Goal: Task Accomplishment & Management: Complete application form

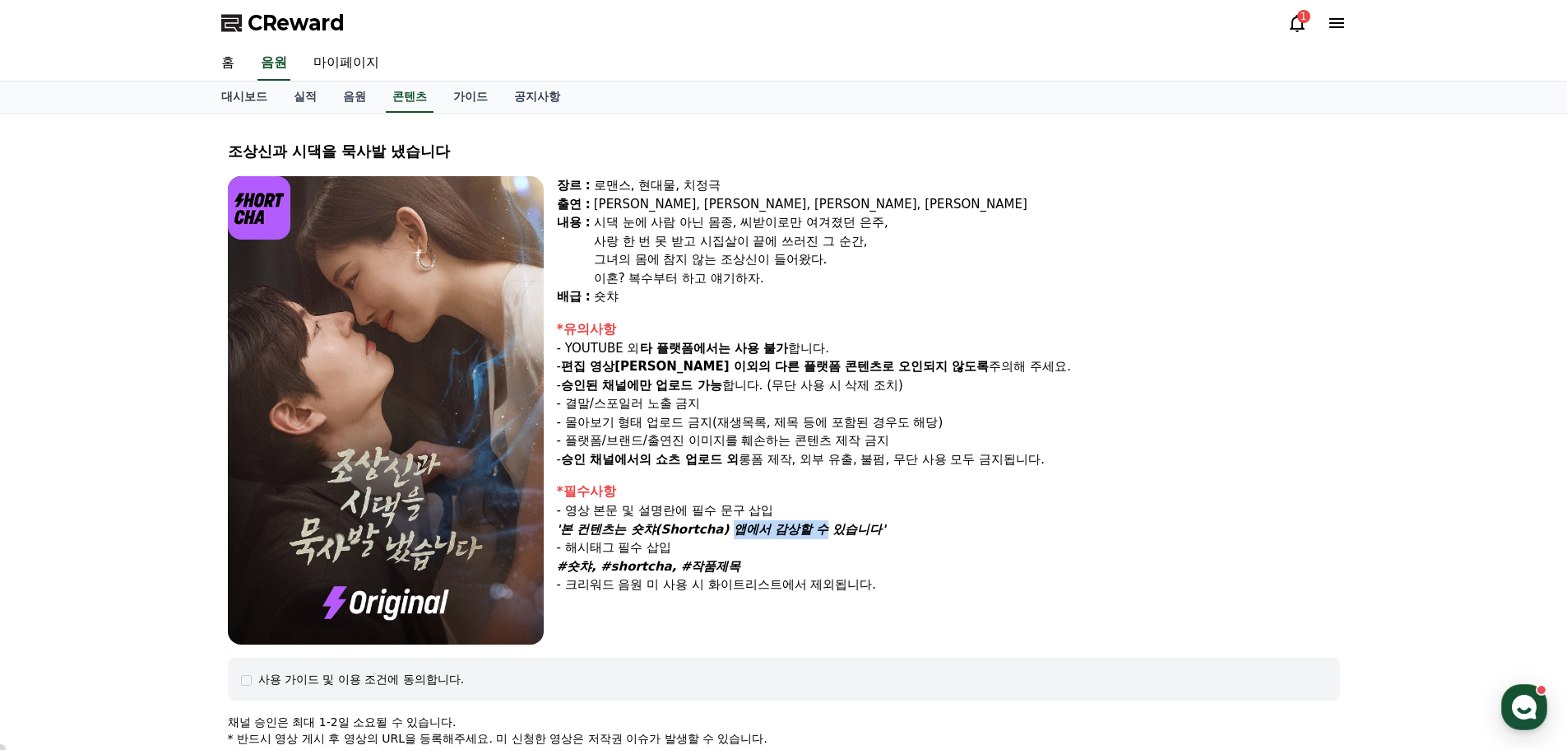
drag, startPoint x: 722, startPoint y: 527, endPoint x: 803, endPoint y: 524, distance: 80.7
click at [803, 524] on em "'본 컨텐츠는 숏챠(Shortcha) 앱에서 감상할 수 있습니다'" at bounding box center [721, 529] width 329 height 15
click at [740, 531] on em "'본 컨텐츠는 숏챠(Shortcha) 앱에서 감상할 수 있습니다'" at bounding box center [721, 529] width 329 height 15
drag, startPoint x: 708, startPoint y: 592, endPoint x: 852, endPoint y: 593, distance: 144.8
click at [852, 593] on p "- 크리워드 음원 미 사용 시 화이트리스트에서 제외됩니다." at bounding box center [948, 584] width 783 height 19
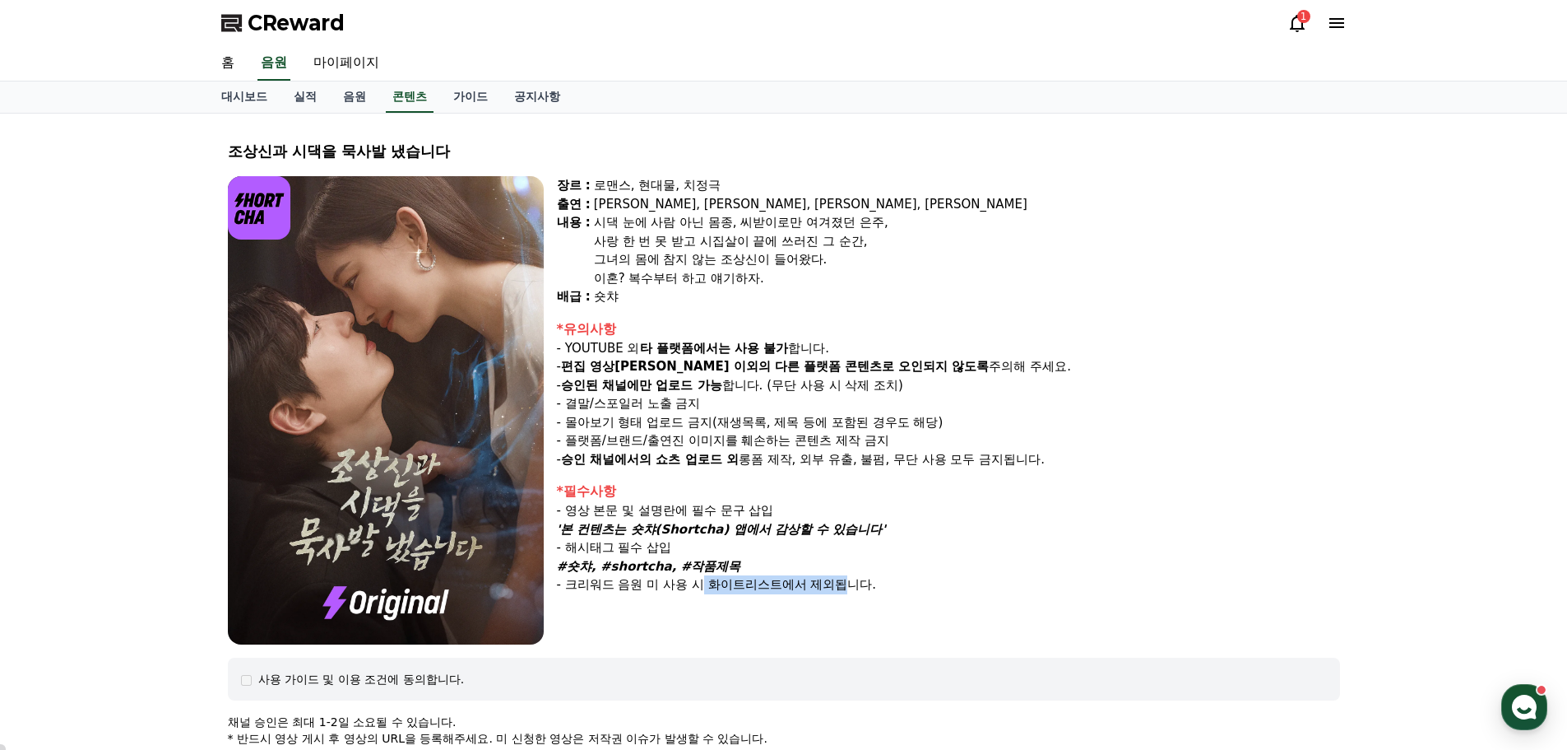
click at [795, 592] on p "- 크리워드 음원 미 사용 시 화이트리스트에서 제외됩니다." at bounding box center [948, 584] width 783 height 19
drag, startPoint x: 707, startPoint y: 582, endPoint x: 828, endPoint y: 590, distance: 121.2
click at [828, 590] on p "- 크리워드 음원 미 사용 시 화이트리스트에서 제외됩니다." at bounding box center [948, 584] width 783 height 19
click at [355, 100] on link "음원" at bounding box center [354, 96] width 49 height 31
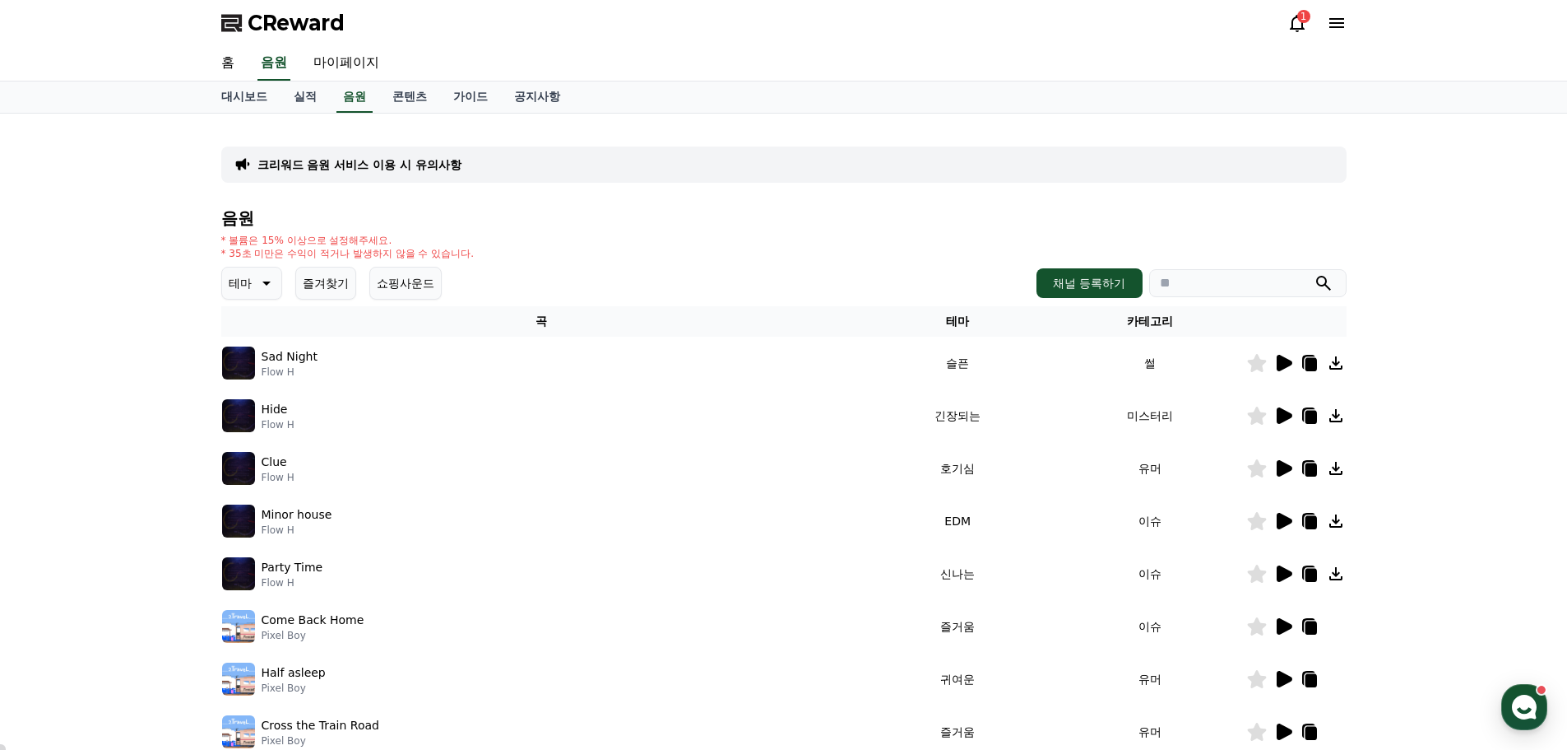
click at [1284, 364] on icon at bounding box center [1285, 363] width 16 height 16
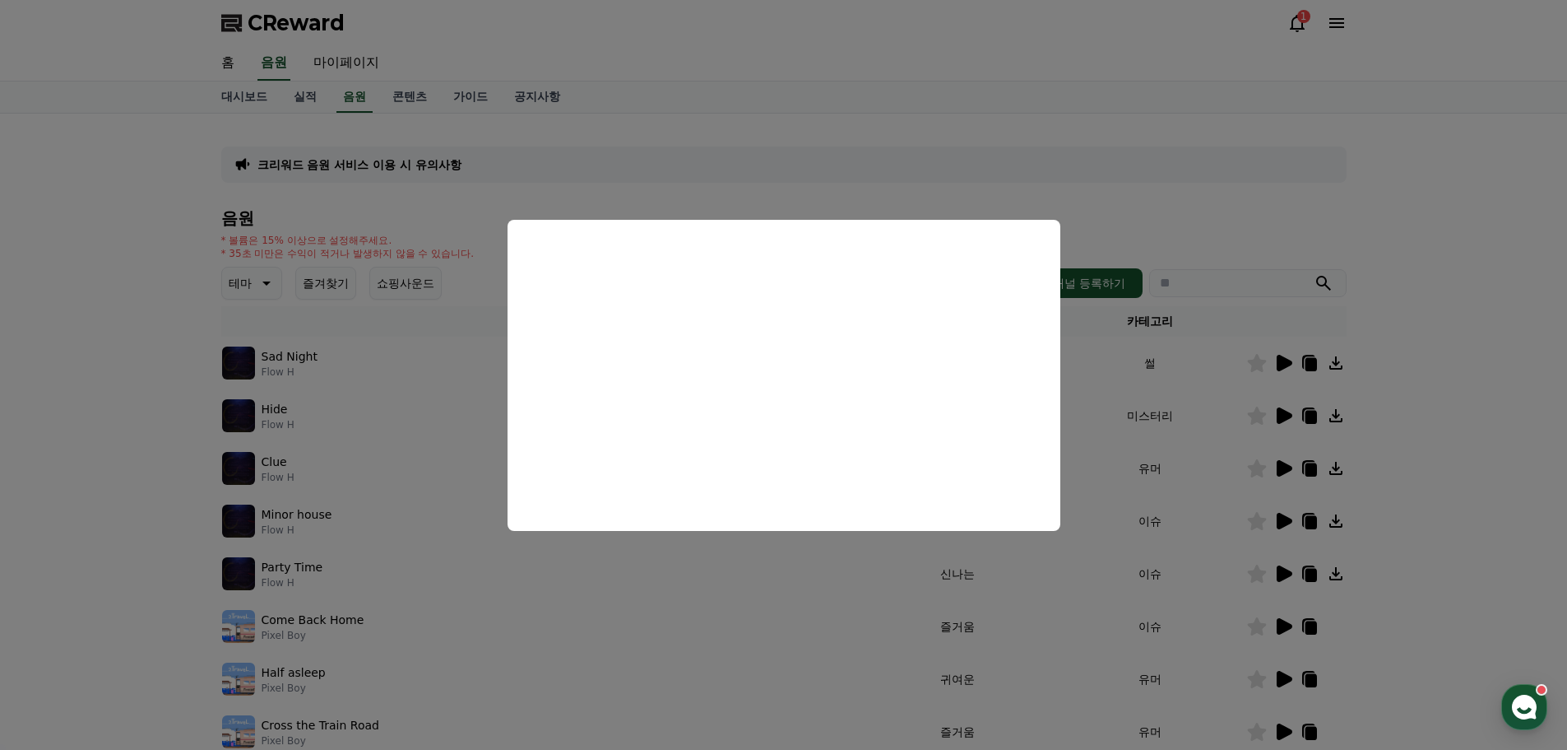
click at [134, 331] on button "close modal" at bounding box center [783, 375] width 1567 height 750
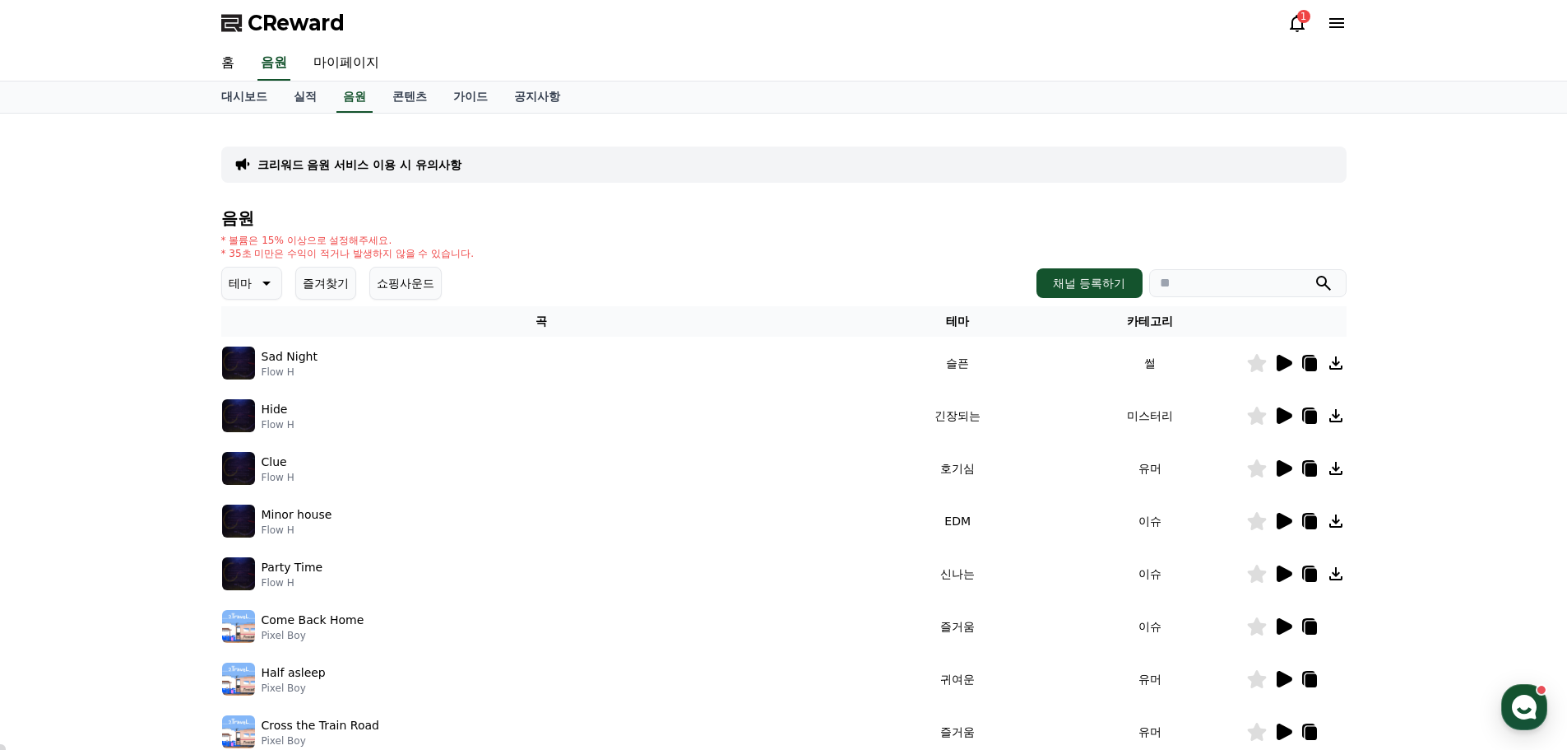
click at [1284, 411] on icon at bounding box center [1285, 415] width 16 height 16
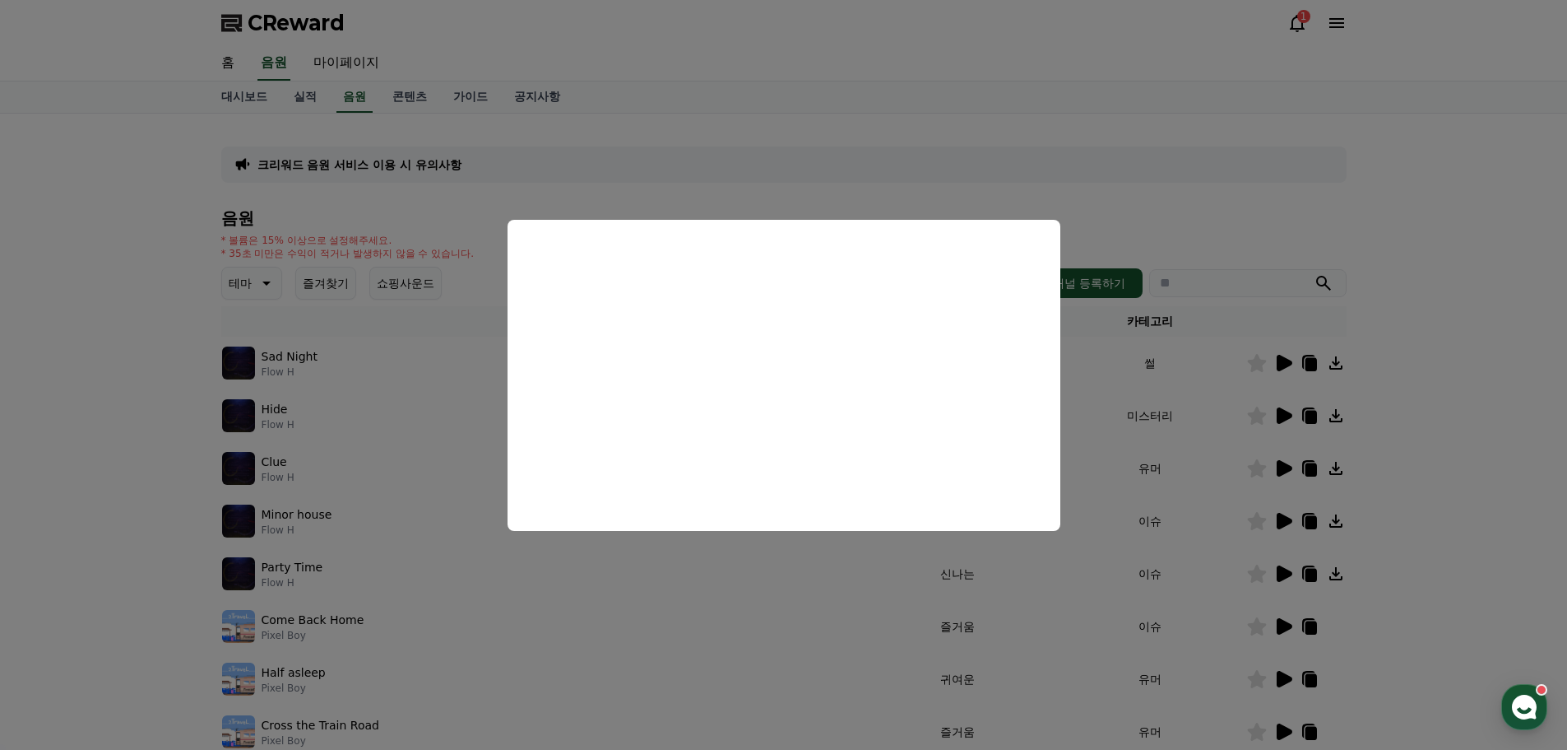
click at [1381, 180] on button "close modal" at bounding box center [783, 375] width 1567 height 750
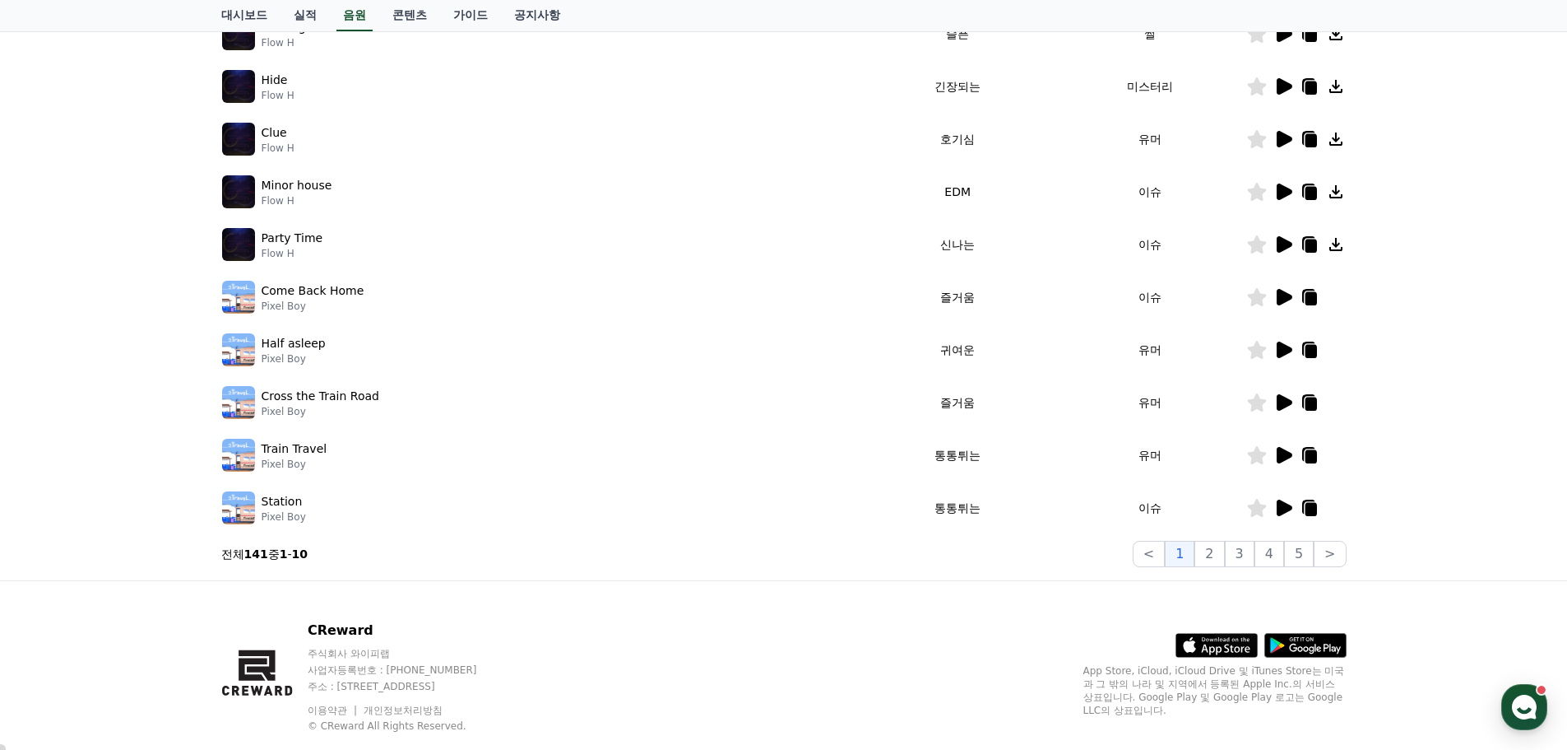
scroll to position [82, 0]
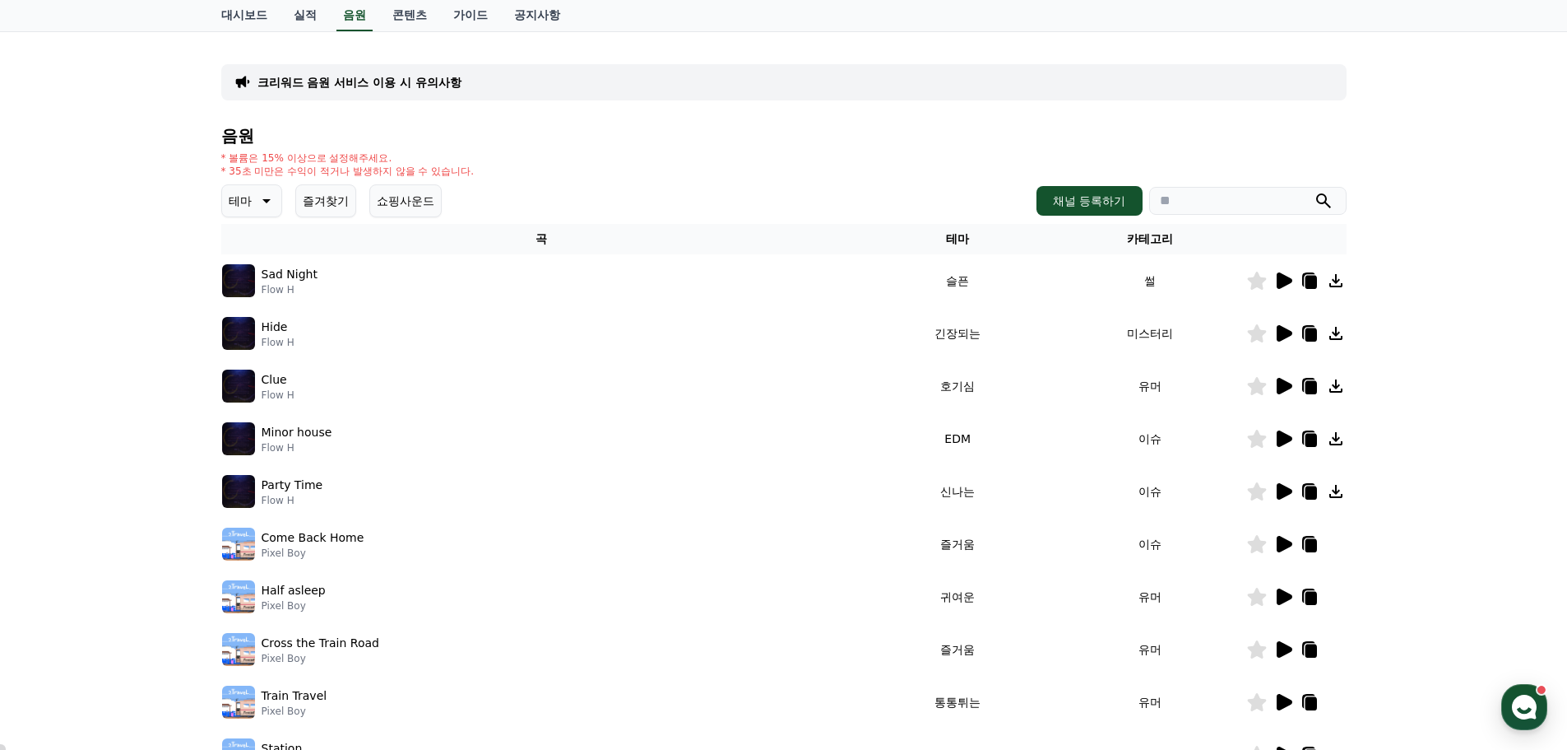
click at [1335, 283] on icon at bounding box center [1336, 280] width 13 height 13
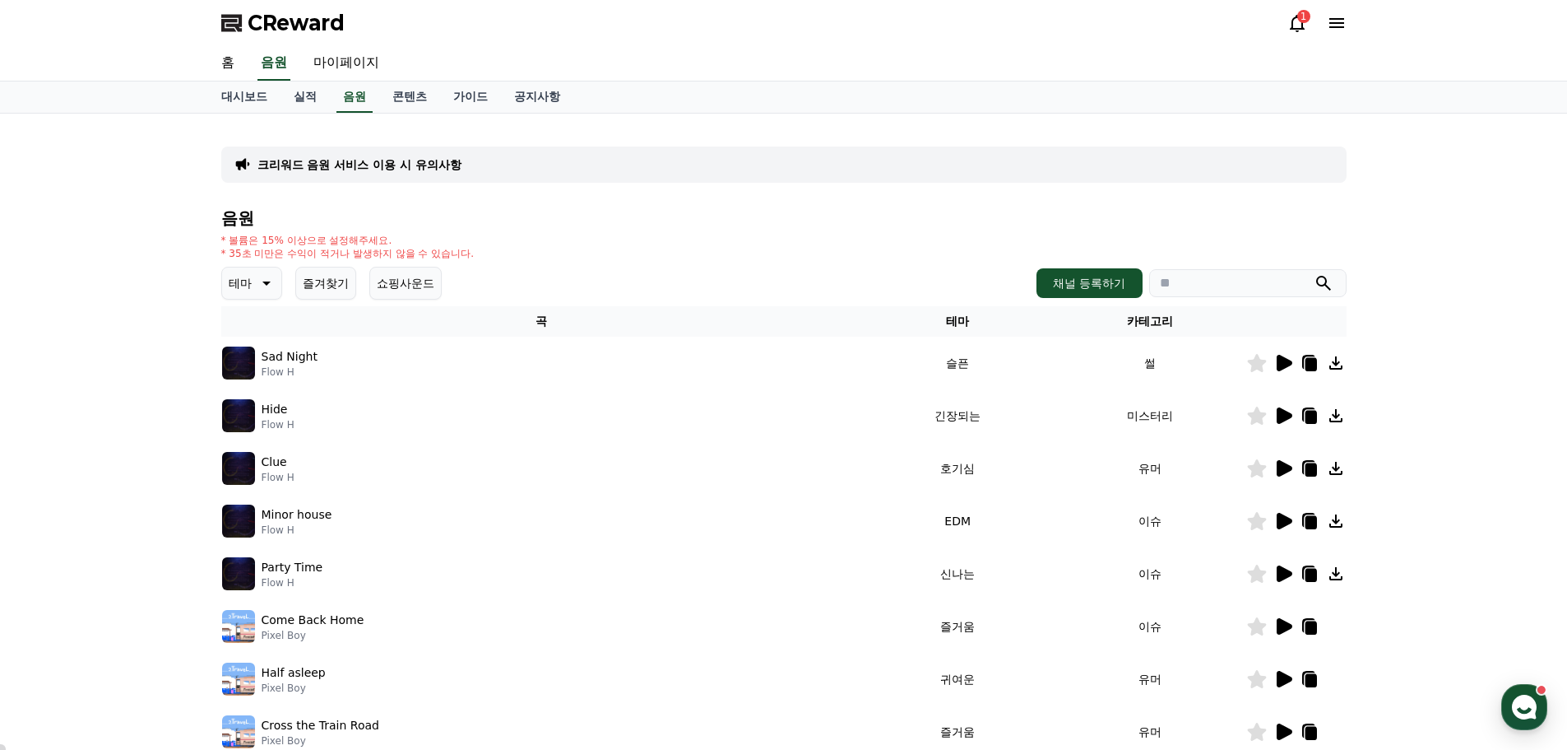
click at [342, 159] on p "크리워드 음원 서비스 이용 시 유의사항" at bounding box center [360, 164] width 204 height 16
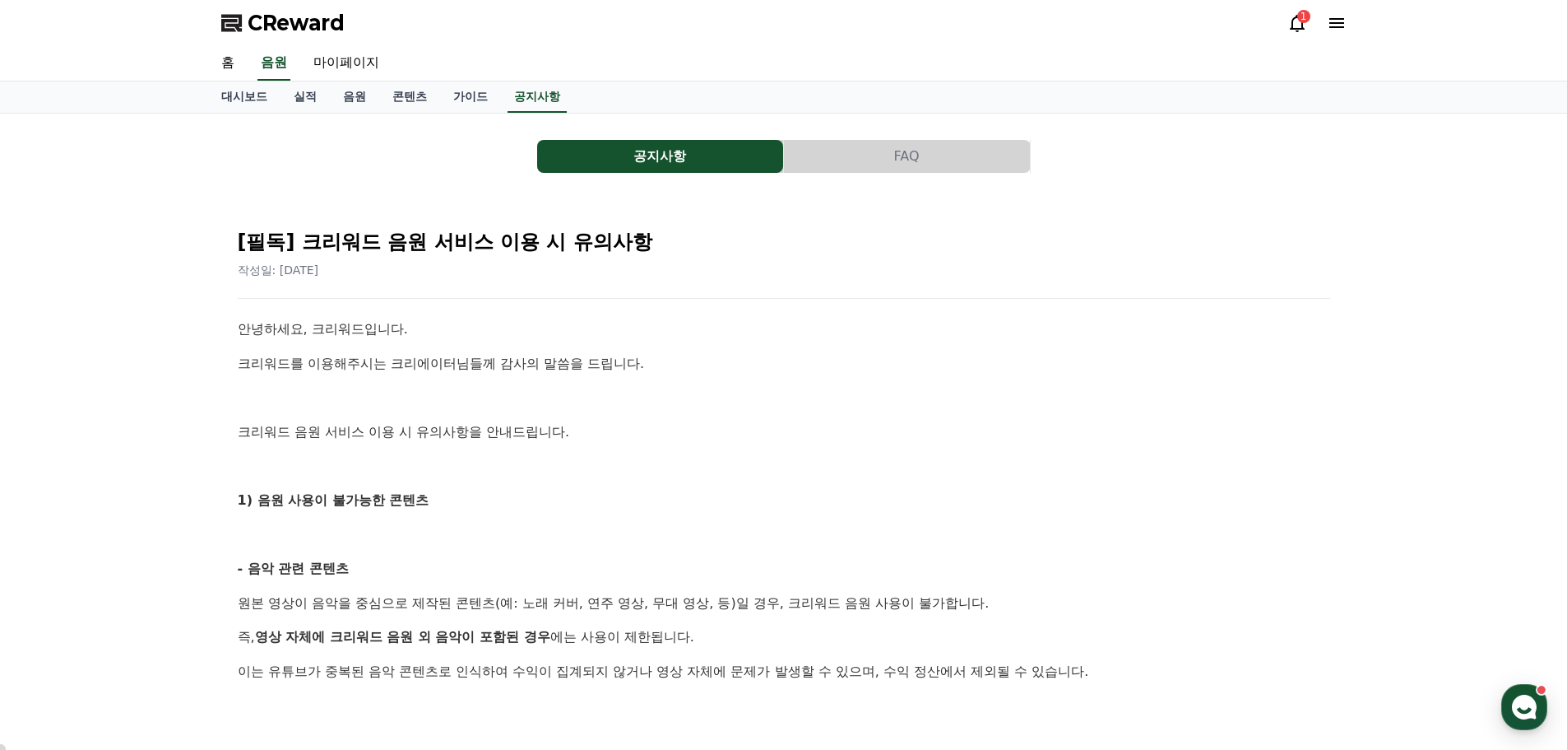
drag, startPoint x: 329, startPoint y: 436, endPoint x: 593, endPoint y: 431, distance: 264.1
click at [591, 431] on p "크리워드 음원 서비스 이용 시 유의사항을 안내드립니다." at bounding box center [784, 431] width 1093 height 21
click at [596, 431] on p "크리워드 음원 서비스 이용 시 유의사항을 안내드립니다." at bounding box center [784, 431] width 1093 height 21
click at [536, 426] on p "크리워드 음원 서비스 이용 시 유의사항을 안내드립니다." at bounding box center [784, 431] width 1093 height 21
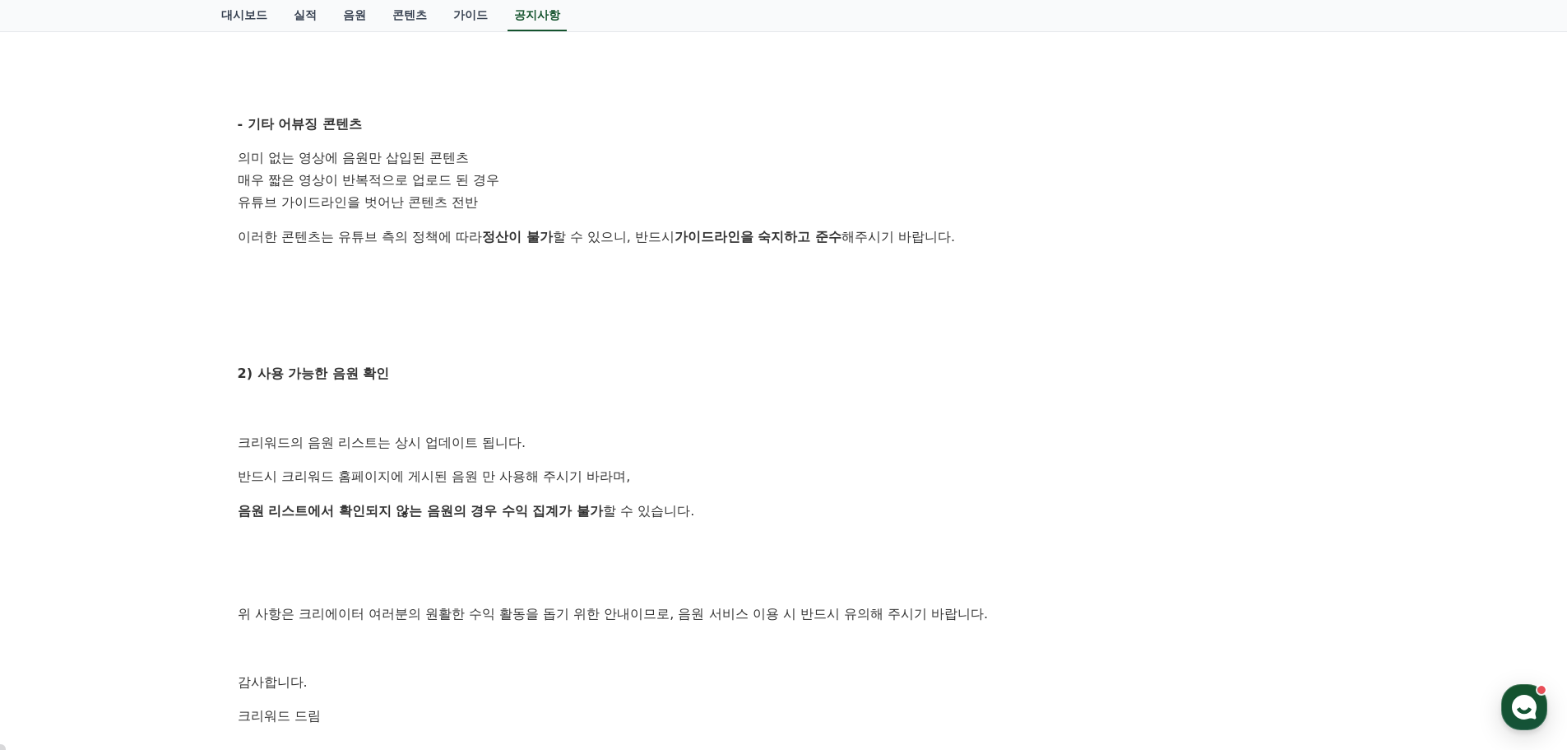
scroll to position [658, 0]
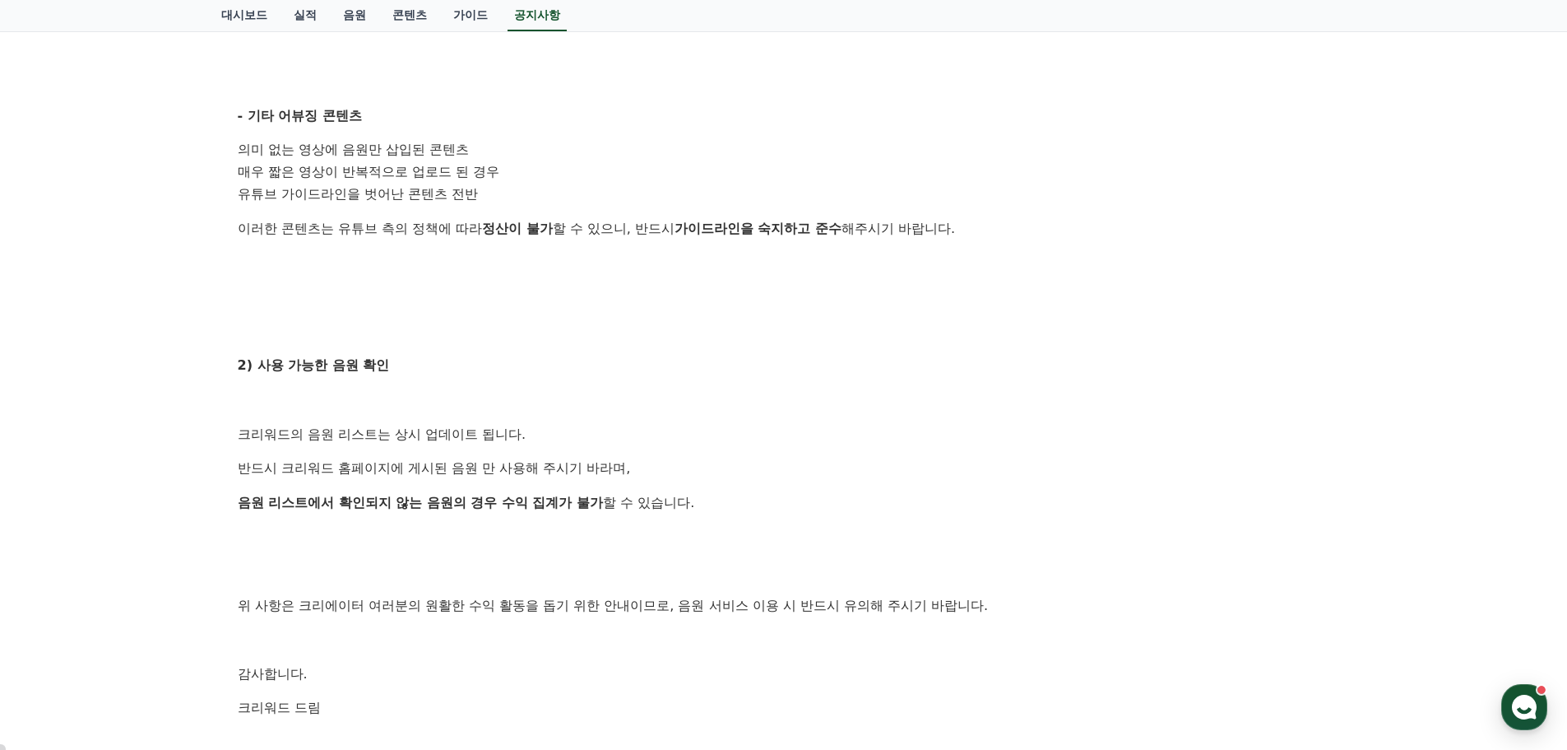
drag, startPoint x: 310, startPoint y: 466, endPoint x: 564, endPoint y: 480, distance: 253.8
click at [564, 480] on div "안녕하세요, 크리워드입니다. 크리워드를 이용해주시는 크리에이터님들께 감사의 말씀을 드립니다. 크리워드 음원 서비스 이용 시 유의사항을 안내드립…" at bounding box center [784, 206] width 1093 height 1093
click at [537, 473] on p "반드시 크리워드 홈페이지에 게시된 음원 만 사용해 주시기 바라며," at bounding box center [784, 467] width 1093 height 21
drag, startPoint x: 300, startPoint y: 499, endPoint x: 612, endPoint y: 513, distance: 312.1
click at [612, 513] on div "안녕하세요, 크리워드입니다. 크리워드를 이용해주시는 크리에이터님들께 감사의 말씀을 드립니다. 크리워드 음원 서비스 이용 시 유의사항을 안내드립…" at bounding box center [784, 206] width 1093 height 1093
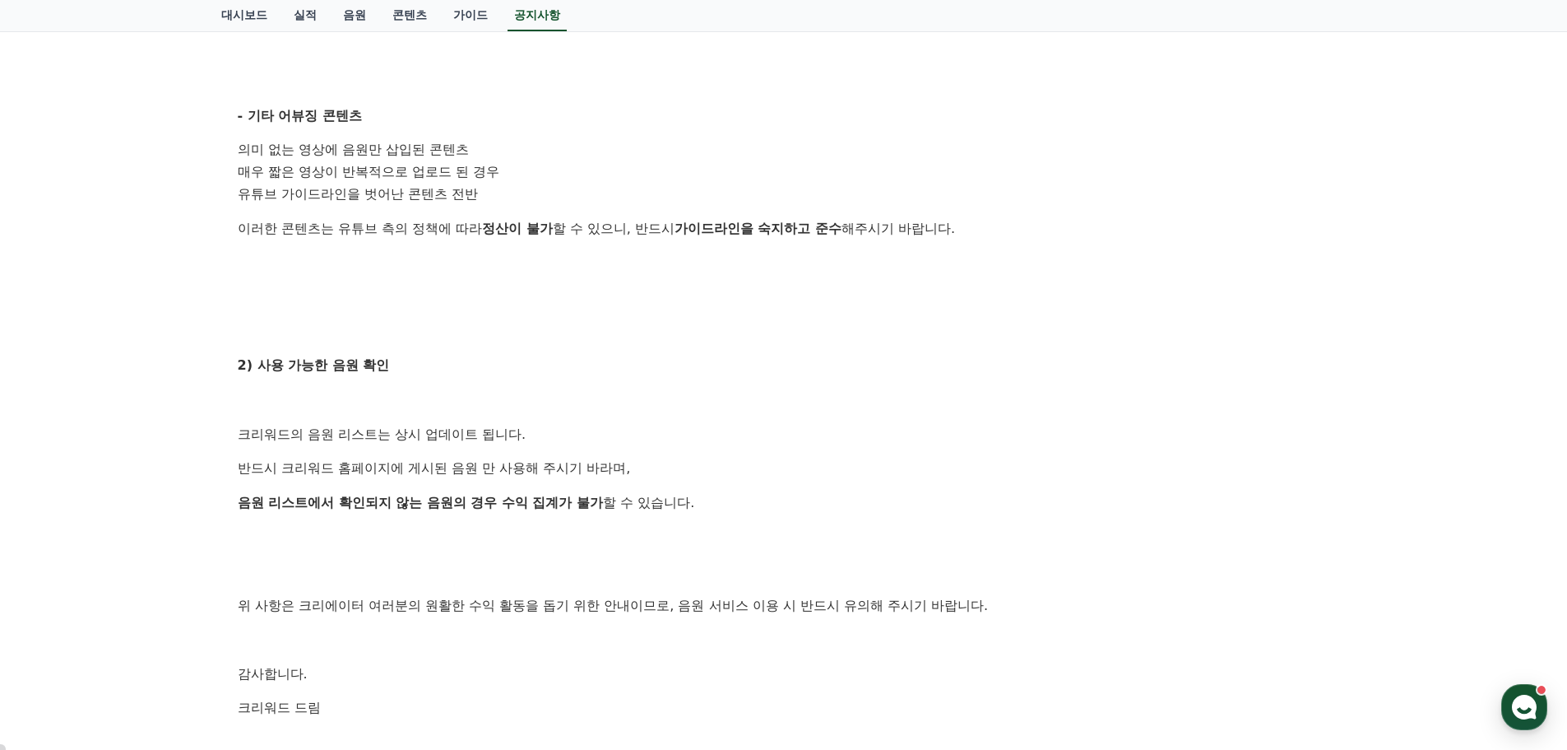
click at [580, 513] on div "안녕하세요, 크리워드입니다. 크리워드를 이용해주시는 크리에이터님들께 감사의 말씀을 드립니다. 크리워드 음원 서비스 이용 시 유의사항을 안내드립…" at bounding box center [784, 206] width 1093 height 1093
drag, startPoint x: 293, startPoint y: 454, endPoint x: 678, endPoint y: 476, distance: 385.6
click at [678, 476] on div "안녕하세요, 크리워드입니다. 크리워드를 이용해주시는 크리에이터님들께 감사의 말씀을 드립니다. 크리워드 음원 서비스 이용 시 유의사항을 안내드립…" at bounding box center [784, 206] width 1093 height 1093
click at [678, 476] on p "반드시 크리워드 홈페이지에 게시된 음원 만 사용해 주시기 바라며," at bounding box center [784, 467] width 1093 height 21
drag, startPoint x: 461, startPoint y: 463, endPoint x: 634, endPoint y: 466, distance: 172.8
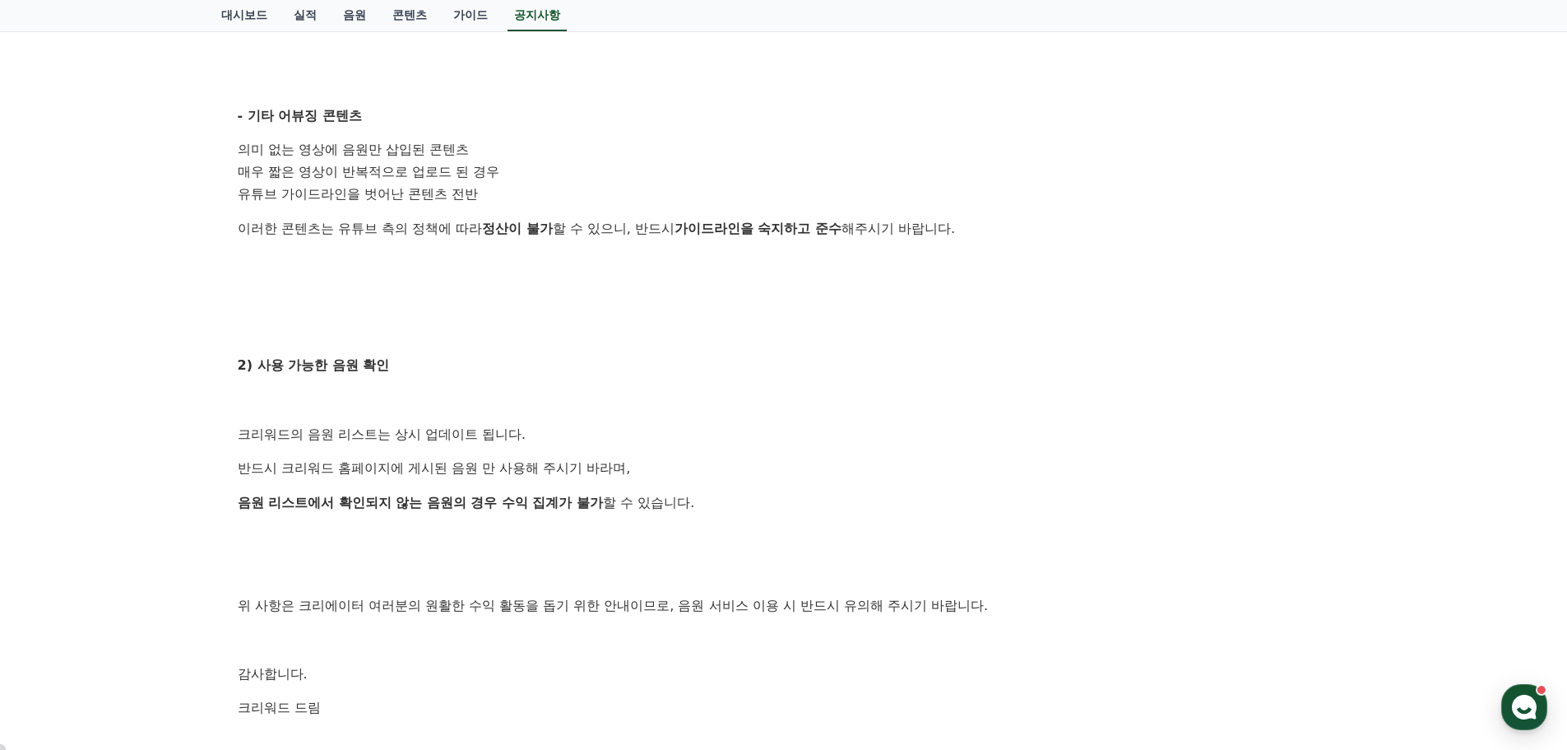
click at [634, 466] on p "반드시 크리워드 홈페이지에 게시된 음원 만 사용해 주시기 바라며," at bounding box center [784, 467] width 1093 height 21
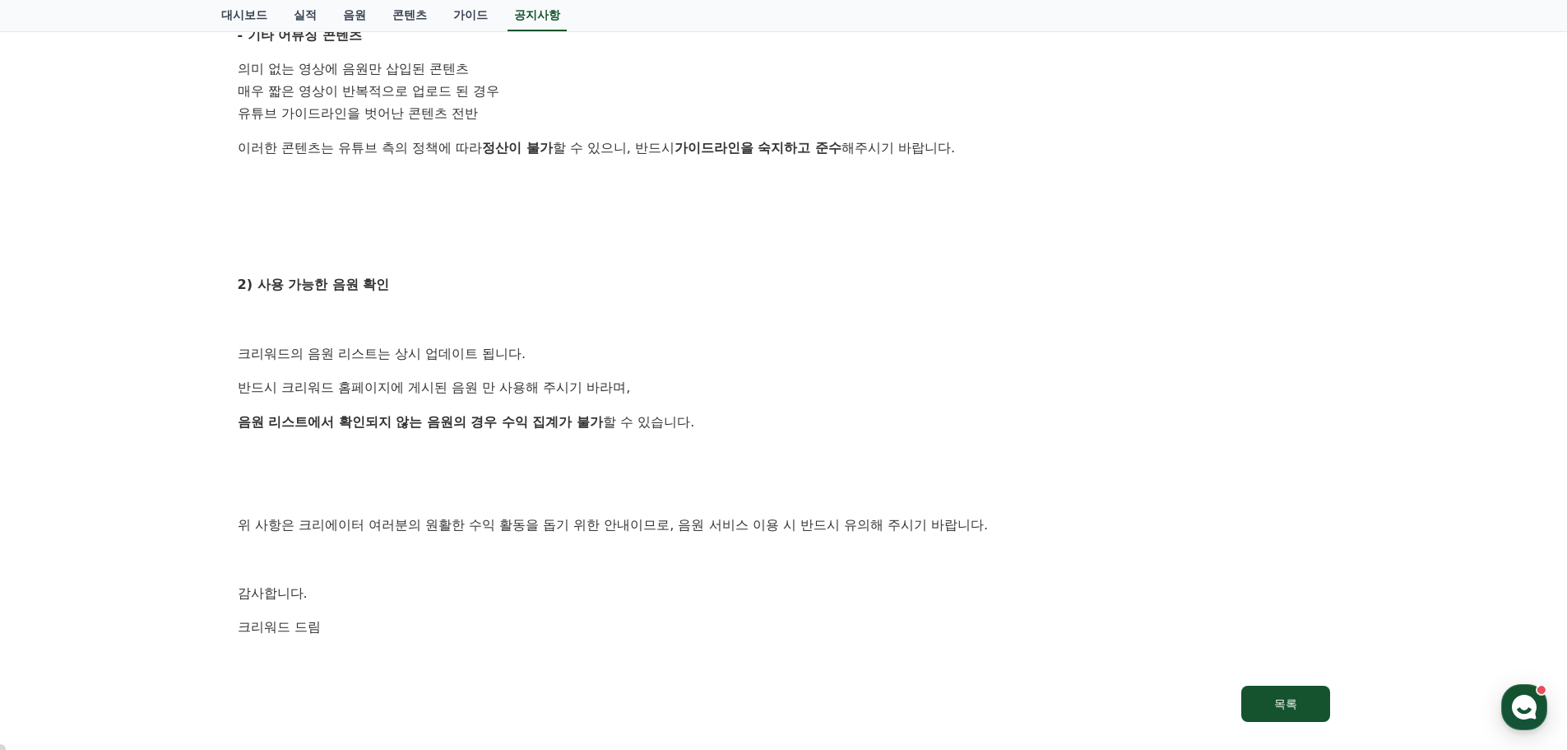
scroll to position [905, 0]
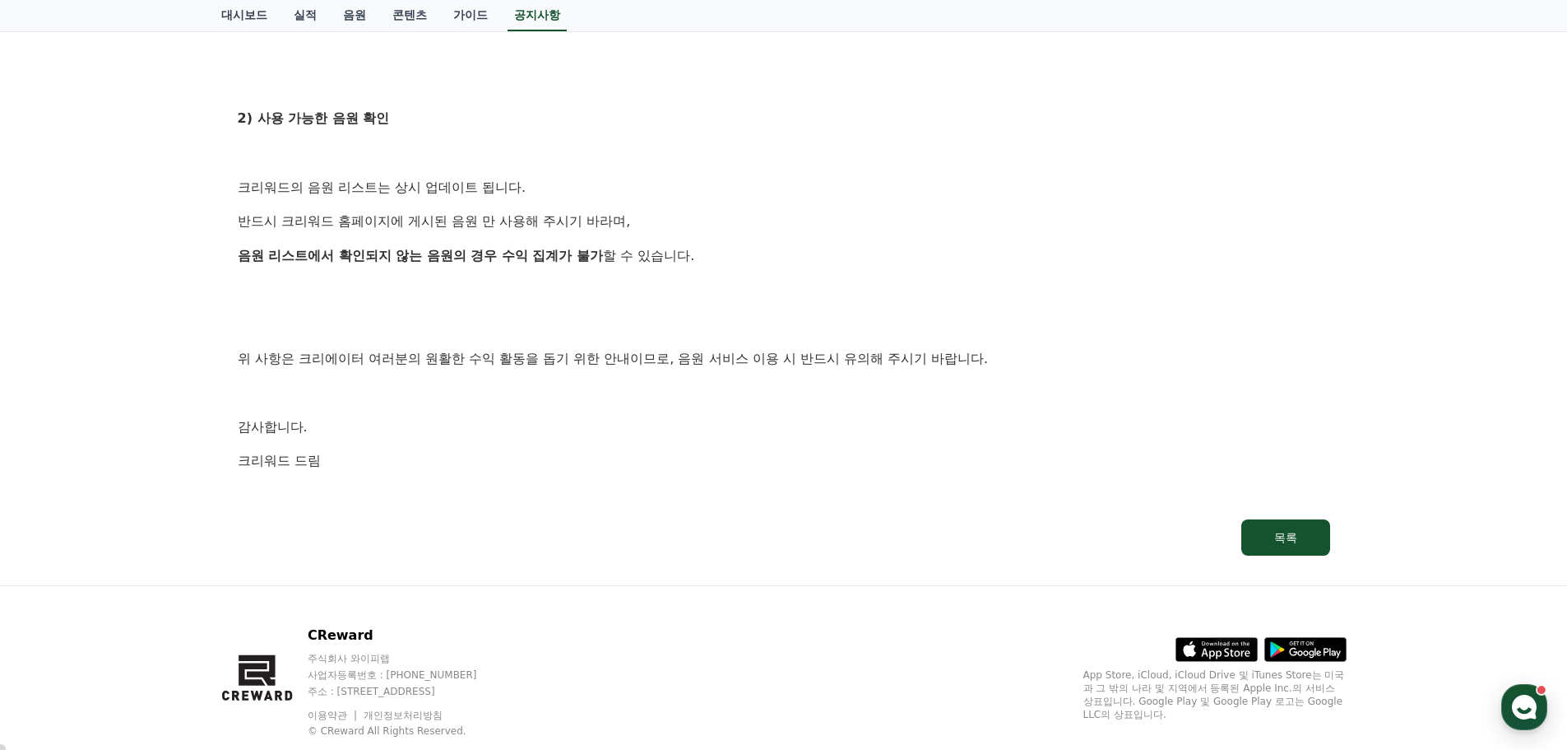
drag, startPoint x: 333, startPoint y: 361, endPoint x: 958, endPoint y: 359, distance: 624.5
click at [958, 359] on p "위 사항은 크리에이터 여러분의 원활한 수익 활동을 돕기 위한 안내이므로, 음원 서비스 이용 시 반드시 유의해 주시기 바랍니다." at bounding box center [784, 358] width 1093 height 21
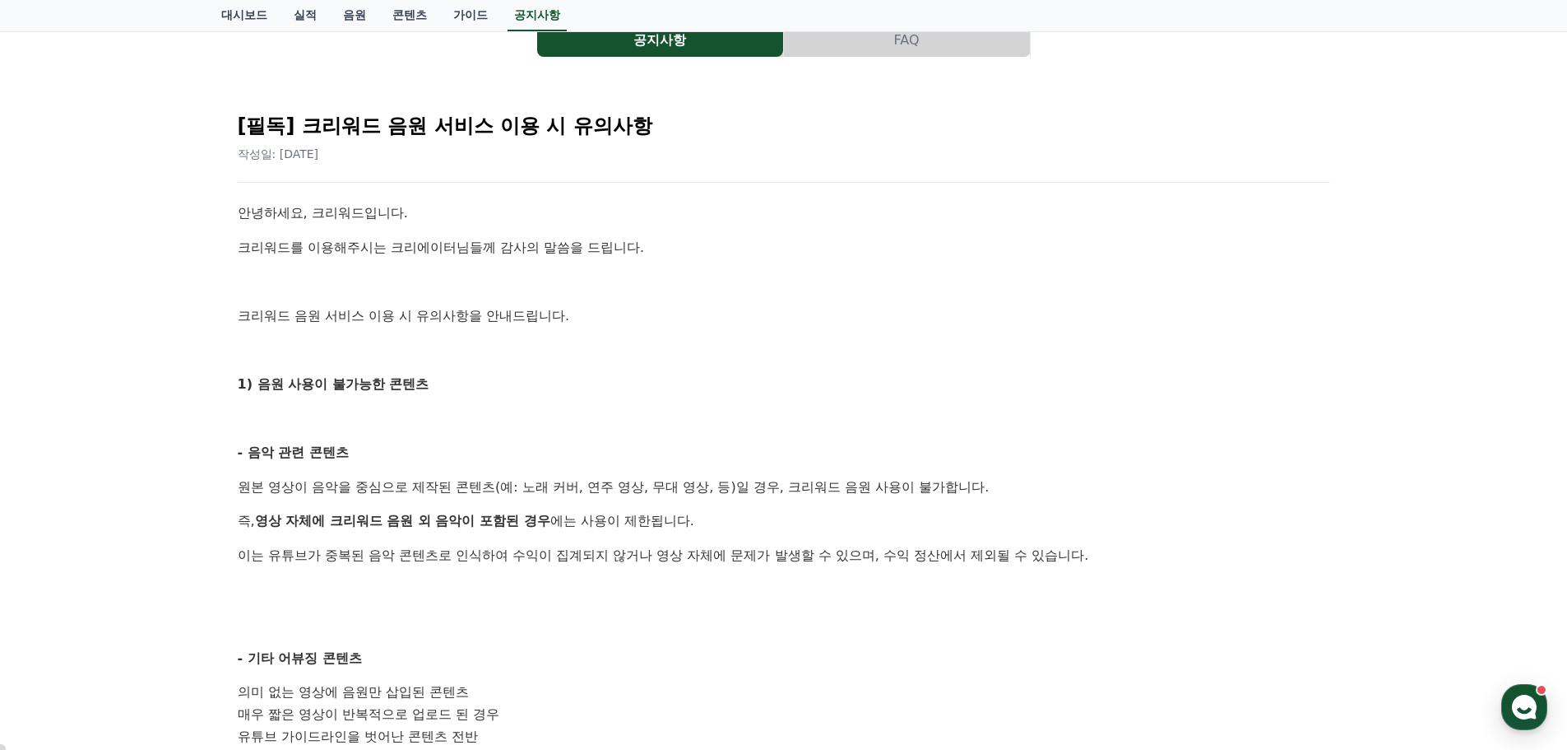
scroll to position [0, 0]
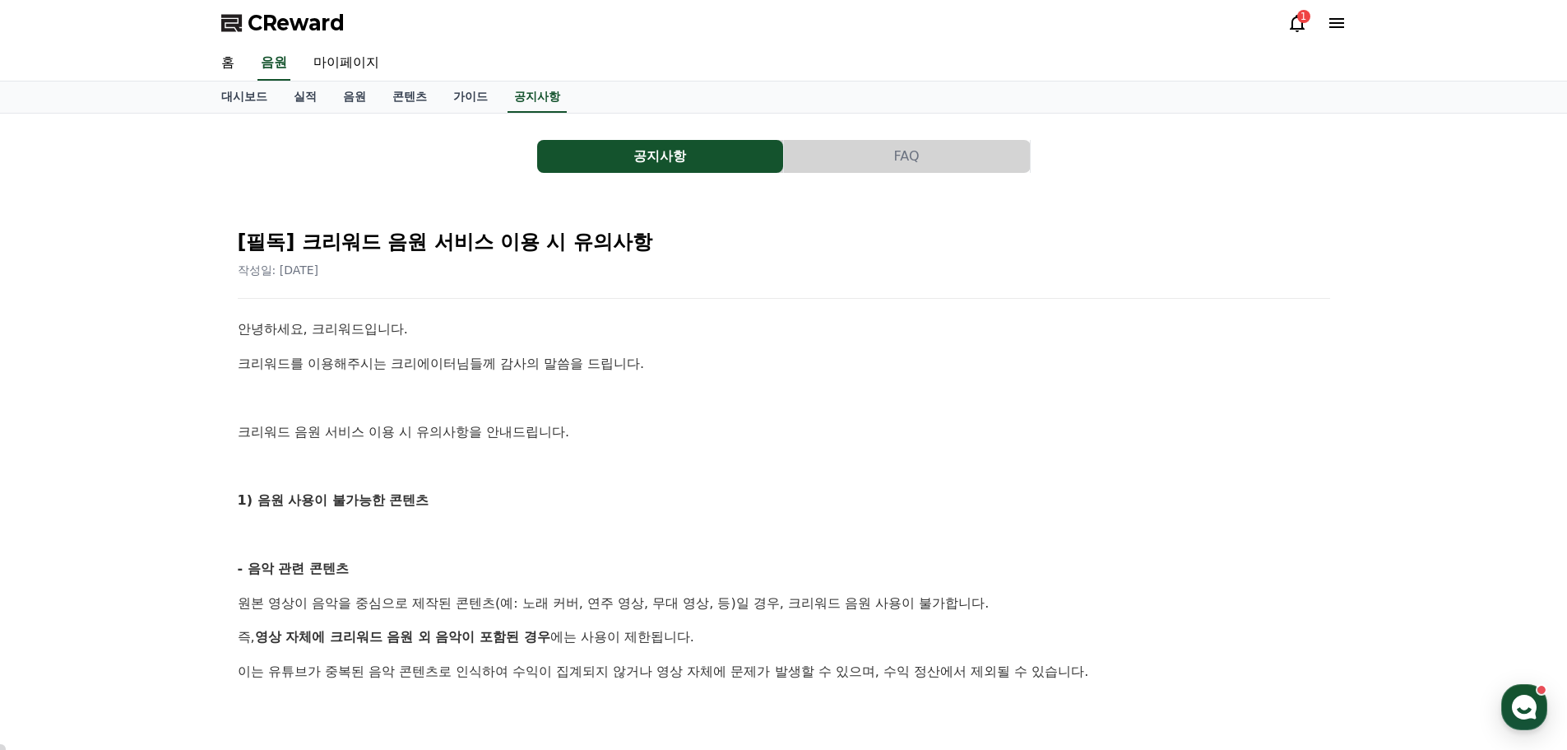
click at [856, 154] on button "FAQ" at bounding box center [907, 156] width 246 height 33
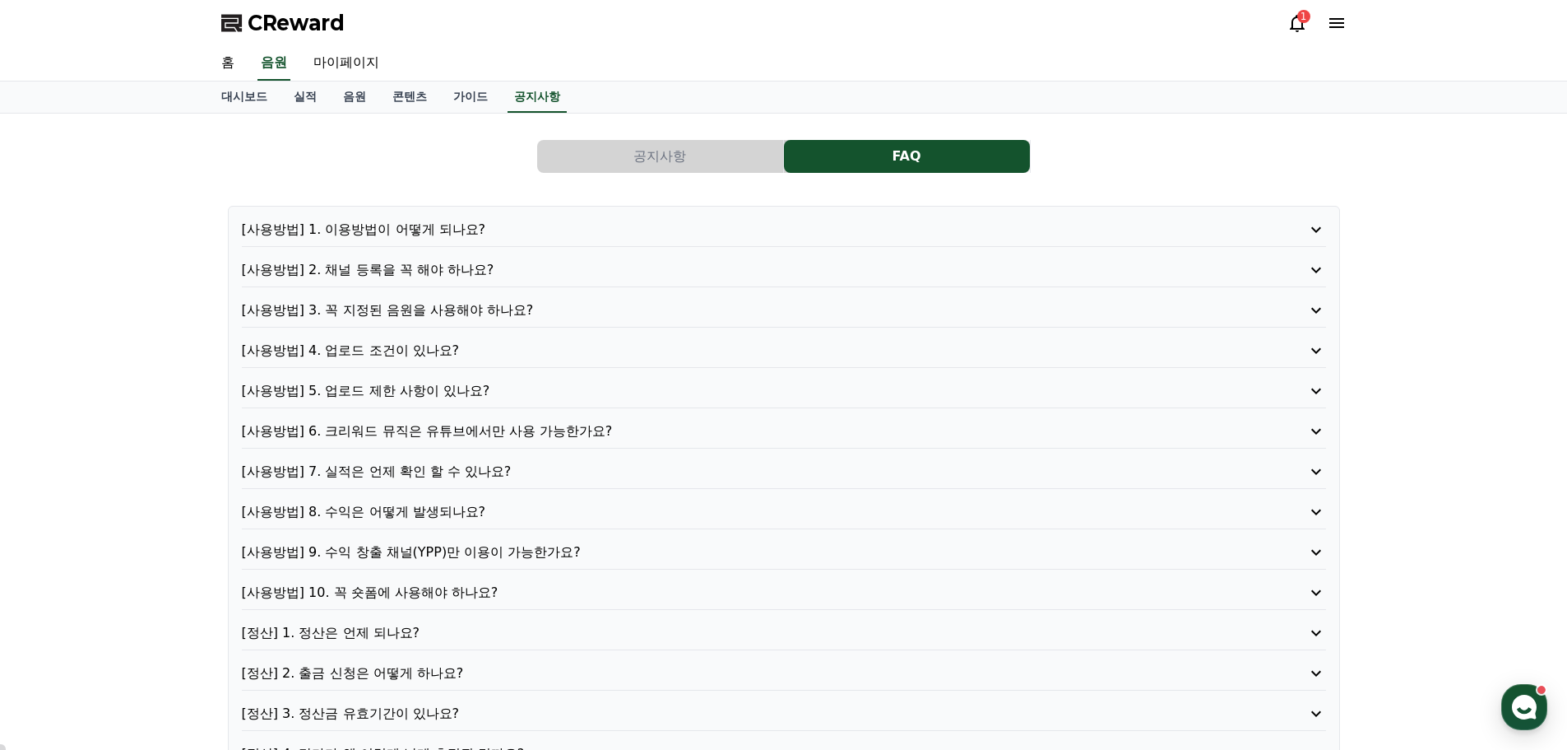
click at [416, 225] on p "[사용방법] 1. 이용방법이 어떻게 되나요?" at bounding box center [741, 230] width 998 height 20
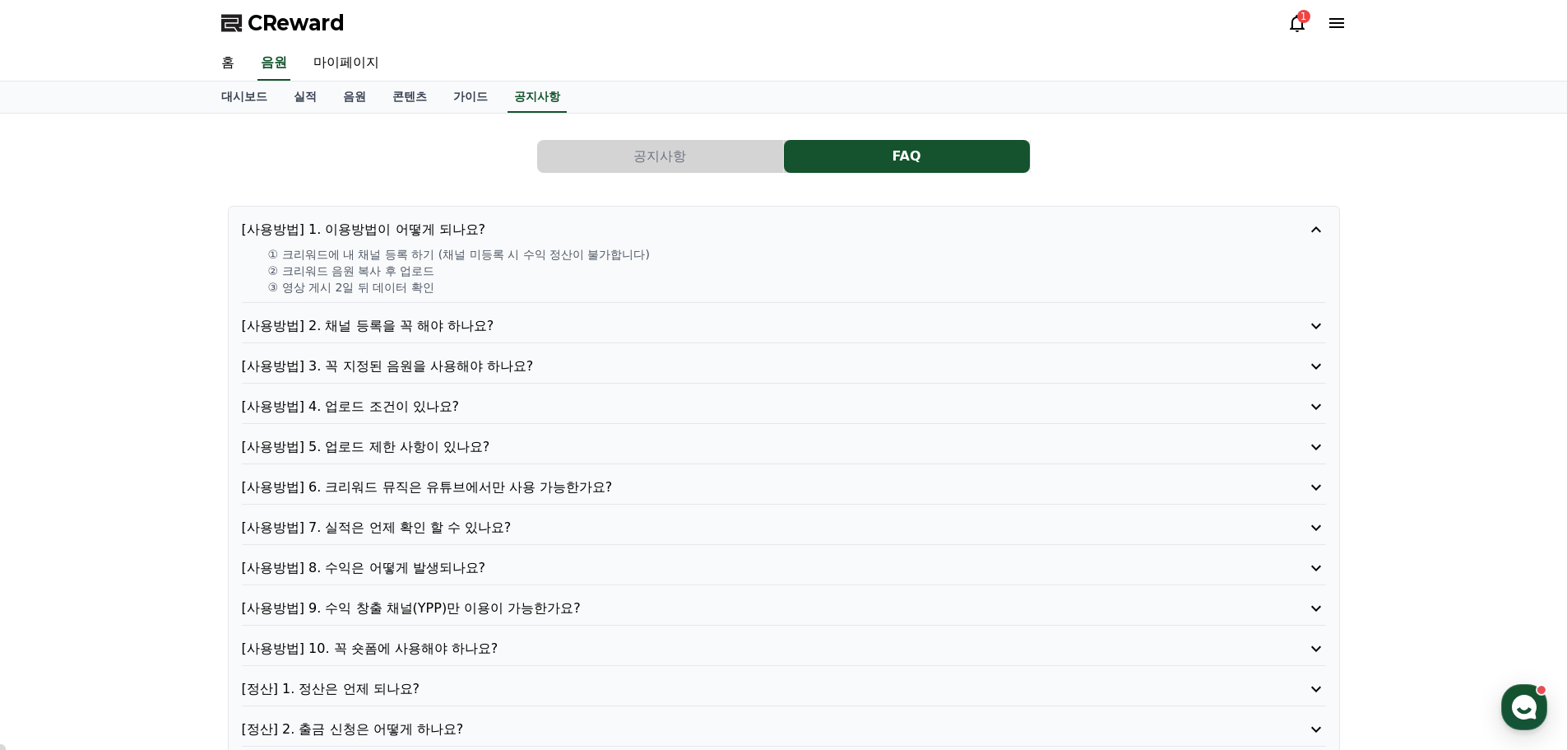
click at [391, 409] on p "[사용방법] 4. 업로드 조건이 있나요?" at bounding box center [741, 407] width 998 height 20
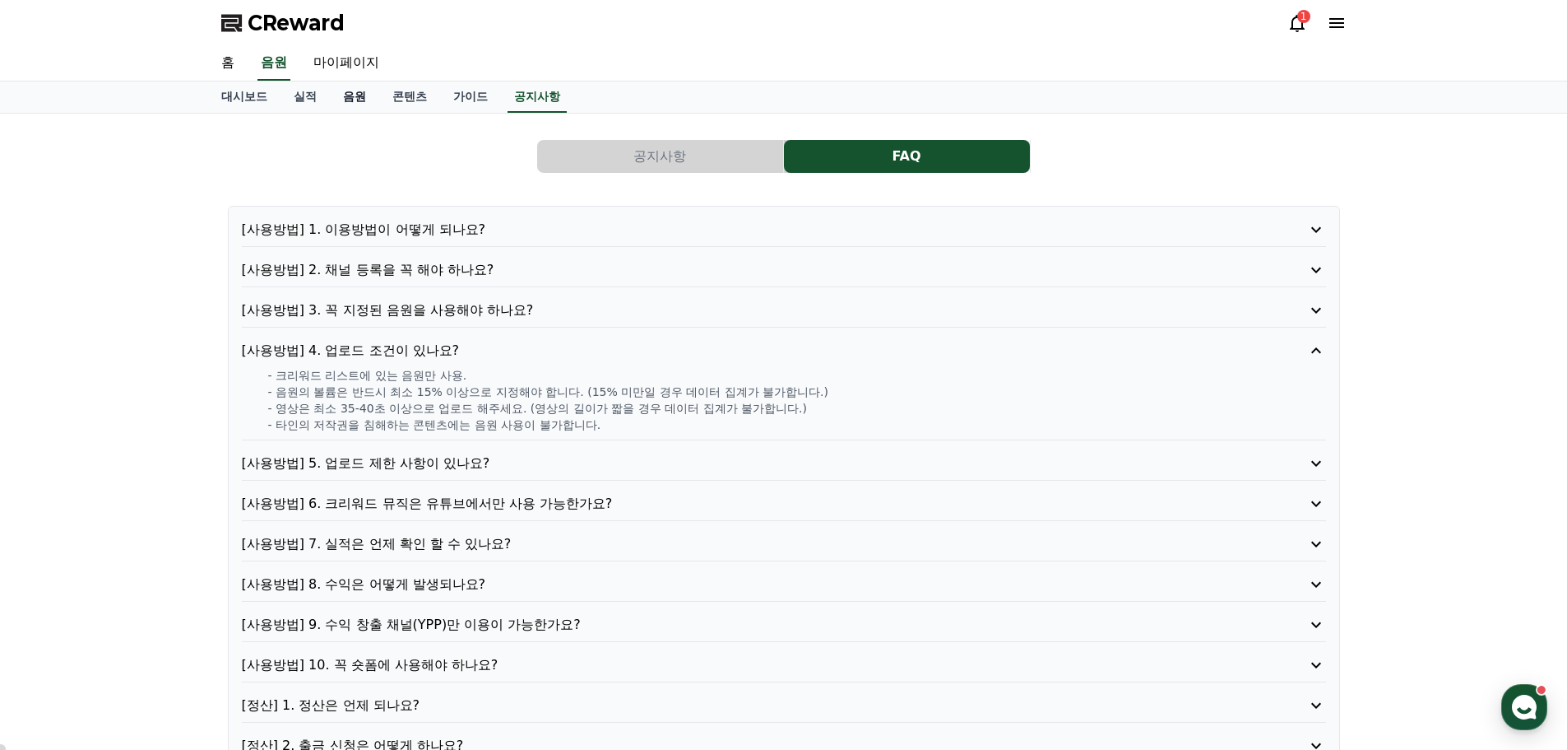
click at [351, 95] on link "음원" at bounding box center [354, 96] width 49 height 31
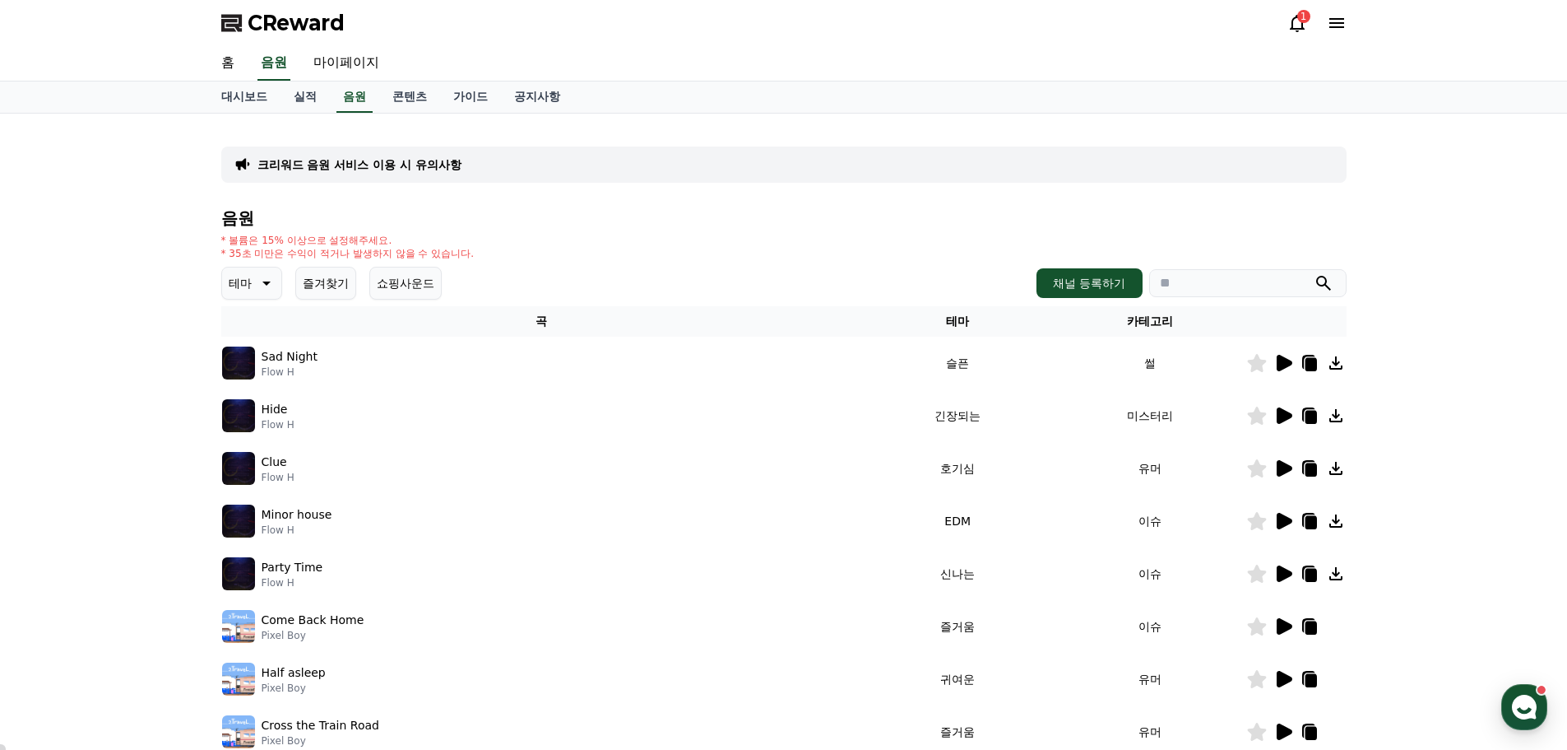
click at [1283, 363] on icon at bounding box center [1285, 363] width 16 height 16
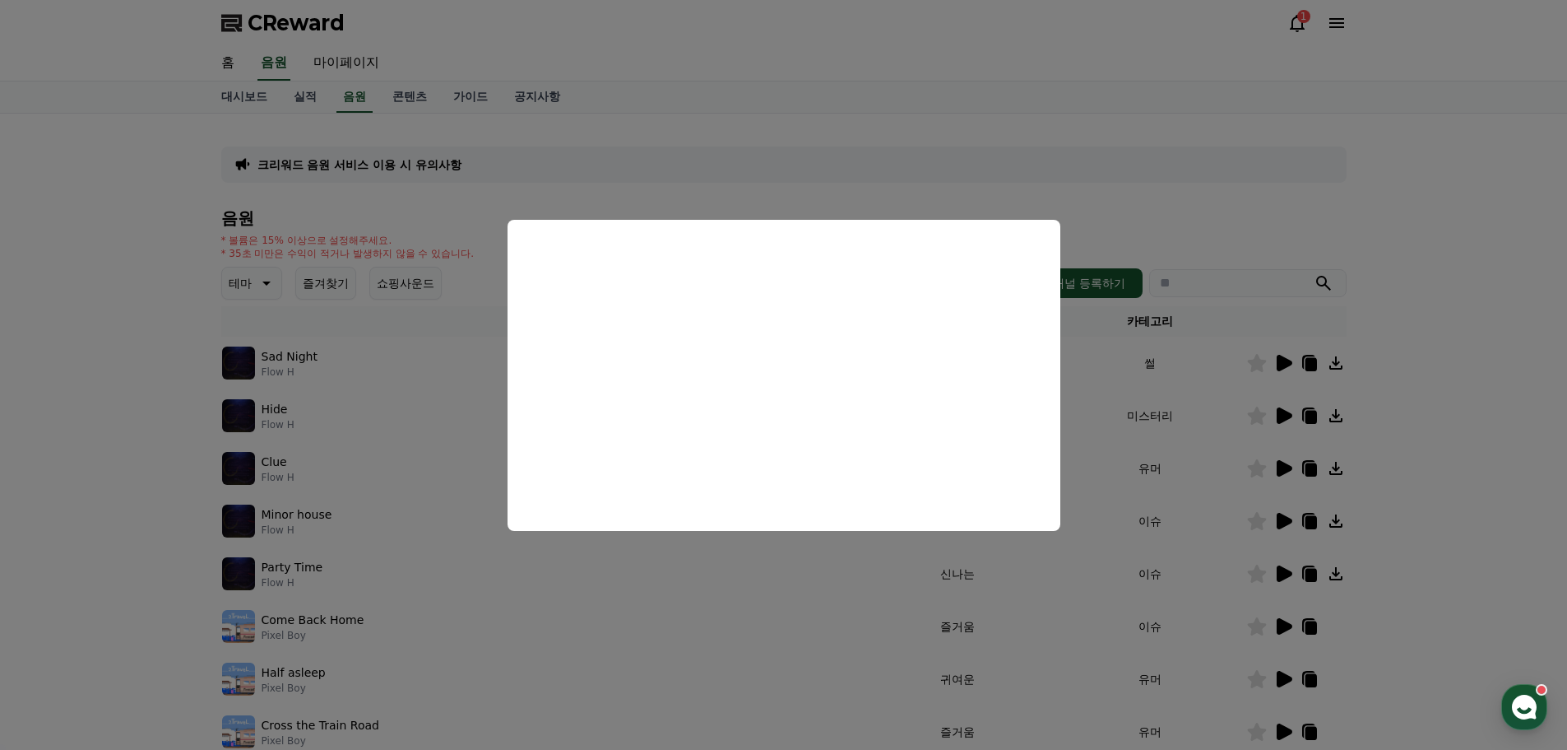
click at [1281, 197] on button "close modal" at bounding box center [783, 375] width 1567 height 750
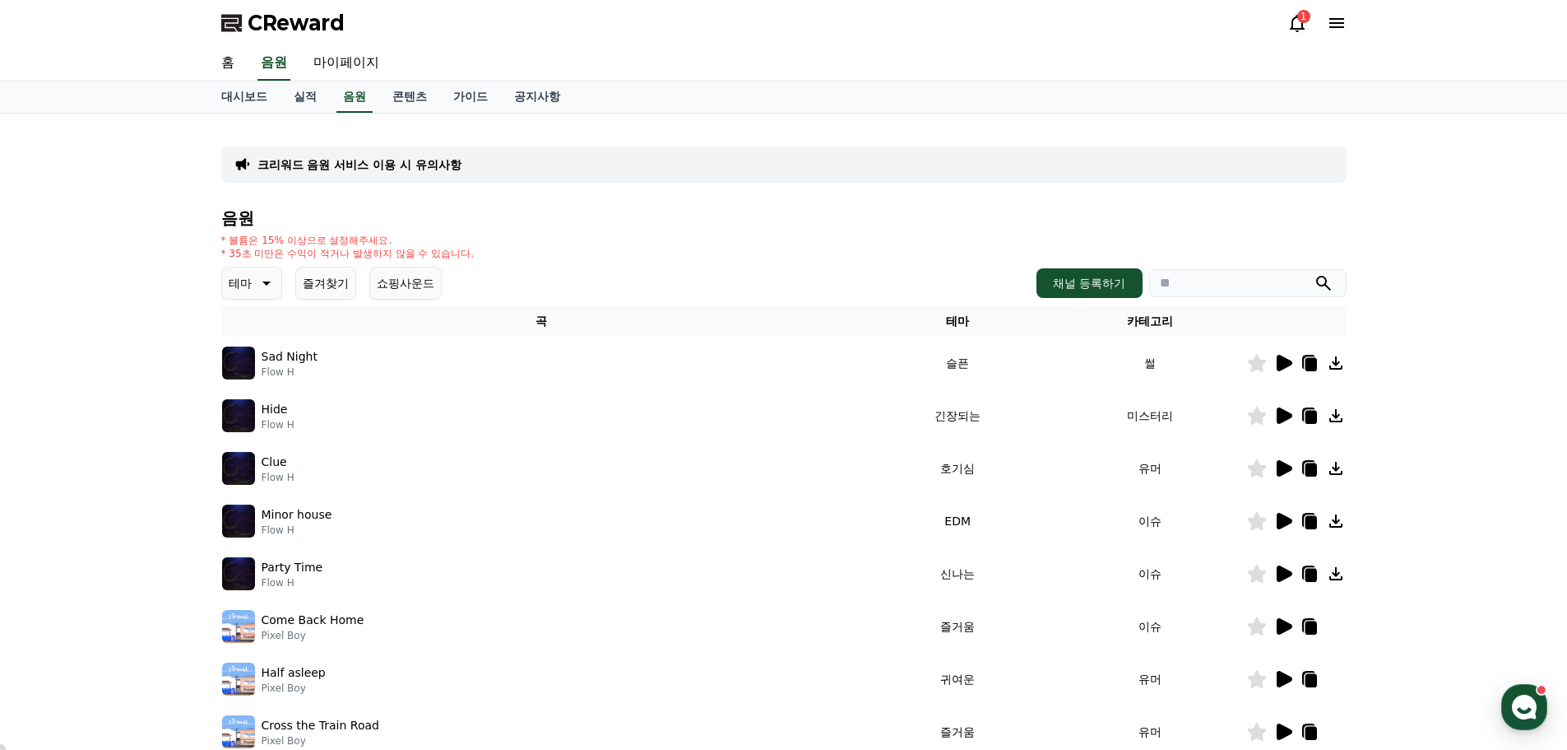
click at [1286, 417] on icon at bounding box center [1285, 415] width 16 height 16
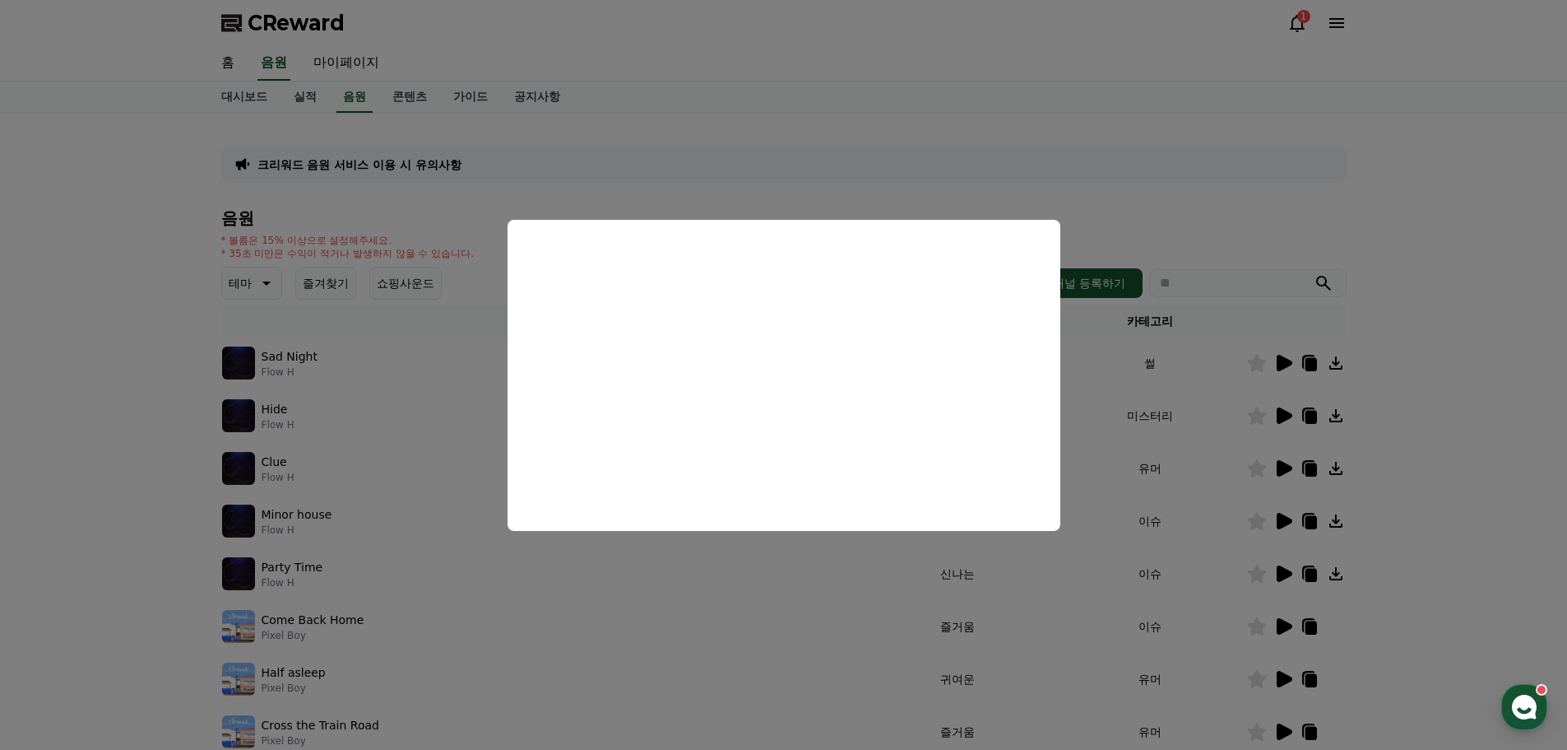
click at [1423, 332] on button "close modal" at bounding box center [783, 375] width 1567 height 750
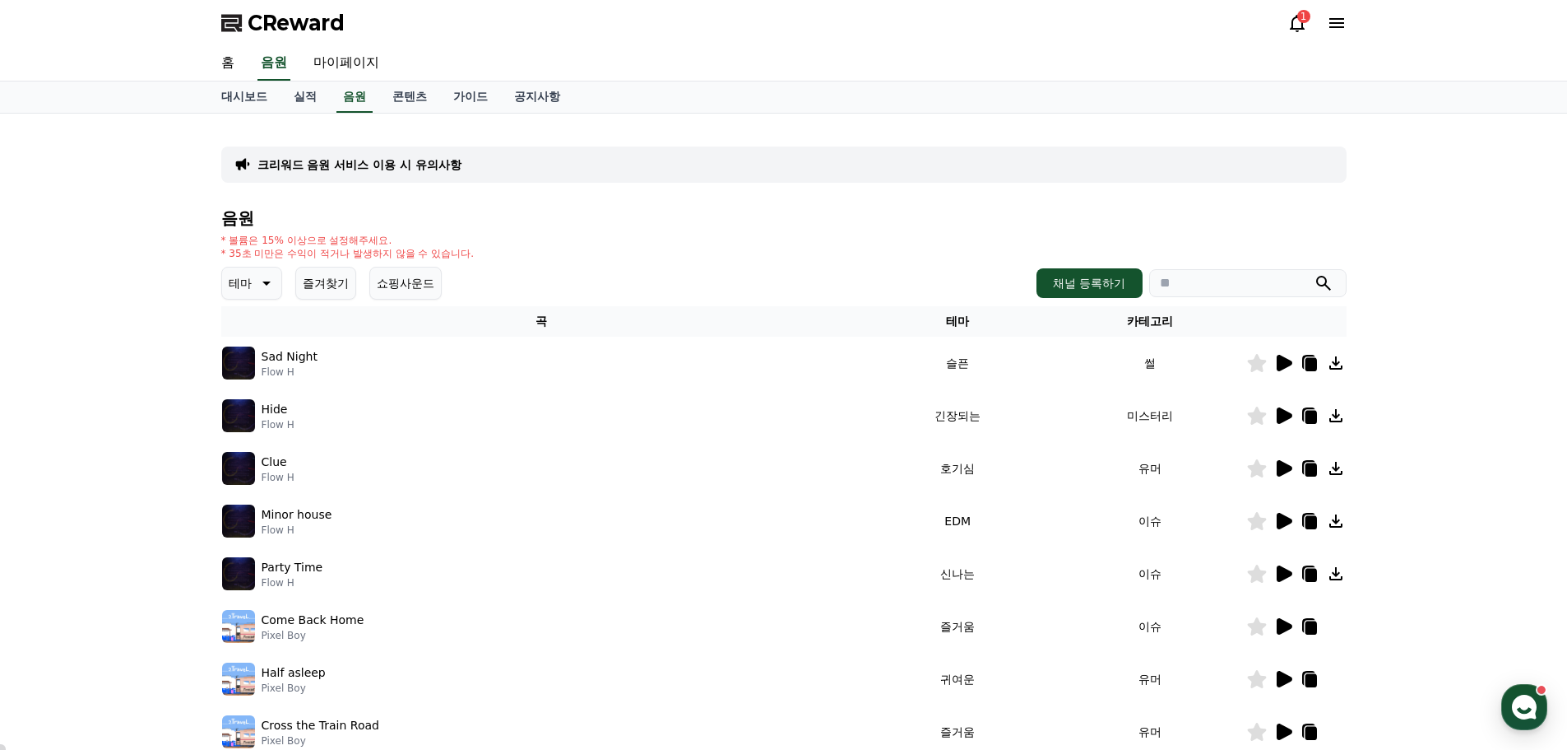
click at [1281, 529] on icon at bounding box center [1284, 521] width 20 height 20
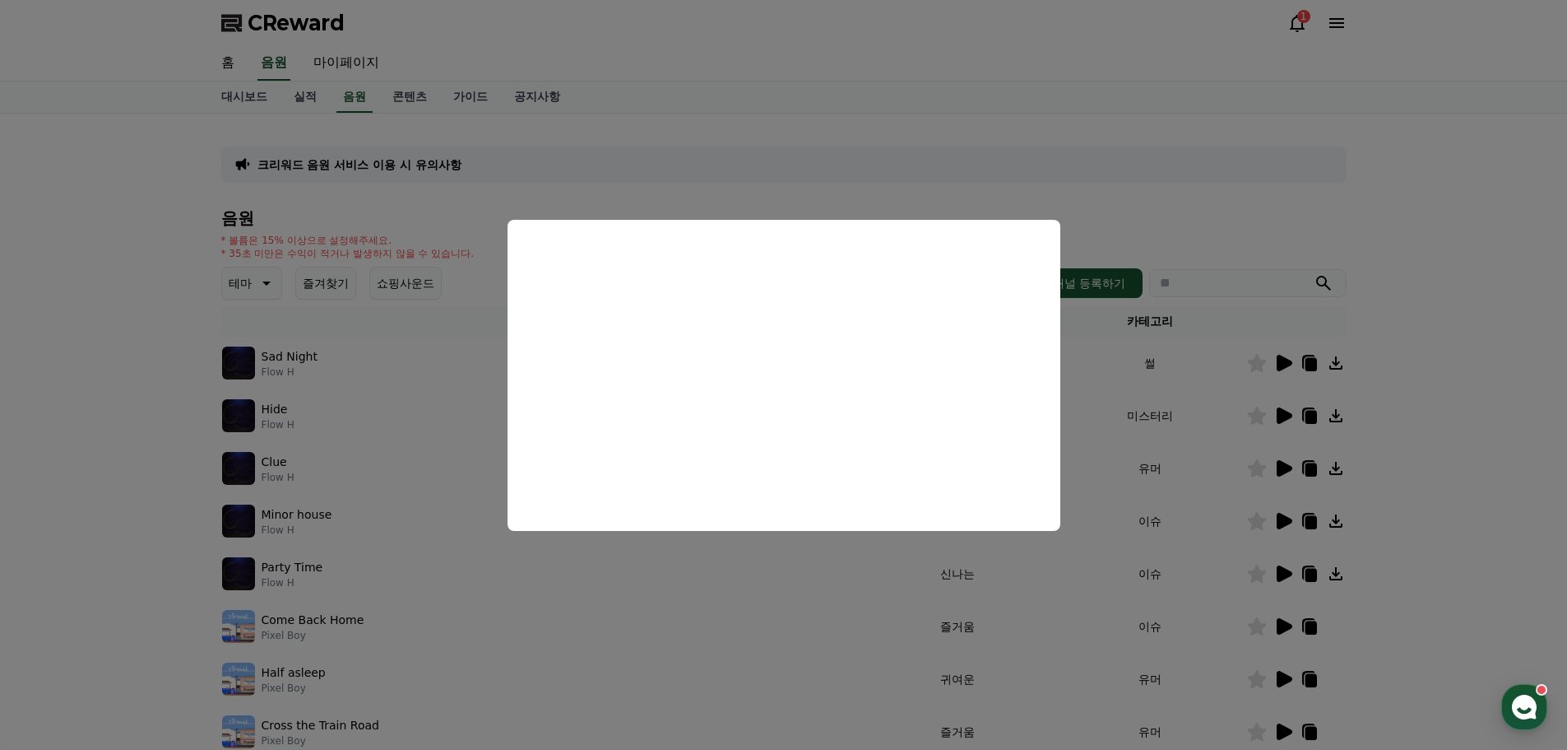
click at [1296, 379] on button "close modal" at bounding box center [783, 375] width 1567 height 750
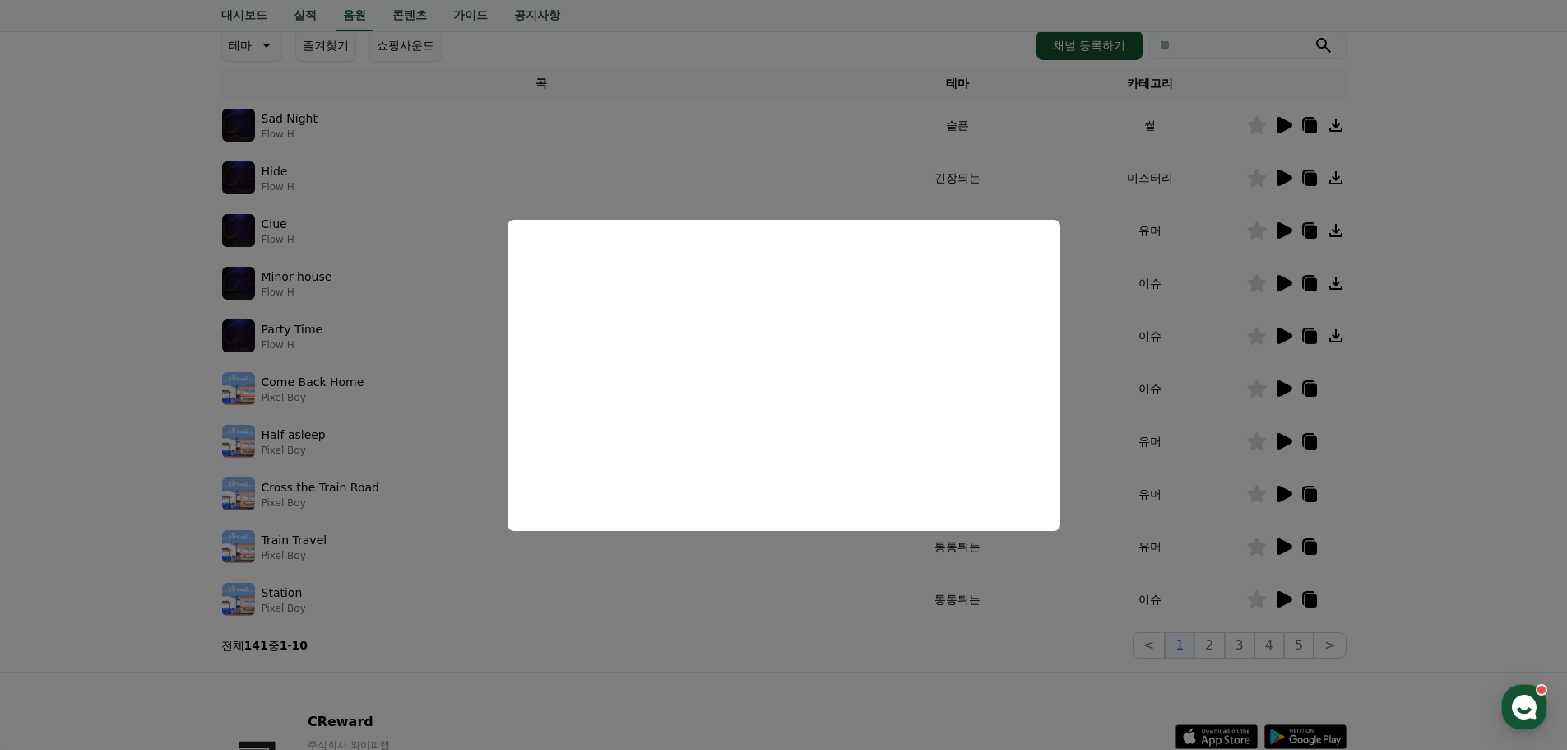
scroll to position [247, 0]
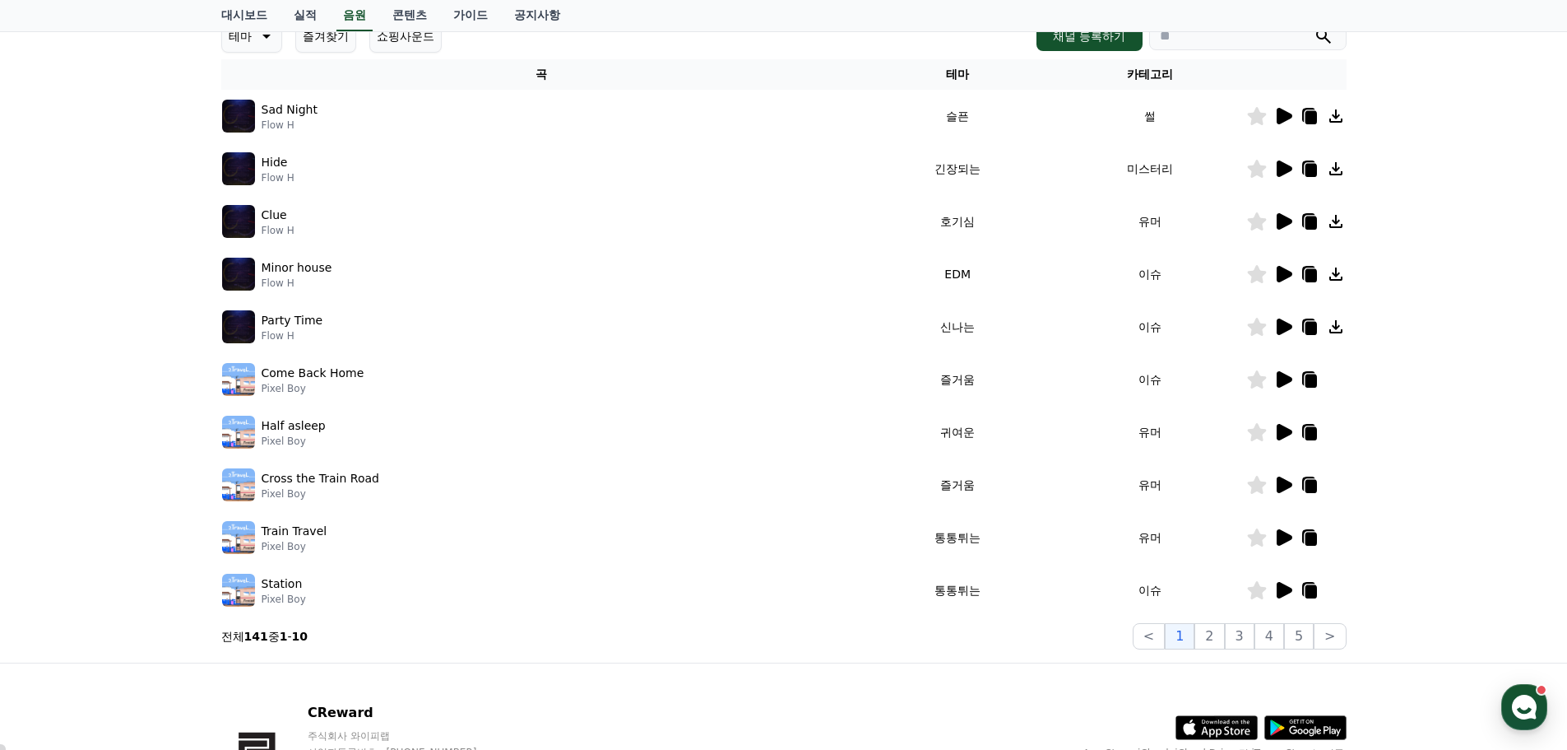
click at [1279, 379] on icon at bounding box center [1285, 379] width 16 height 16
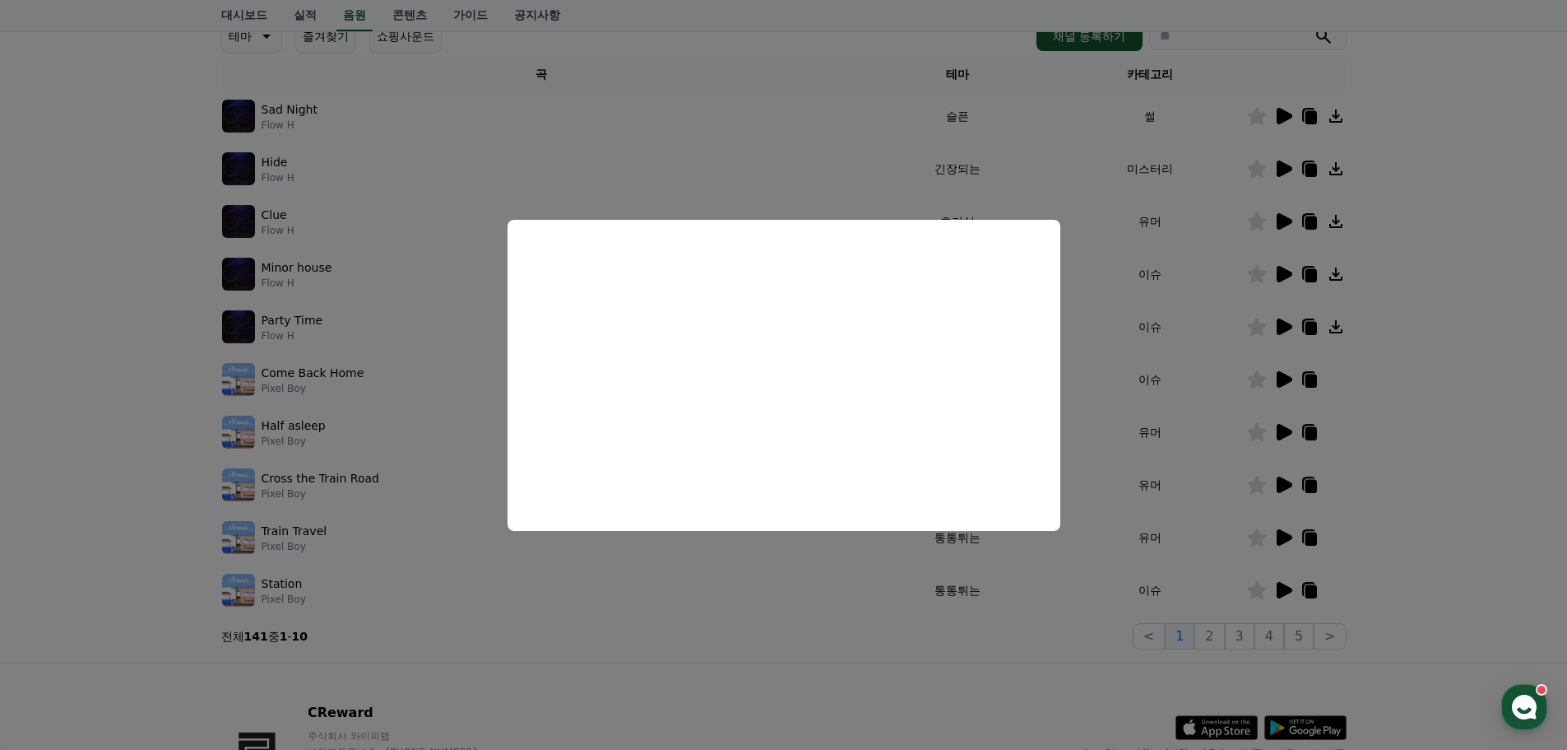
click at [1073, 233] on button "close modal" at bounding box center [783, 375] width 1567 height 750
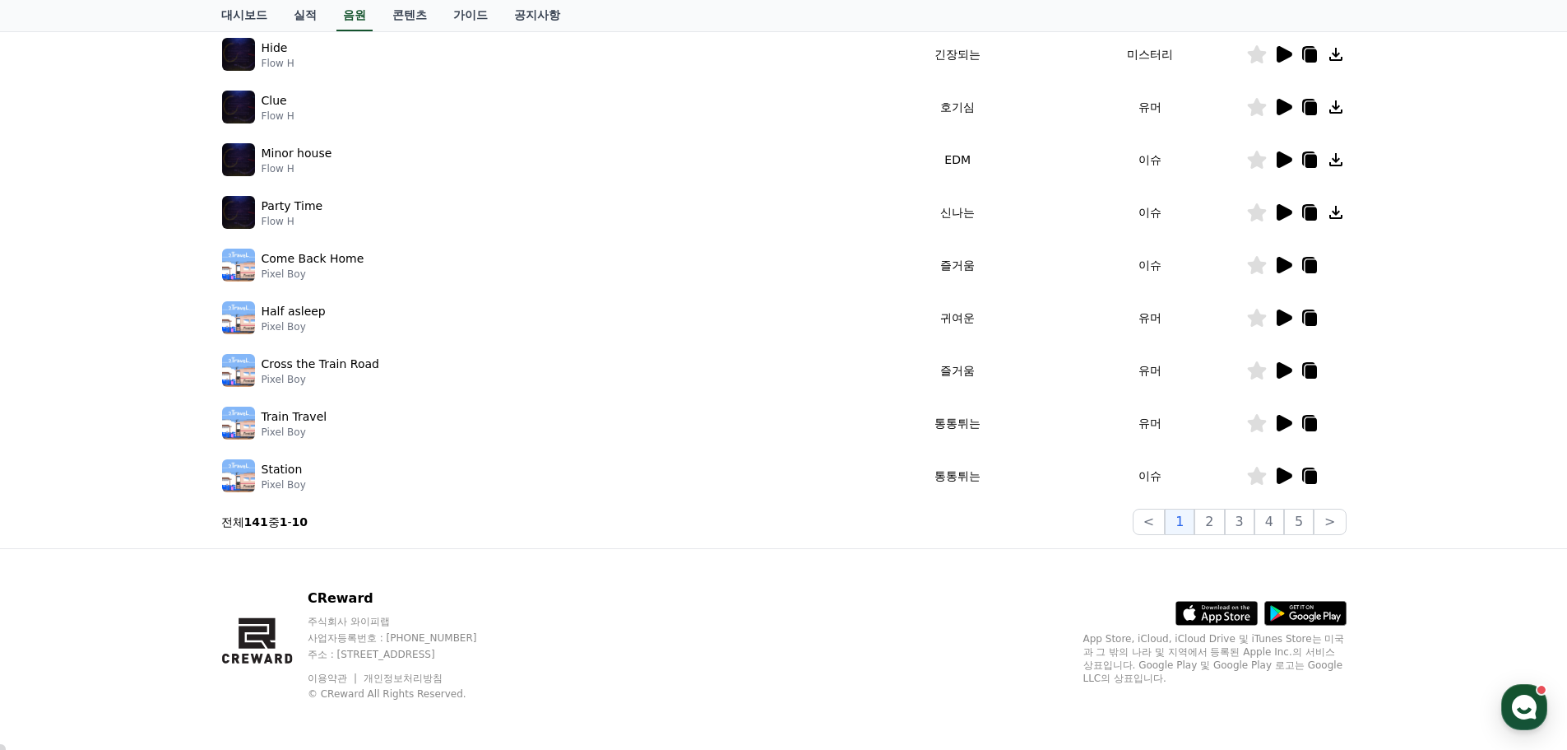
scroll to position [364, 0]
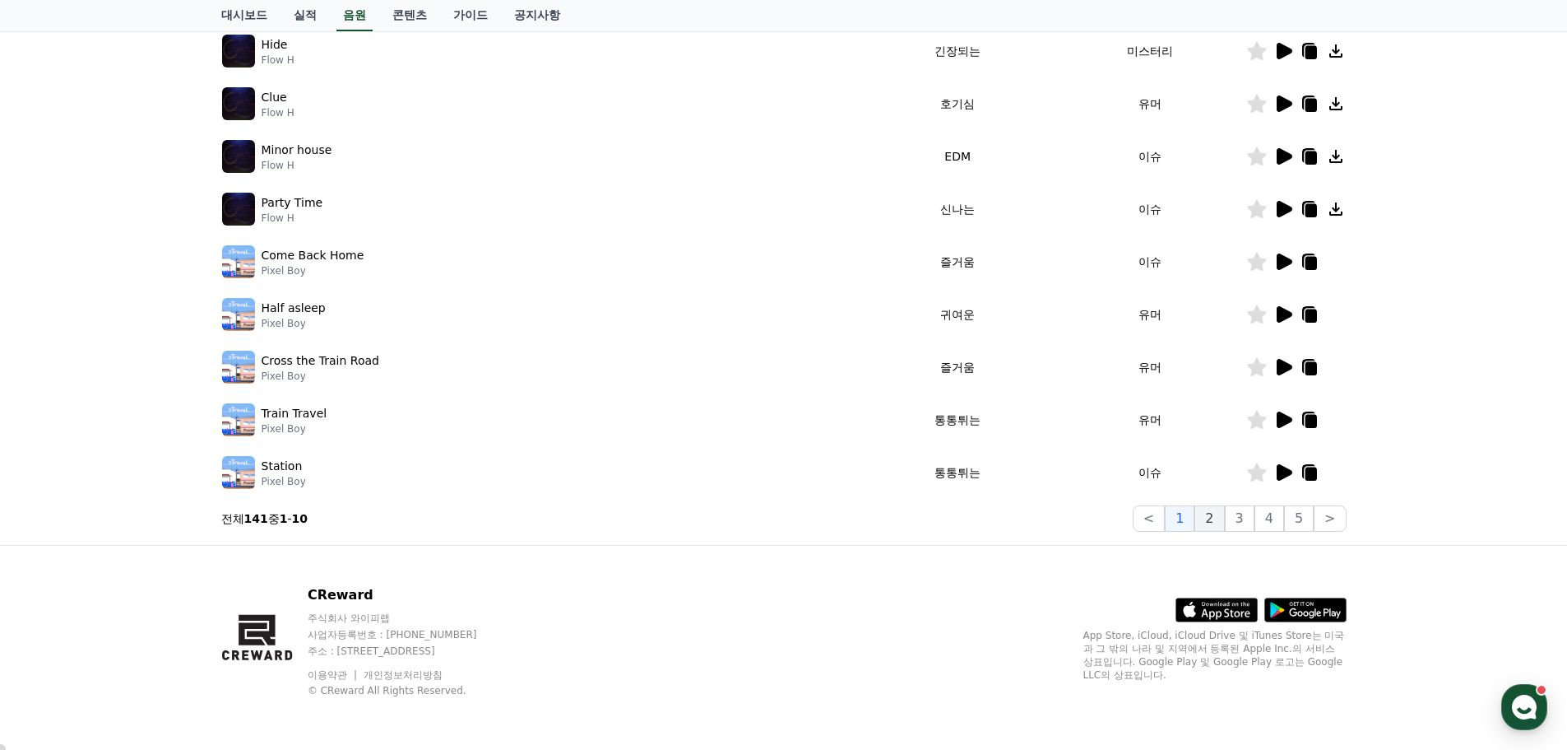
click at [1214, 515] on button "2" at bounding box center [1210, 518] width 30 height 26
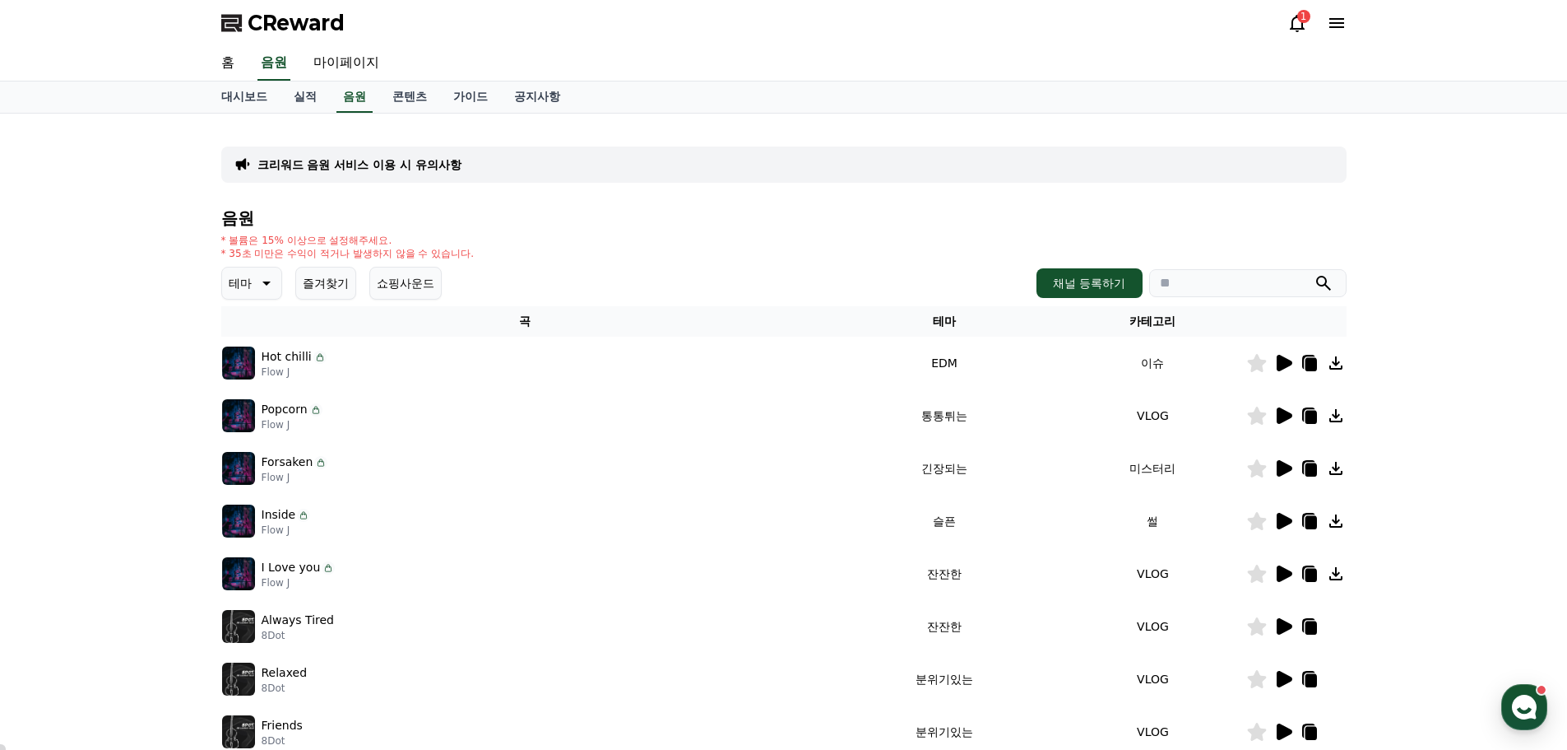
click at [1279, 457] on td at bounding box center [1296, 468] width 100 height 53
click at [1278, 466] on icon at bounding box center [1285, 468] width 16 height 16
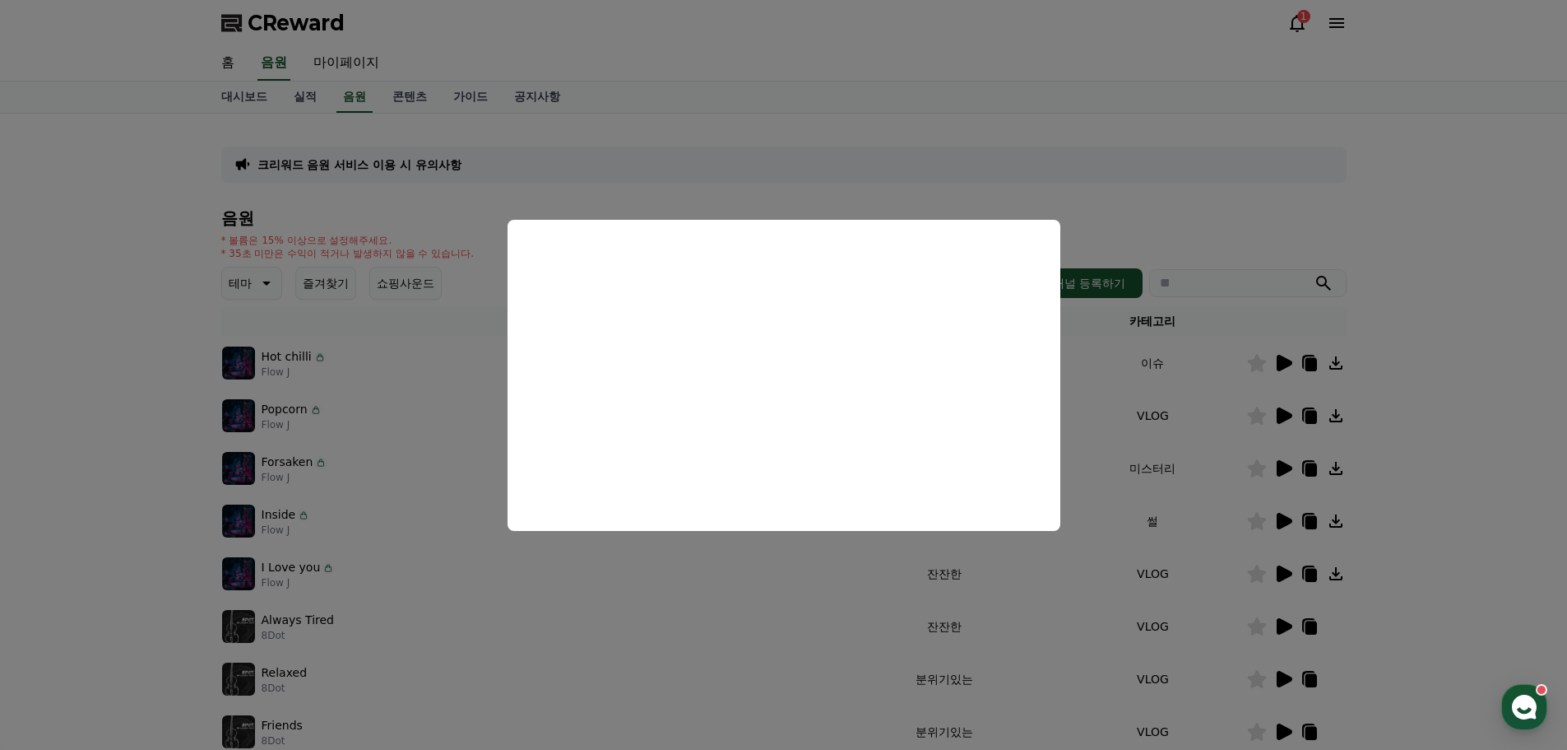
click at [1460, 422] on button "close modal" at bounding box center [783, 375] width 1567 height 750
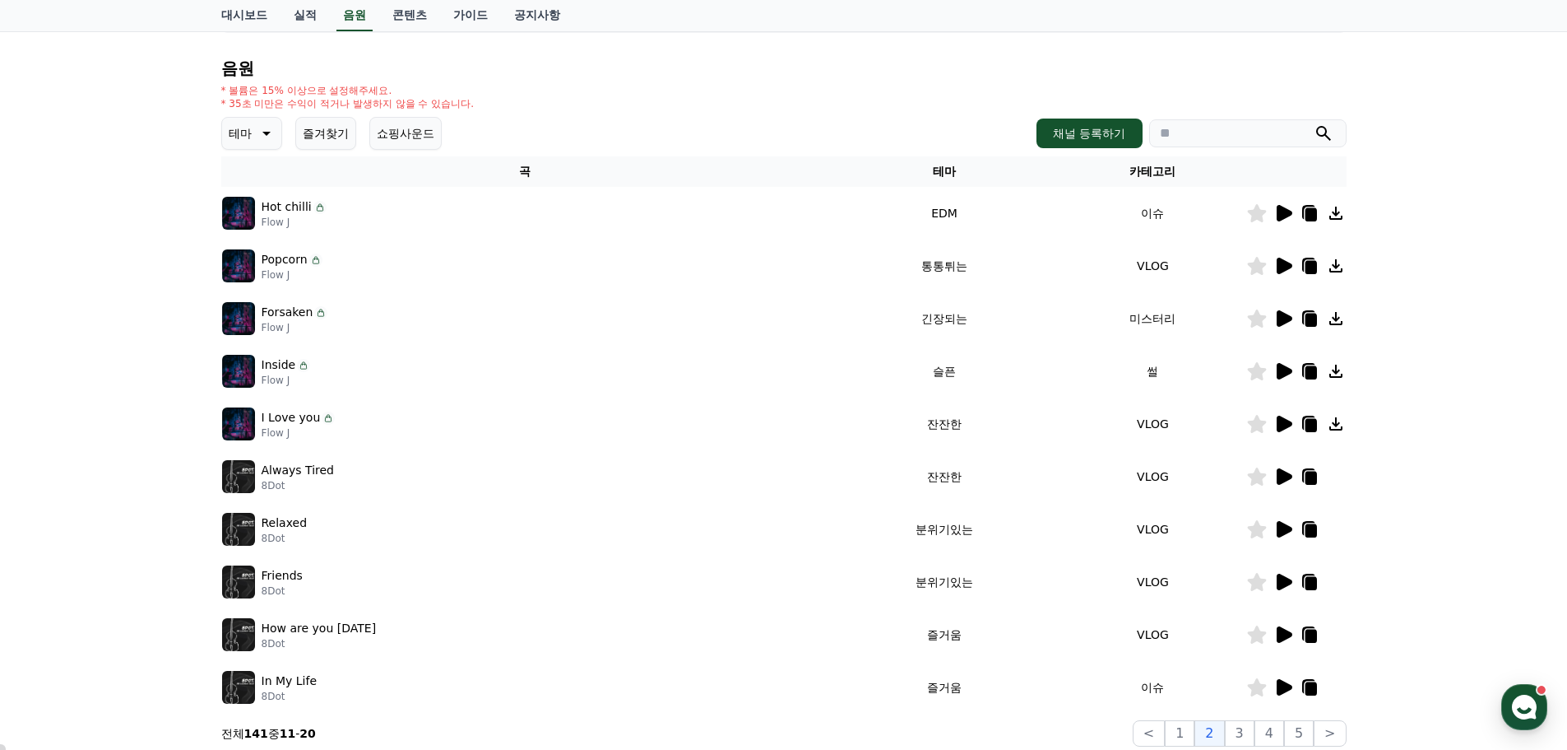
scroll to position [165, 0]
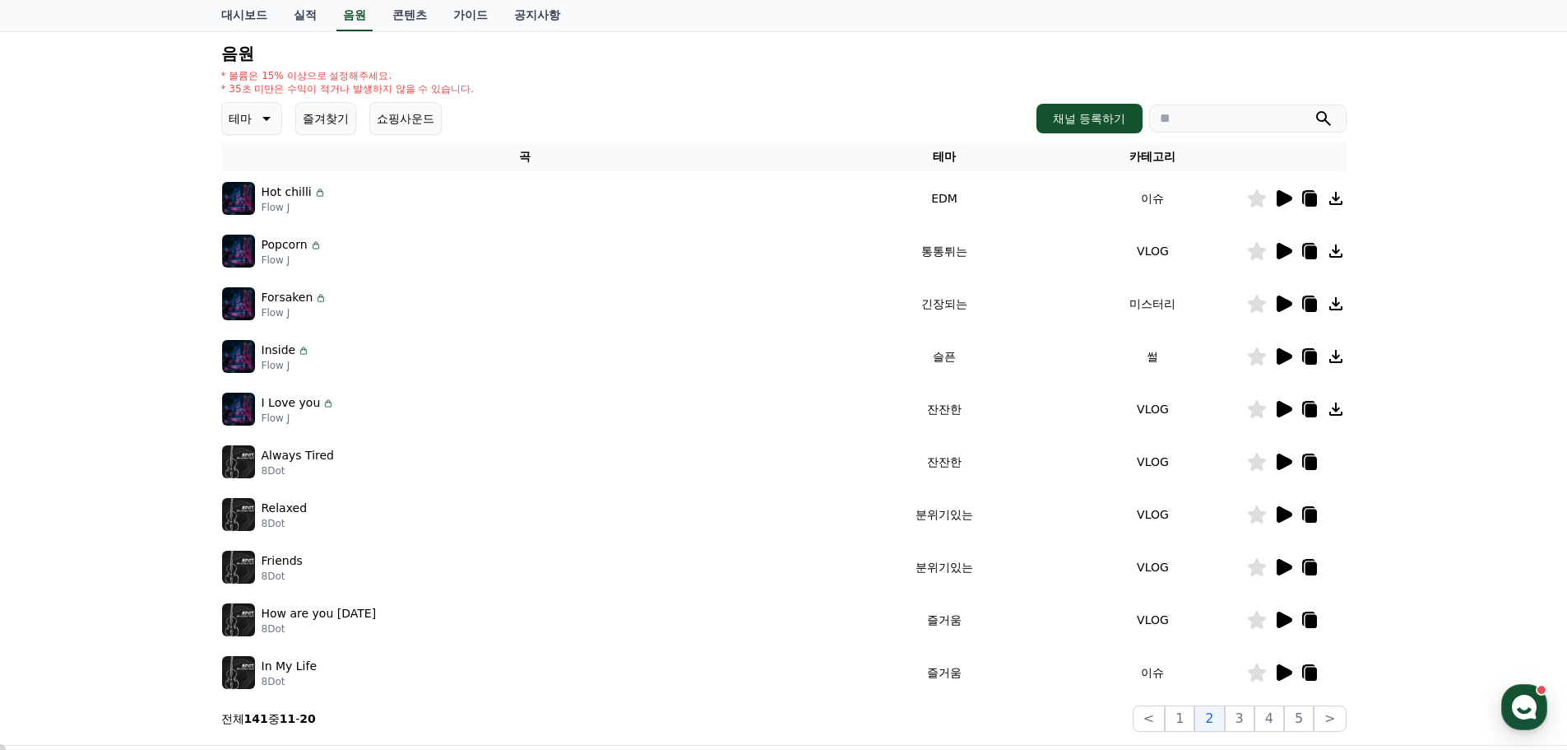
click at [1285, 358] on icon at bounding box center [1285, 356] width 16 height 16
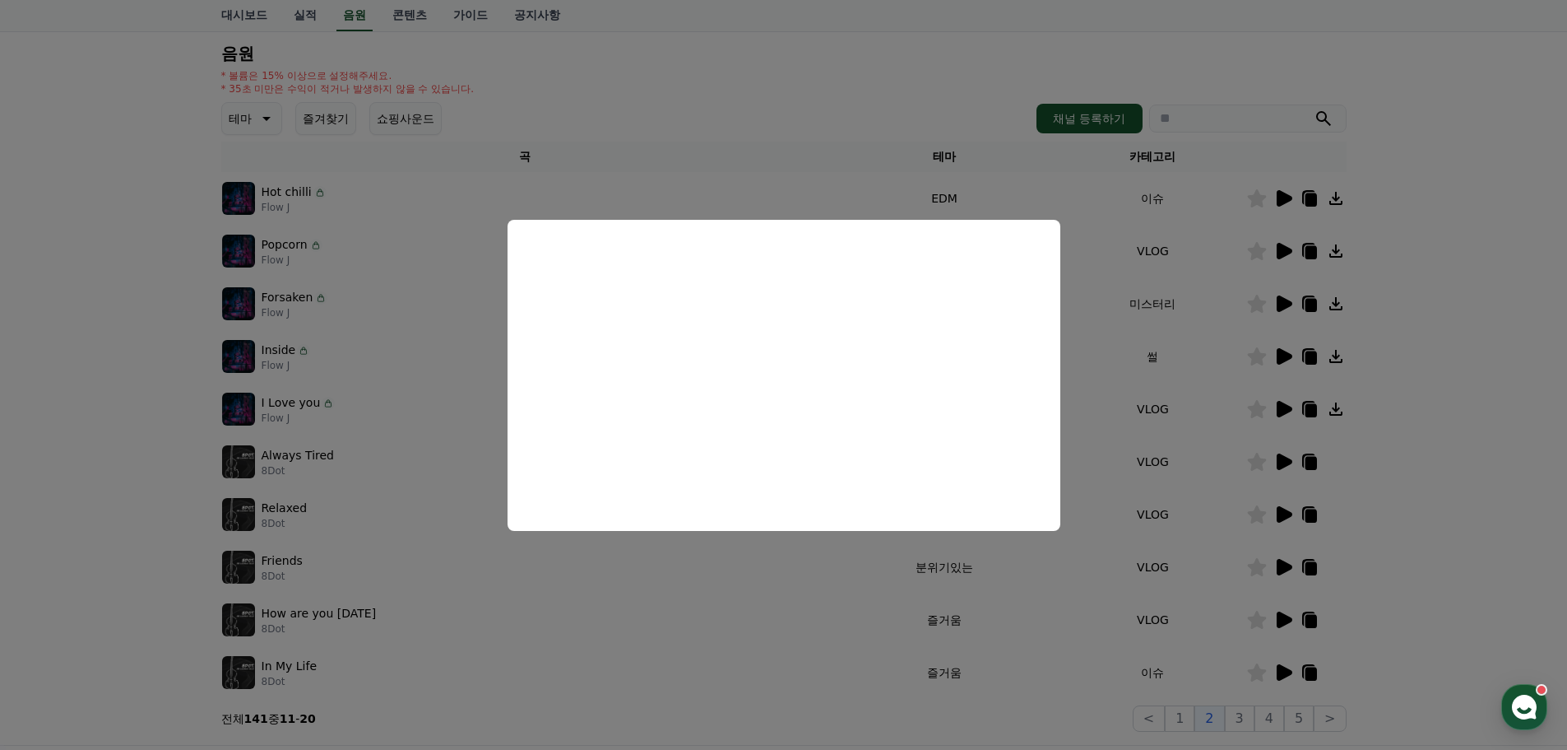
click at [1438, 370] on button "close modal" at bounding box center [783, 375] width 1567 height 750
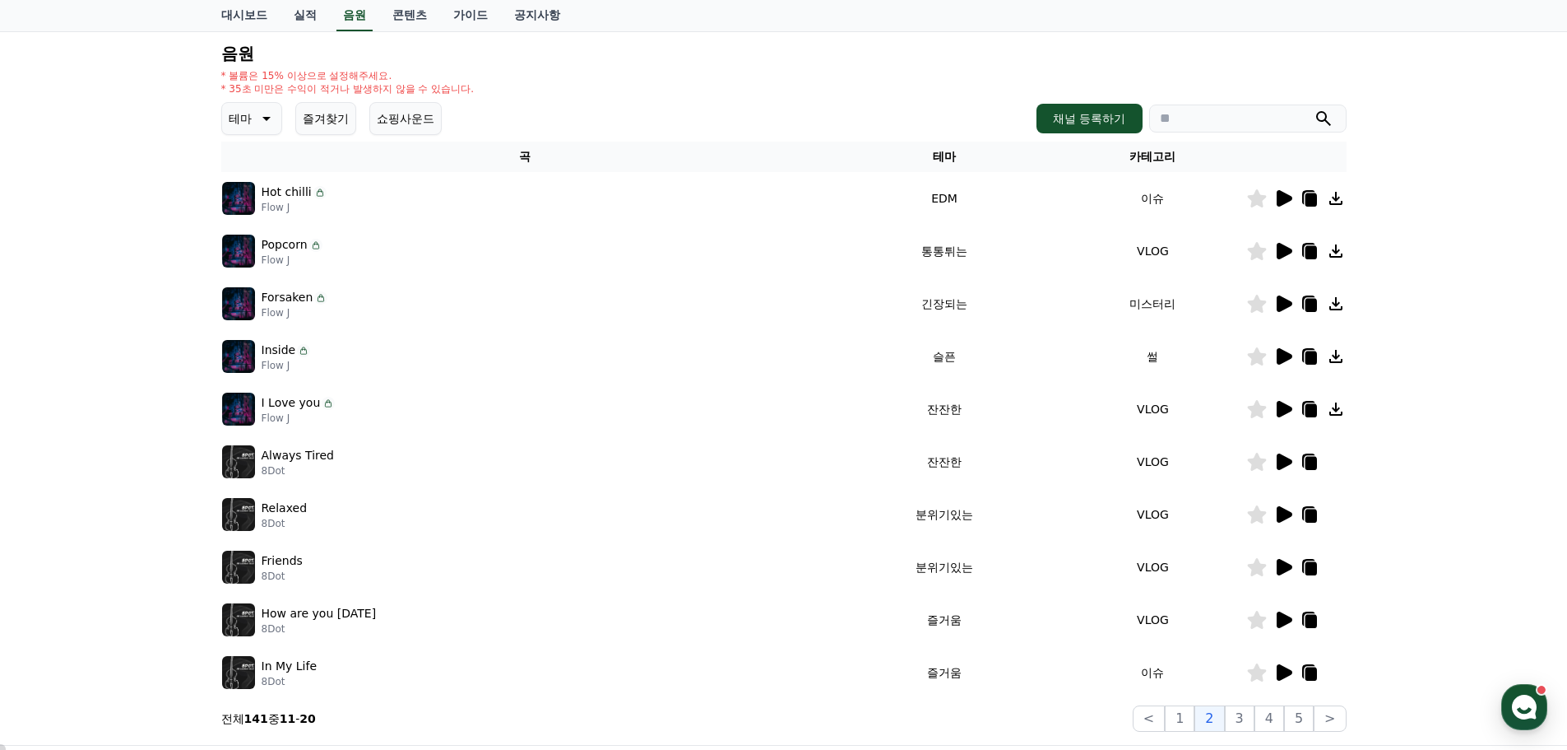
click at [1306, 357] on icon at bounding box center [1311, 357] width 12 height 13
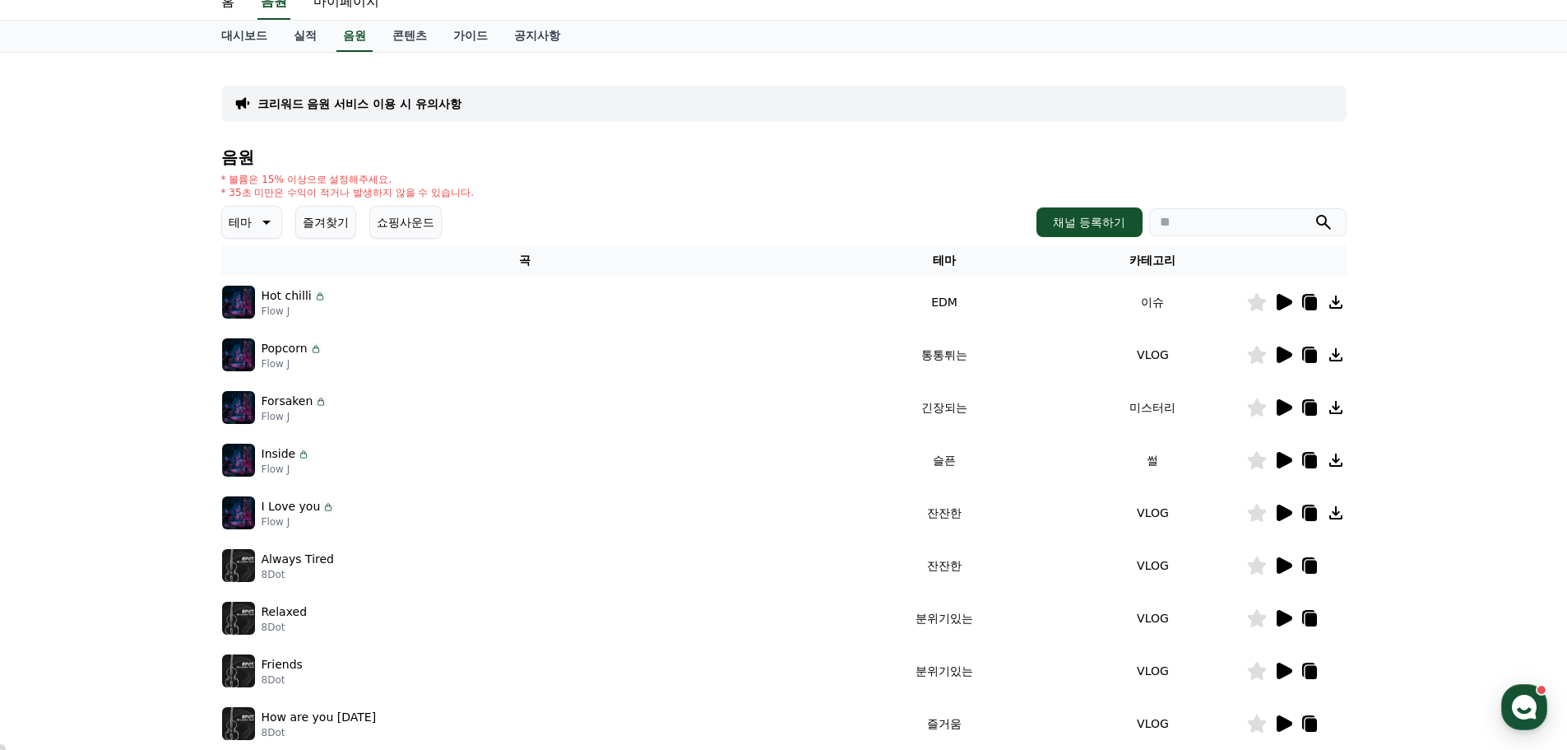
scroll to position [0, 0]
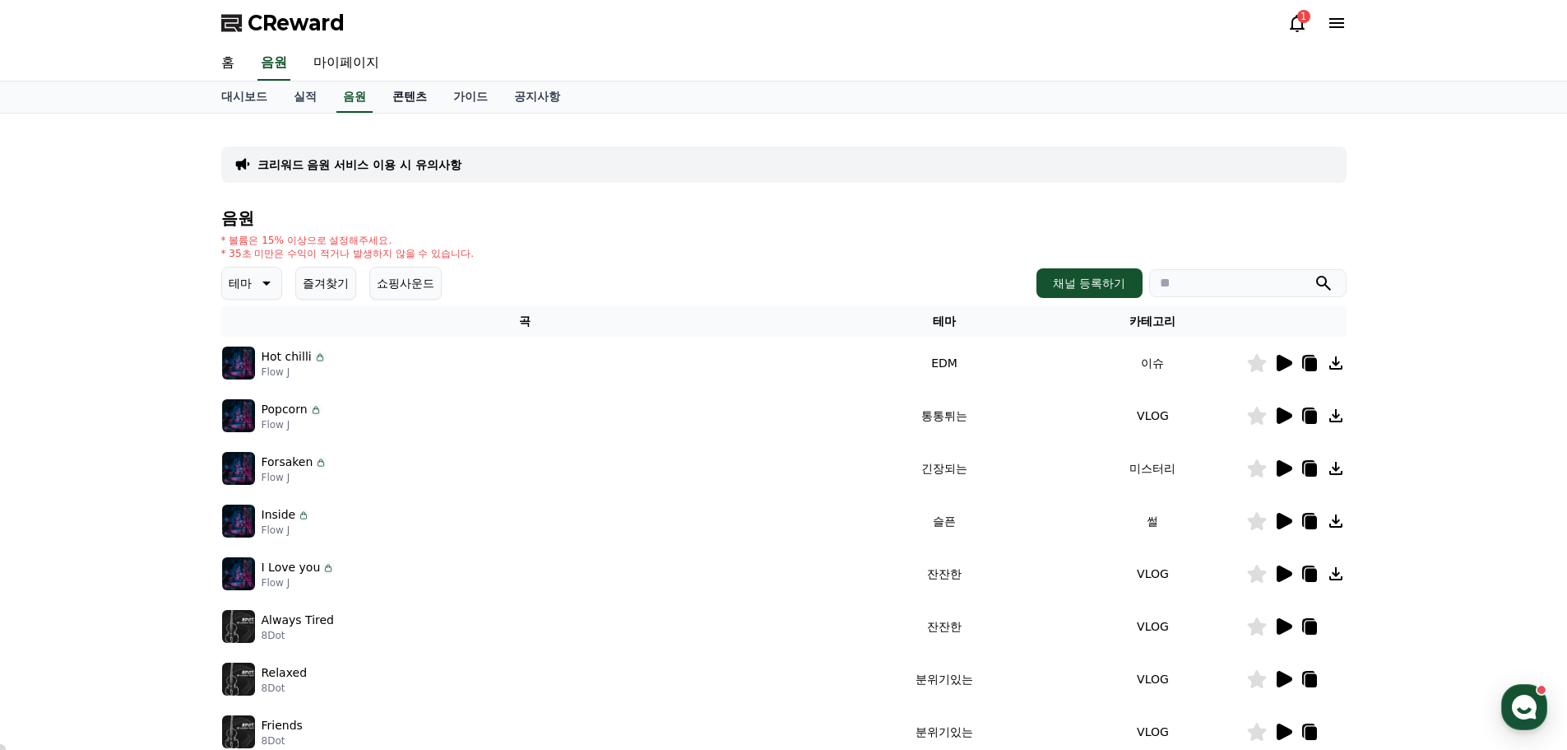
click at [401, 94] on link "콘텐츠" at bounding box center [409, 96] width 61 height 31
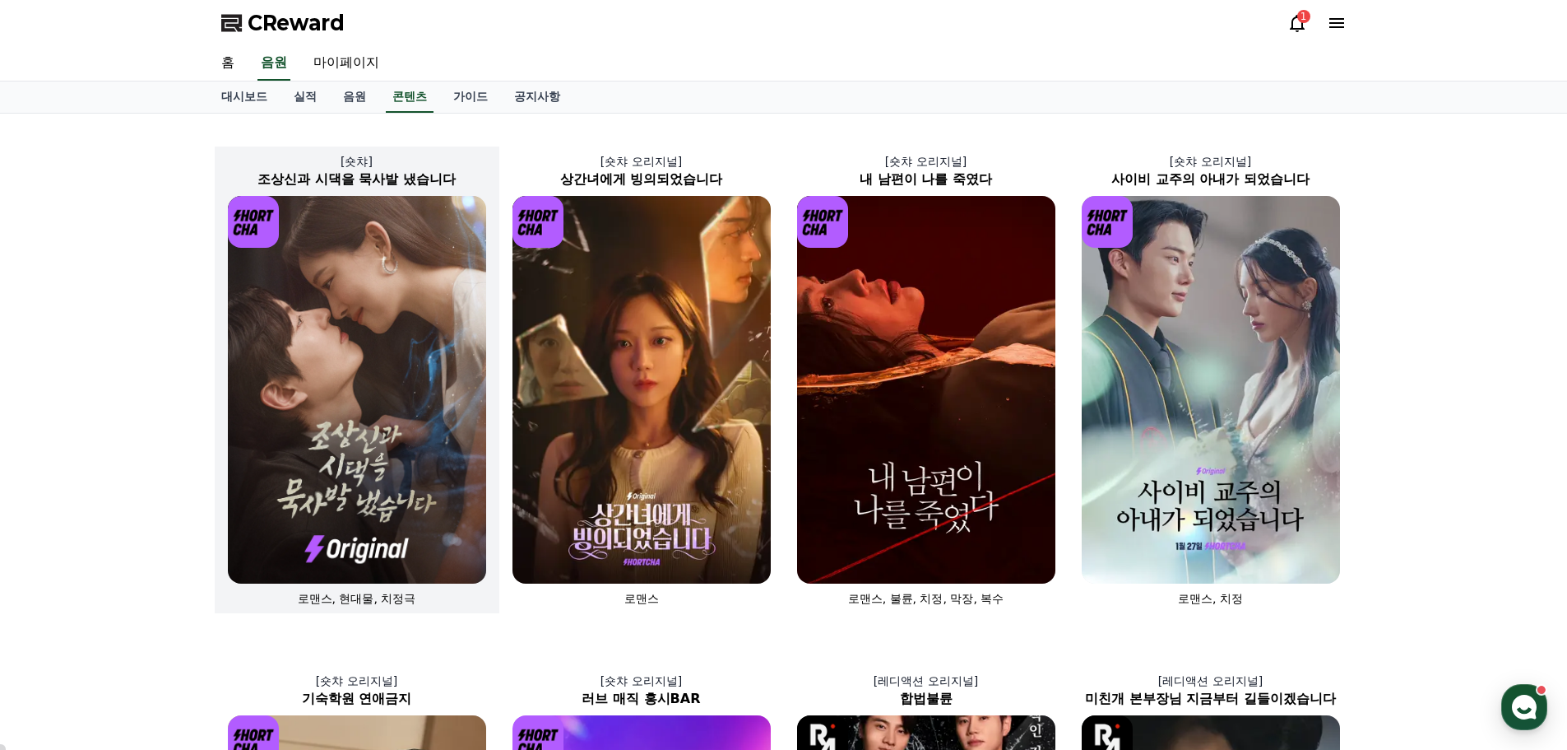
click at [360, 336] on img at bounding box center [357, 390] width 258 height 388
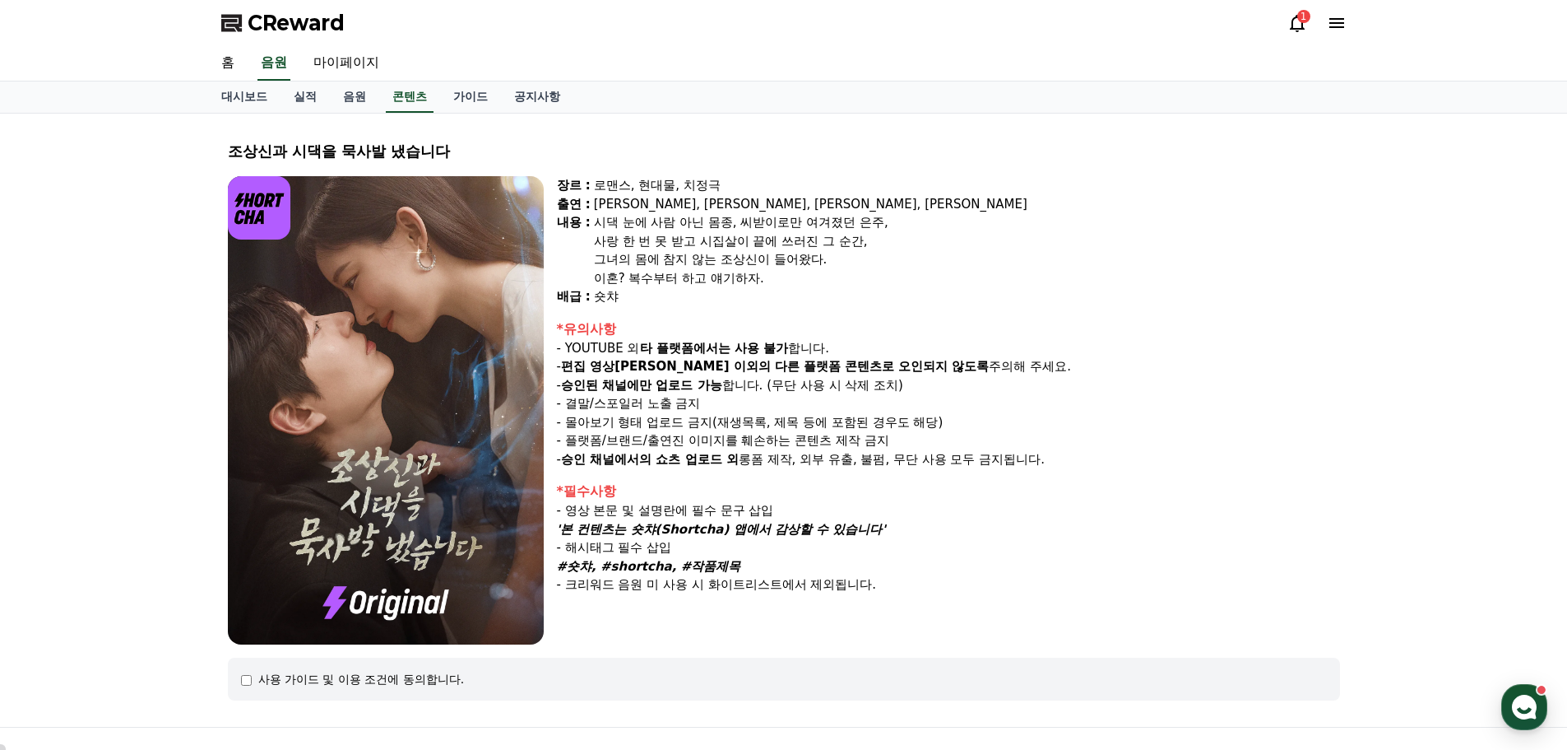
select select
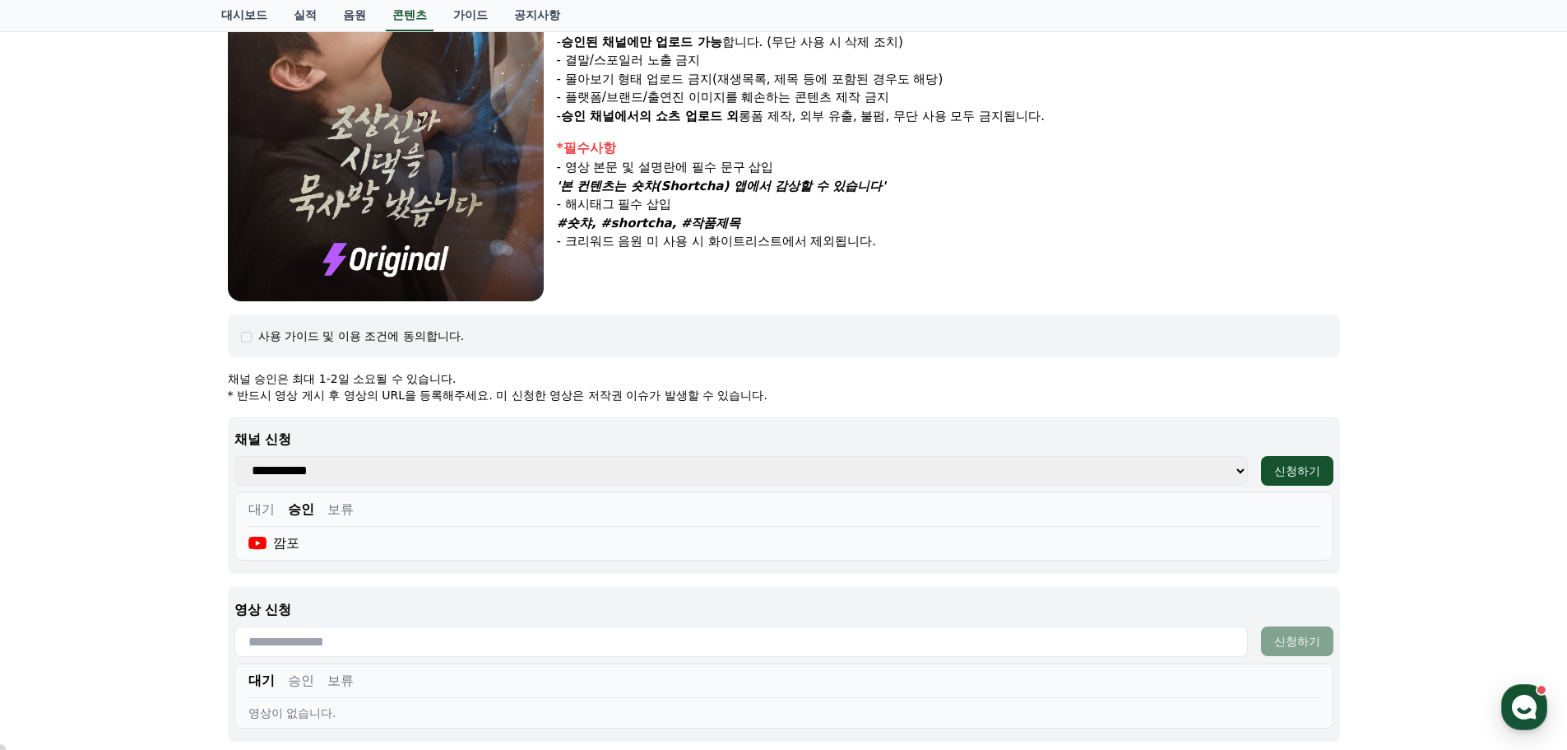
scroll to position [168, 0]
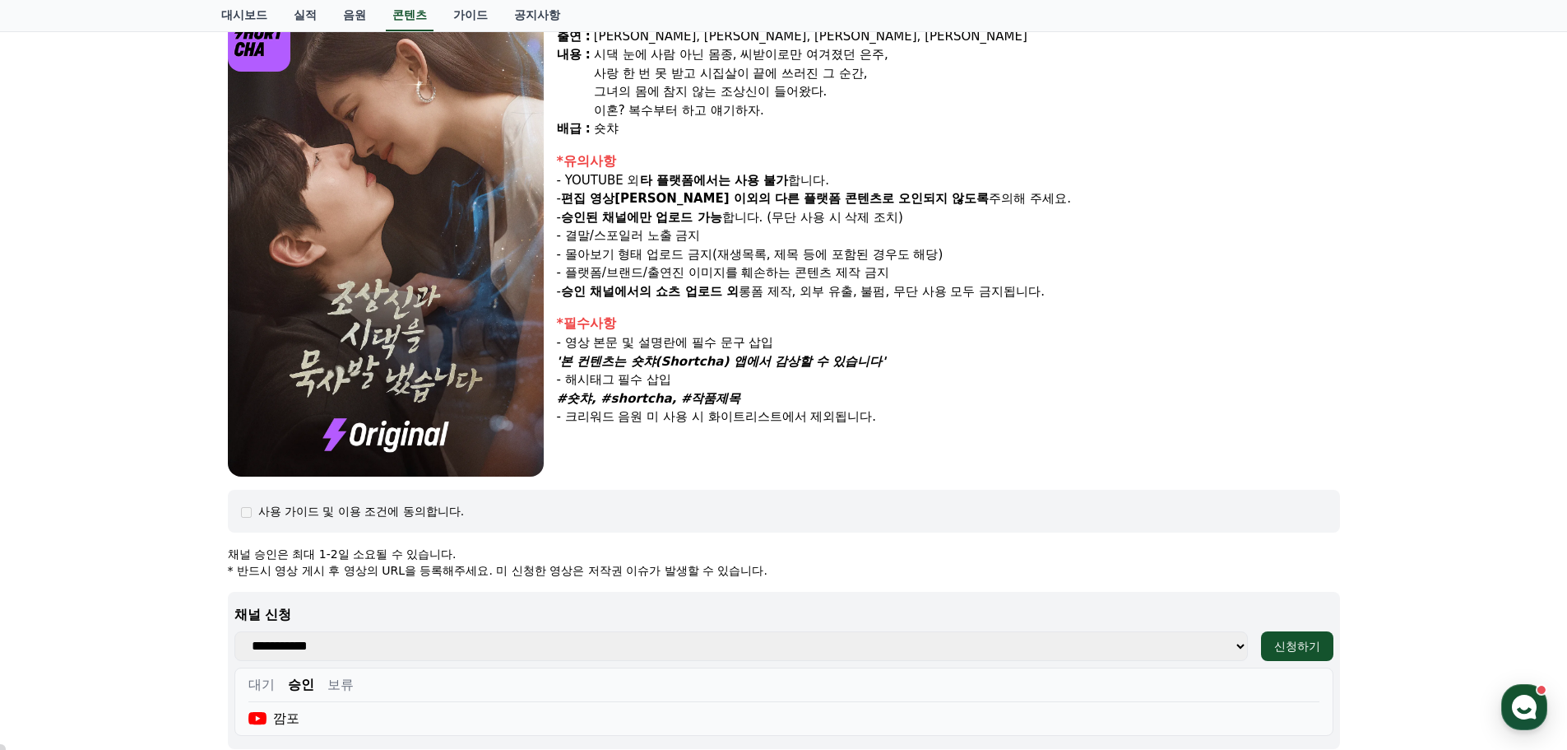
drag, startPoint x: 115, startPoint y: 629, endPoint x: 39, endPoint y: 616, distance: 76.7
click at [115, 629] on div "조상[DEMOGRAPHIC_DATA]과 시댁을 묵사발 냈습니다 장르 : 로맨스, 현대물, 치정극 출연 : [PERSON_NAME], [PERS…" at bounding box center [783, 492] width 1567 height 1093
click at [1287, 337] on p "- 영상 본문 및 설명란에 필수 문구 삽입" at bounding box center [948, 342] width 783 height 19
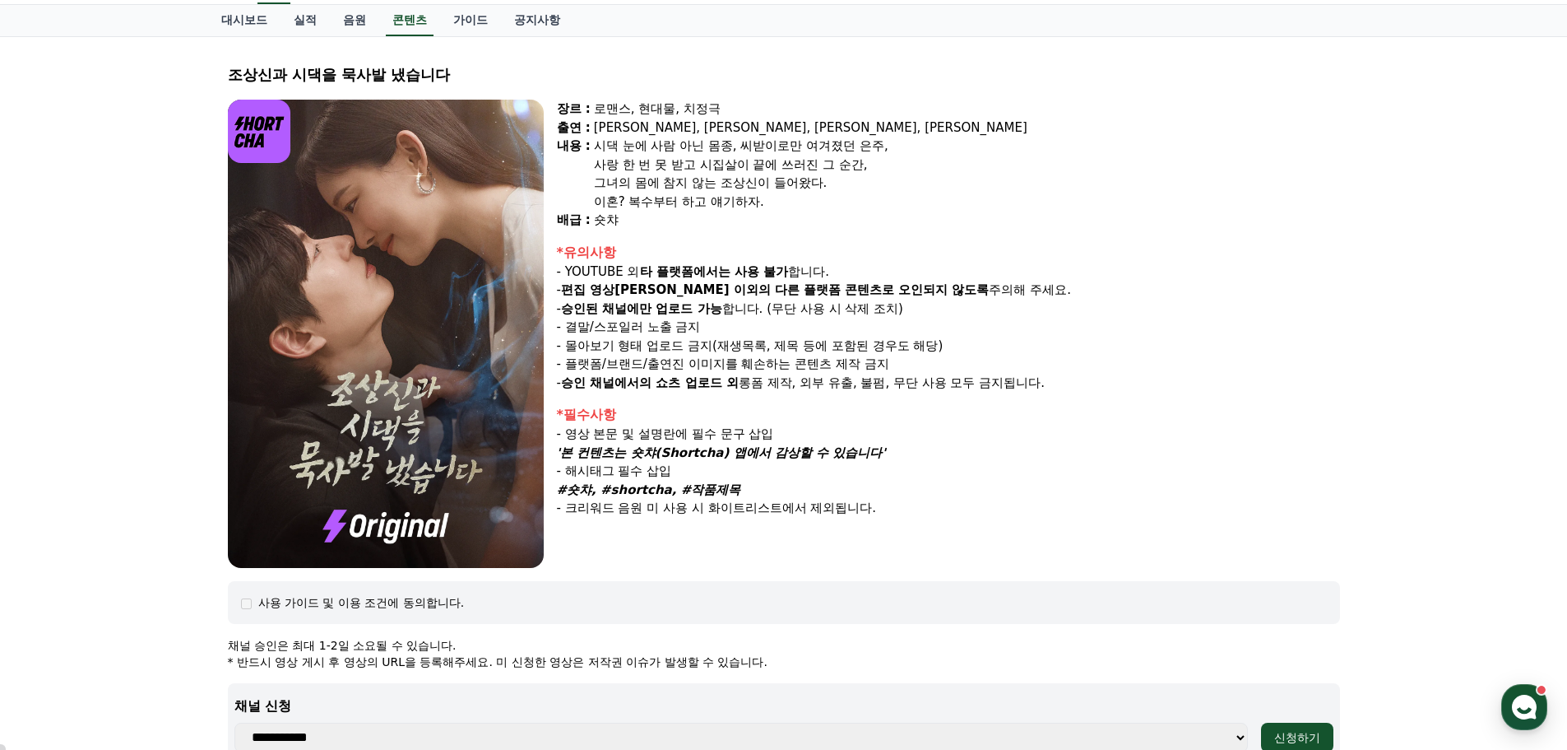
scroll to position [0, 0]
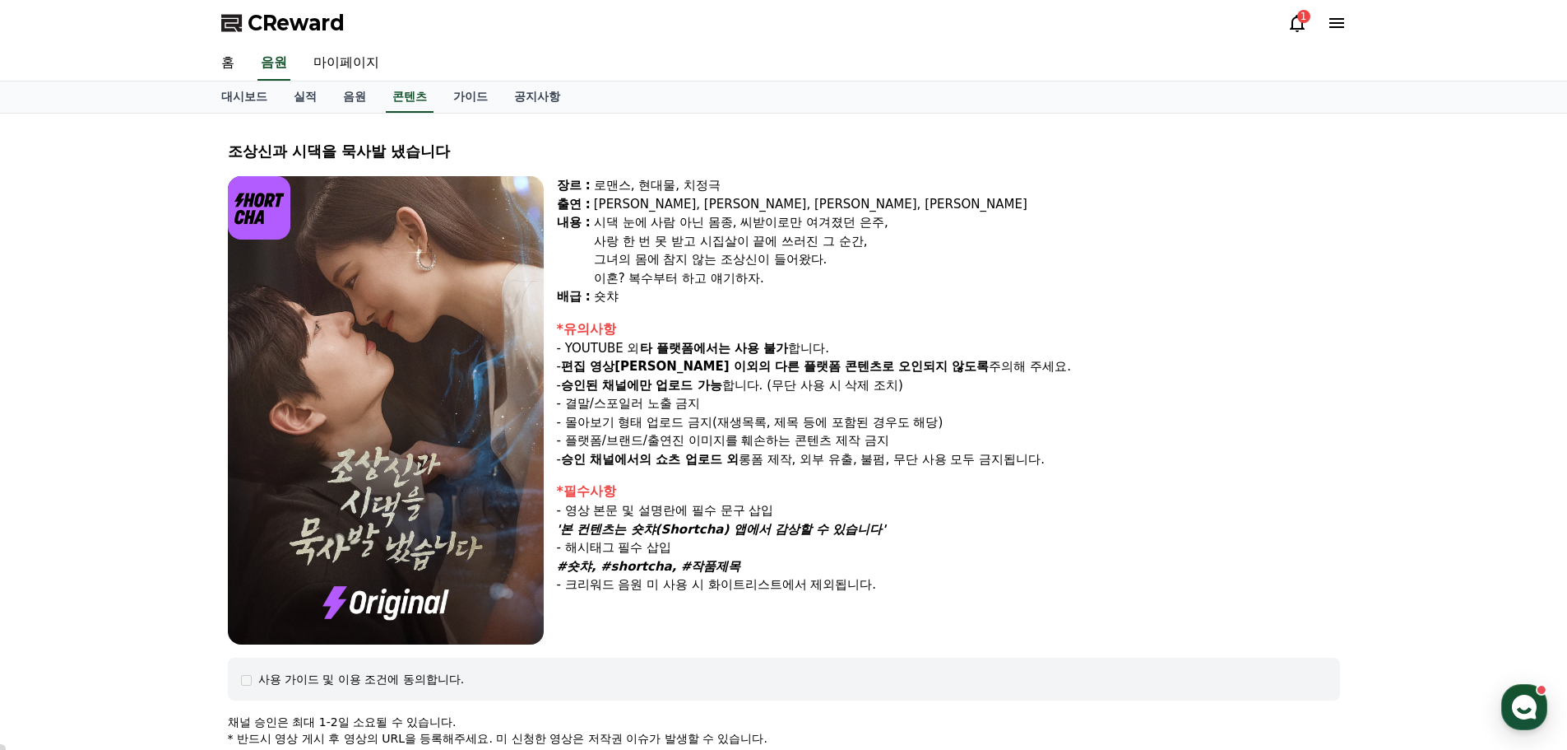
drag, startPoint x: 560, startPoint y: 184, endPoint x: 815, endPoint y: 302, distance: 280.1
click at [815, 302] on div "장르 : 로맨스, 현대물, 치정극 출연 : [PERSON_NAME], [PERSON_NAME], [PERSON_NAME], [PERSON_NA…" at bounding box center [948, 241] width 783 height 130
copy div "장르 : 로맨스, 현대물, 치정극 출연 : [PERSON_NAME], [PERSON_NAME], [PERSON_NAME], [PERSON_NA…"
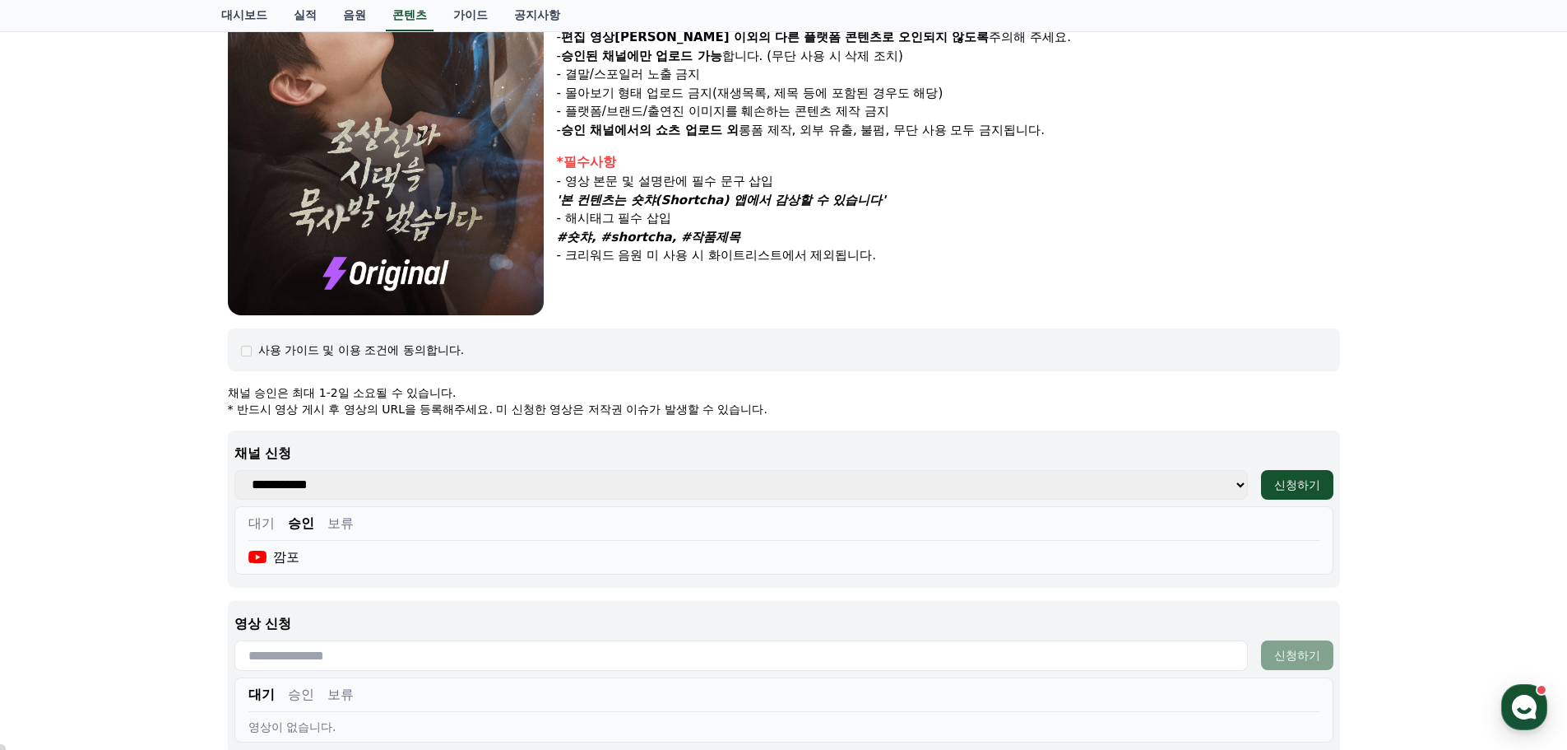
scroll to position [658, 0]
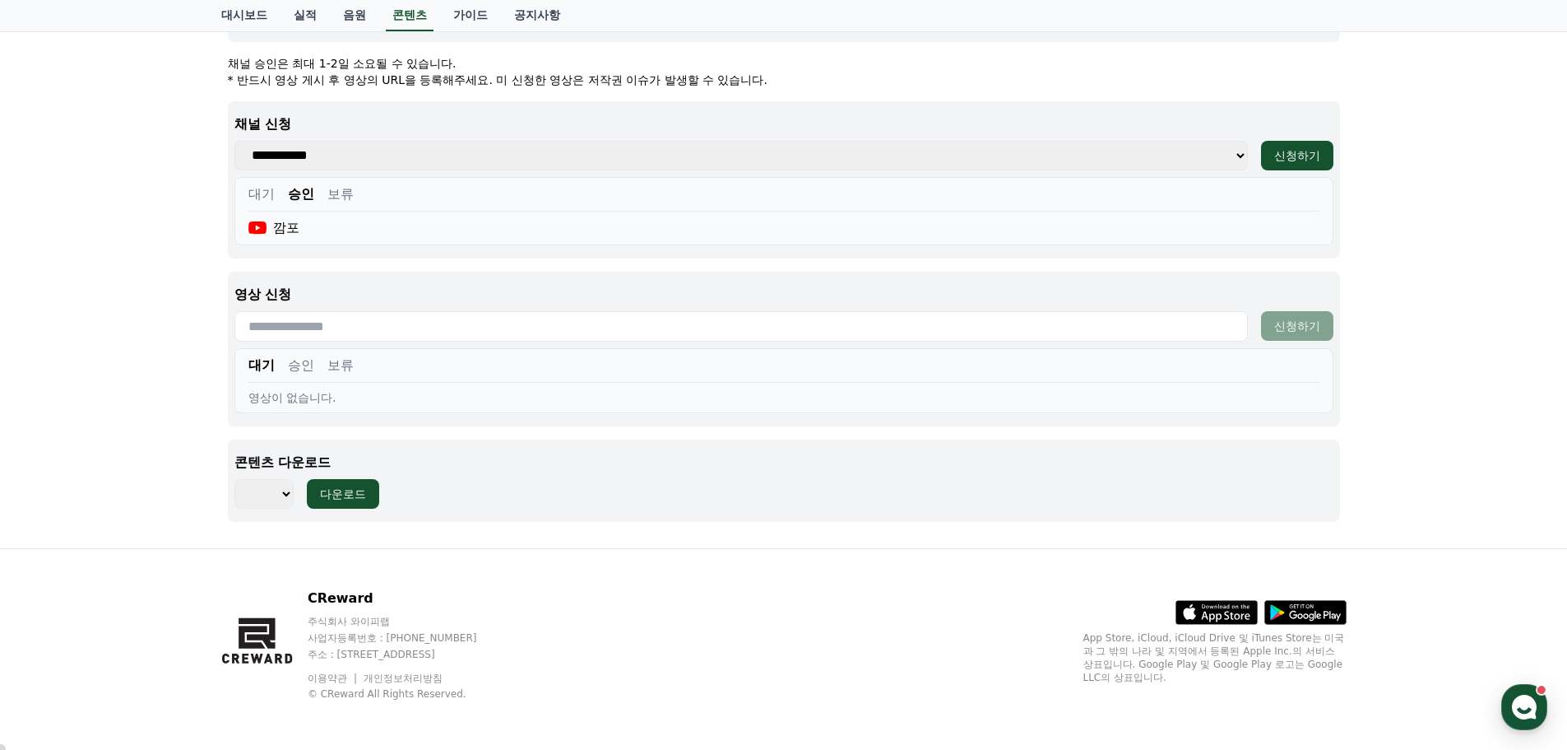
click at [1154, 164] on select "**********" at bounding box center [741, 156] width 1014 height 30
select select "**********"
click at [234, 141] on select "**********" at bounding box center [741, 156] width 1014 height 30
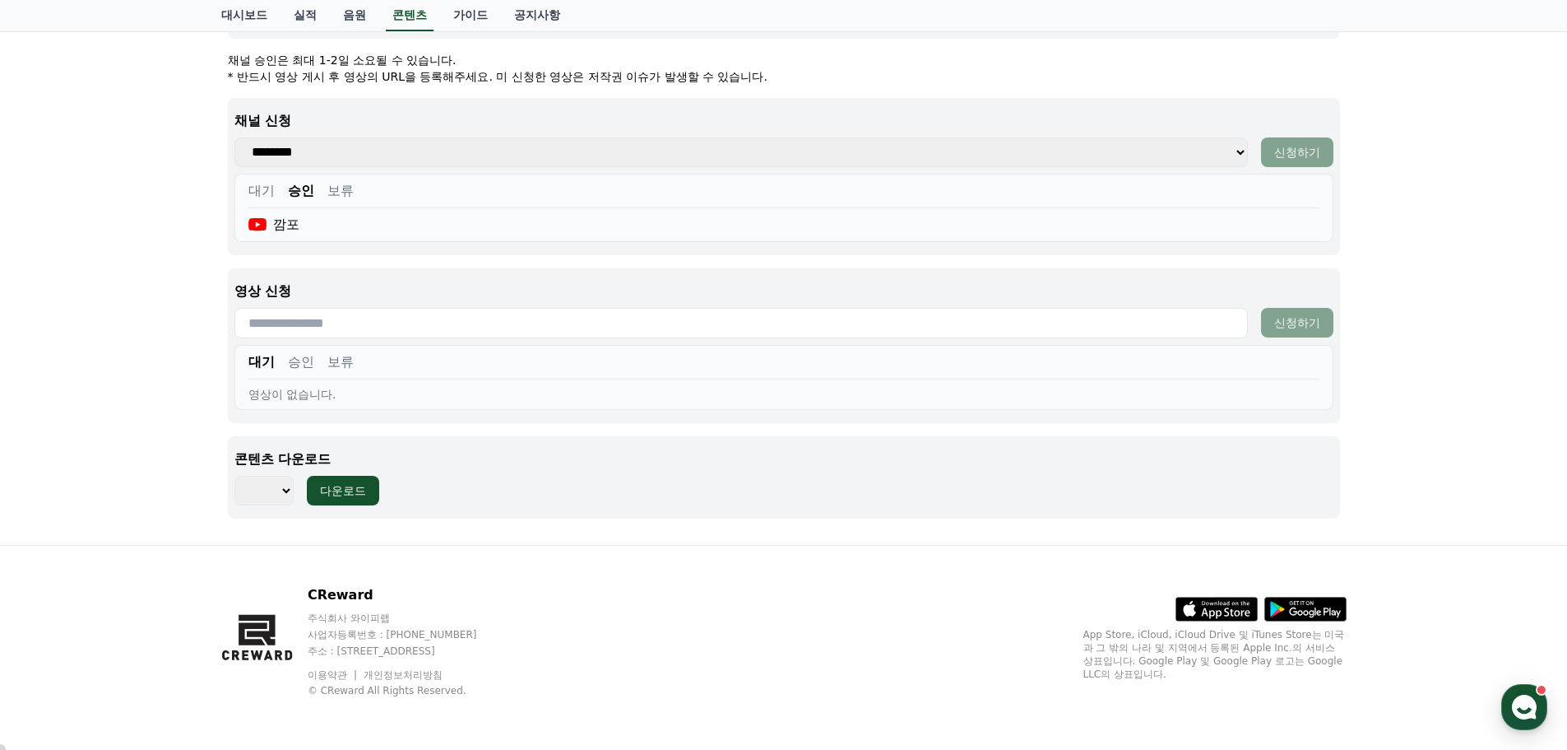
click at [488, 326] on input "text" at bounding box center [741, 323] width 1014 height 30
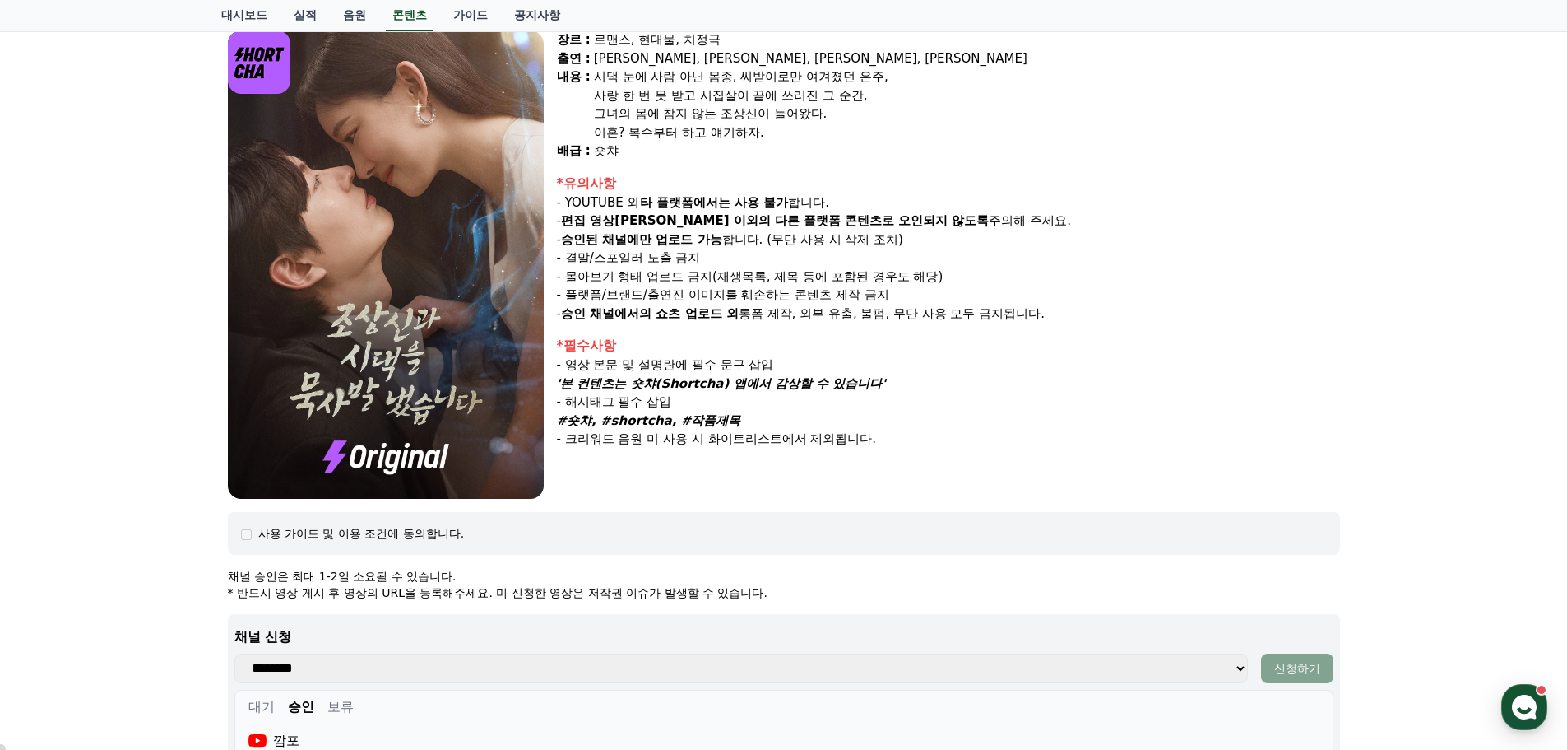
scroll to position [3, 0]
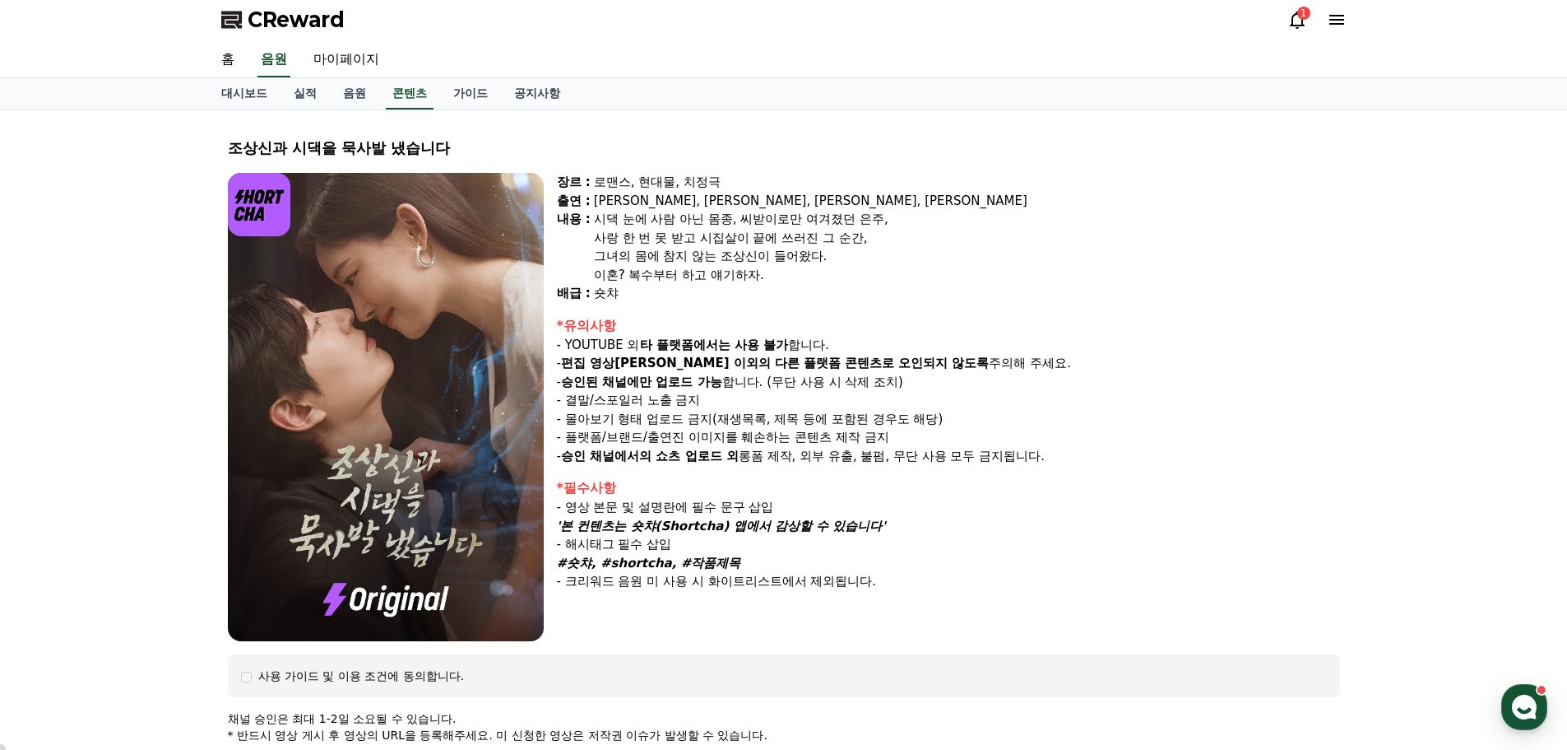
drag, startPoint x: 603, startPoint y: 419, endPoint x: 740, endPoint y: 418, distance: 137.4
click at [740, 418] on p "- 몰아보기 형태 업로드 금지(재생목록, 제목 등에 포함된 경우도 해당)" at bounding box center [948, 419] width 783 height 19
drag, startPoint x: 674, startPoint y: 439, endPoint x: 815, endPoint y: 439, distance: 140.7
click at [815, 439] on p "- 플랫폼/브랜드/출연진 이미지를 훼손하는 콘텐츠 제작 금지" at bounding box center [948, 437] width 783 height 19
drag, startPoint x: 675, startPoint y: 456, endPoint x: 935, endPoint y: 460, distance: 260.0
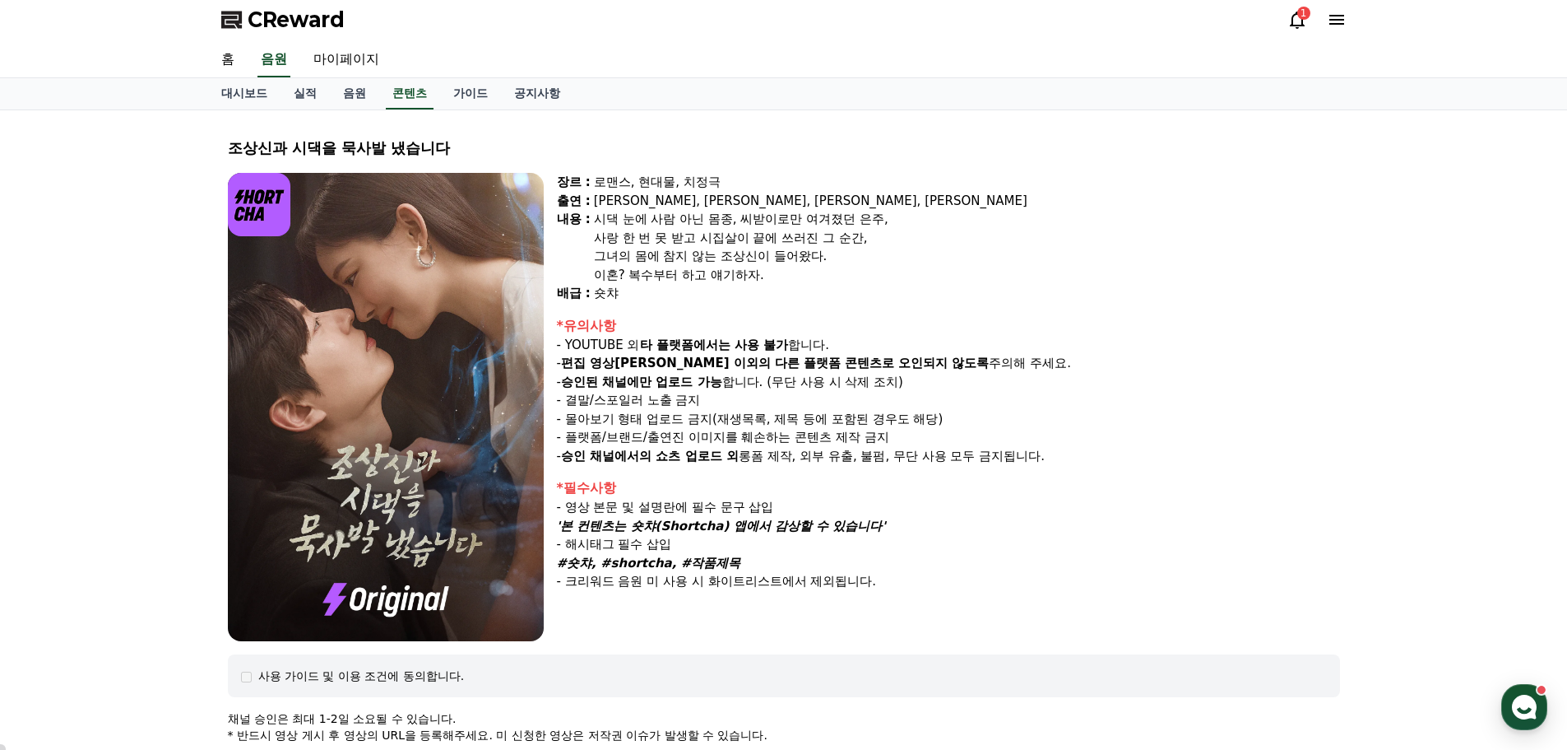
click at [935, 460] on p "- 승인 채널에서의 쇼츠 업로드 외 롱폼 제작, 외부 유출, 불펌, 무단 사용 모두 금지됩니다." at bounding box center [948, 456] width 783 height 19
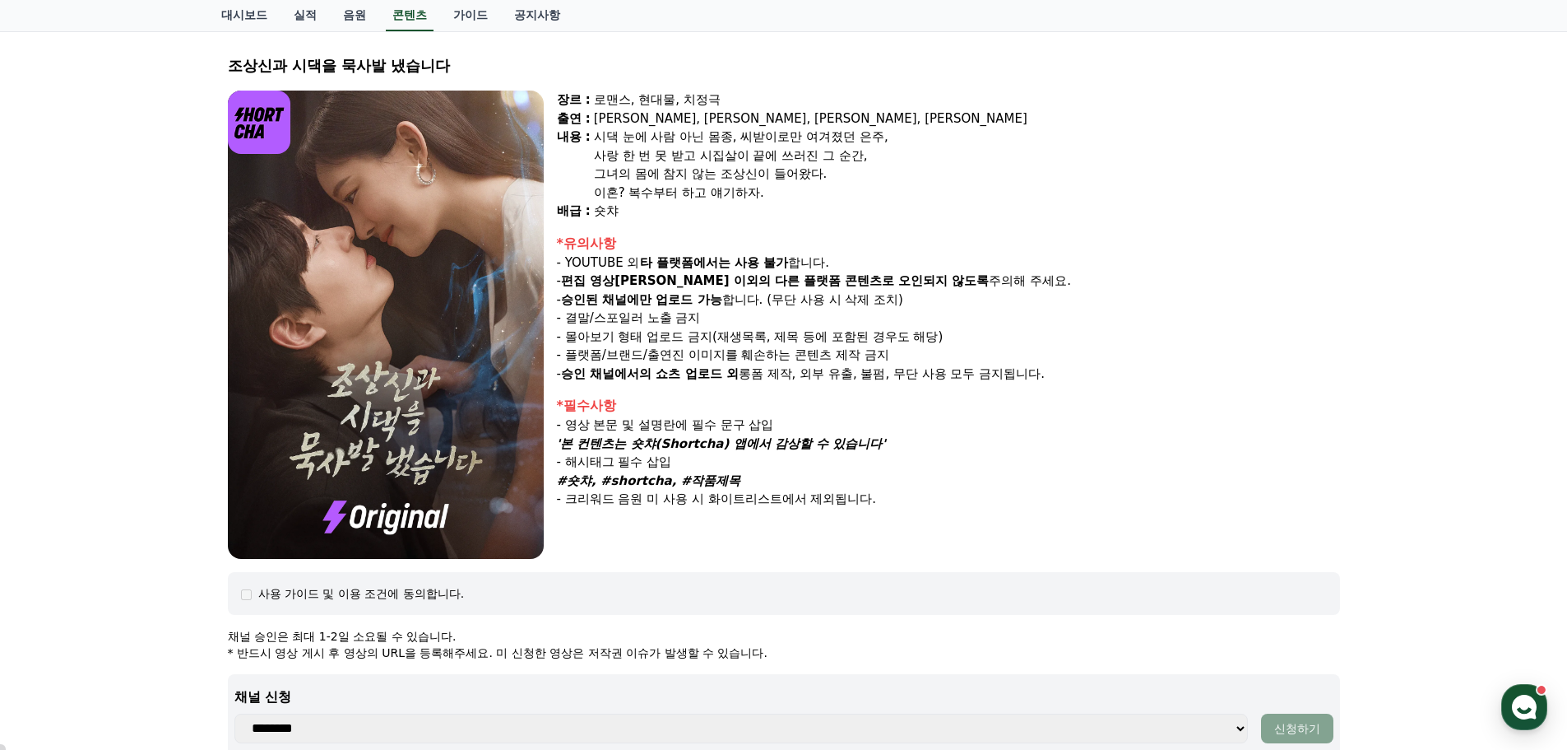
drag, startPoint x: 562, startPoint y: 443, endPoint x: 909, endPoint y: 442, distance: 347.2
click at [909, 442] on p "'본 컨텐츠는 숏챠(Shortcha) 앱에서 감상할 수 있습니다'" at bounding box center [948, 443] width 783 height 19
copy em "'본 컨텐츠는 숏챠(Shortcha) 앱에서 감상할 수 있습니다'"
drag, startPoint x: 564, startPoint y: 481, endPoint x: 737, endPoint y: 474, distance: 172.9
click at [737, 474] on p "#숏챠, #shortcha, #작품제목" at bounding box center [948, 480] width 783 height 19
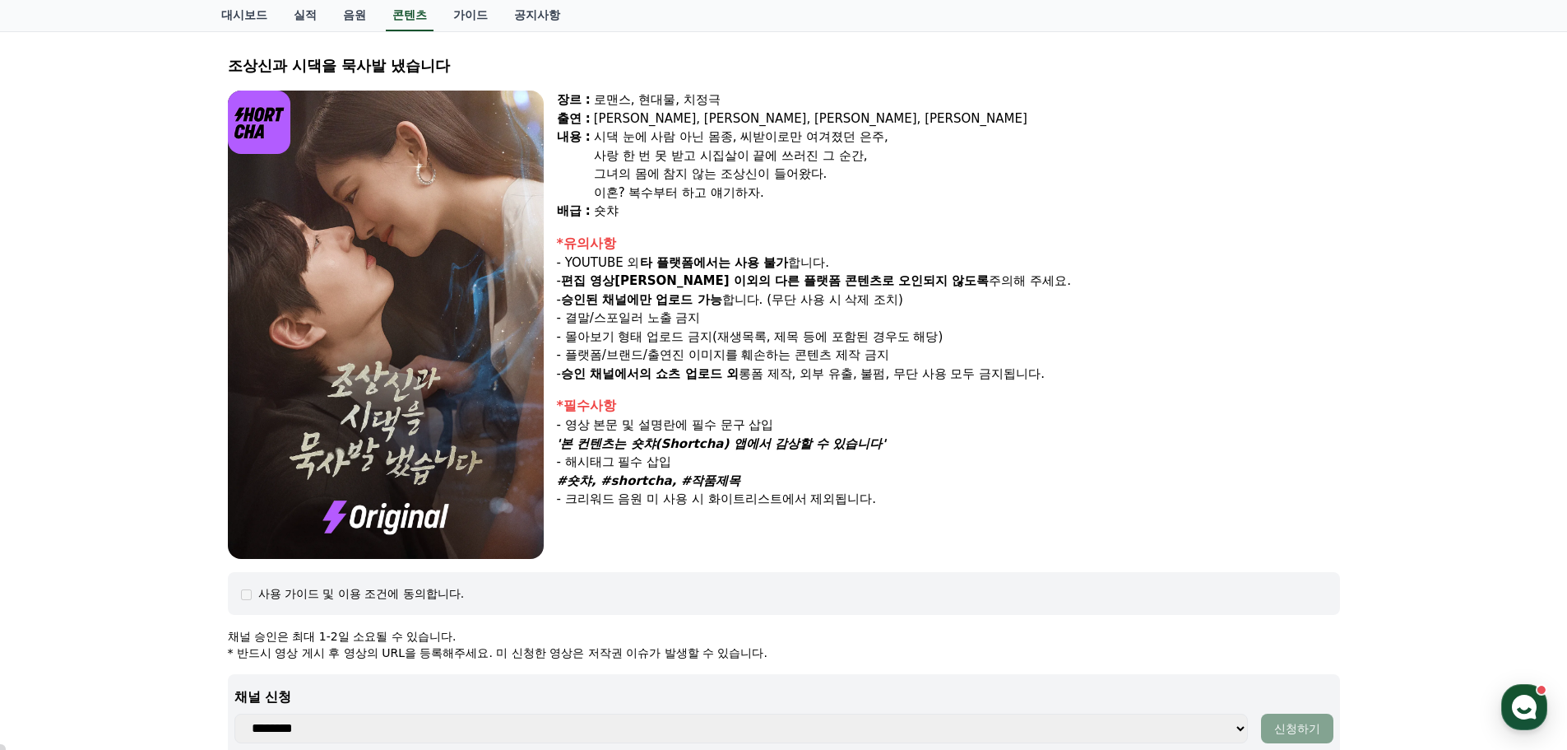
copy em "#숏챠, #shortcha, #작품제목"
drag, startPoint x: 230, startPoint y: 63, endPoint x: 513, endPoint y: 62, distance: 283.8
click at [513, 62] on div "조상신과 시댁을 묵사발 냈습니다" at bounding box center [784, 65] width 1112 height 23
copy div "조상신과 시댁을 묵사발 냈습니다"
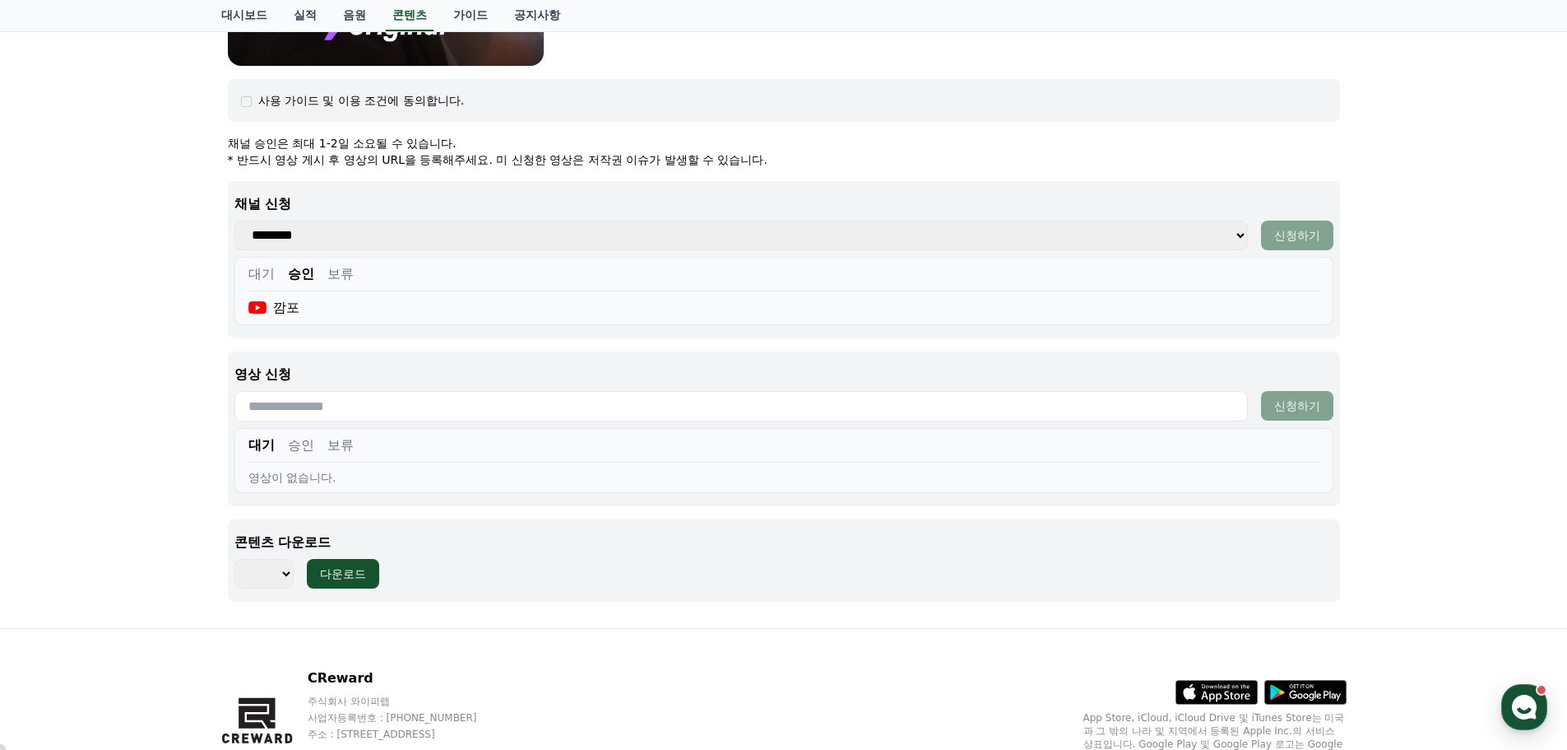
scroll to position [579, 0]
click at [294, 405] on input "text" at bounding box center [741, 405] width 1014 height 30
paste input "**********"
drag, startPoint x: 1290, startPoint y: 409, endPoint x: 529, endPoint y: 397, distance: 761.1
click at [745, 398] on div "**********" at bounding box center [783, 405] width 1099 height 30
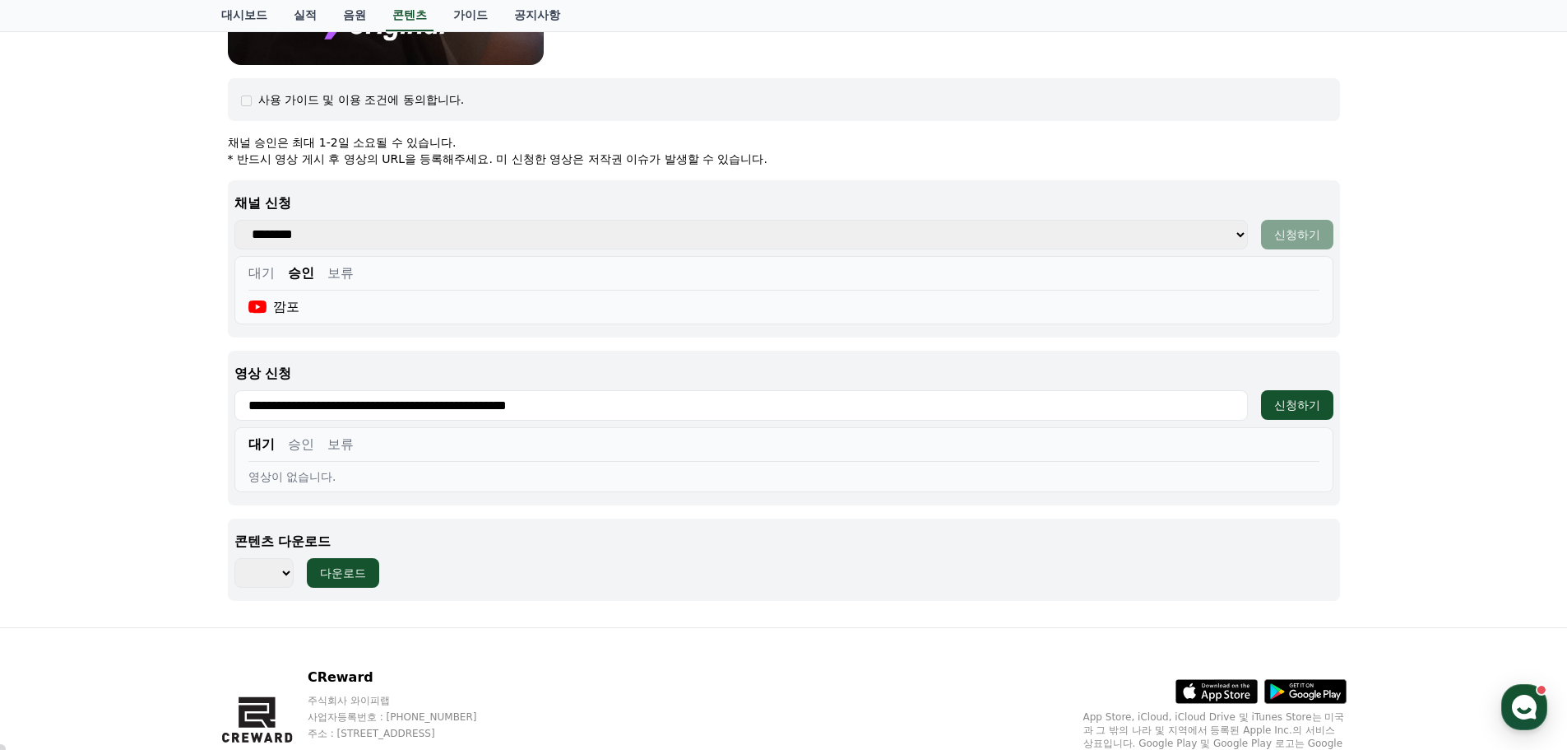
drag, startPoint x: 495, startPoint y: 405, endPoint x: 730, endPoint y: 418, distance: 234.8
click at [730, 418] on input "**********" at bounding box center [741, 405] width 1014 height 30
click at [1310, 395] on button "신청하기" at bounding box center [1297, 405] width 72 height 30
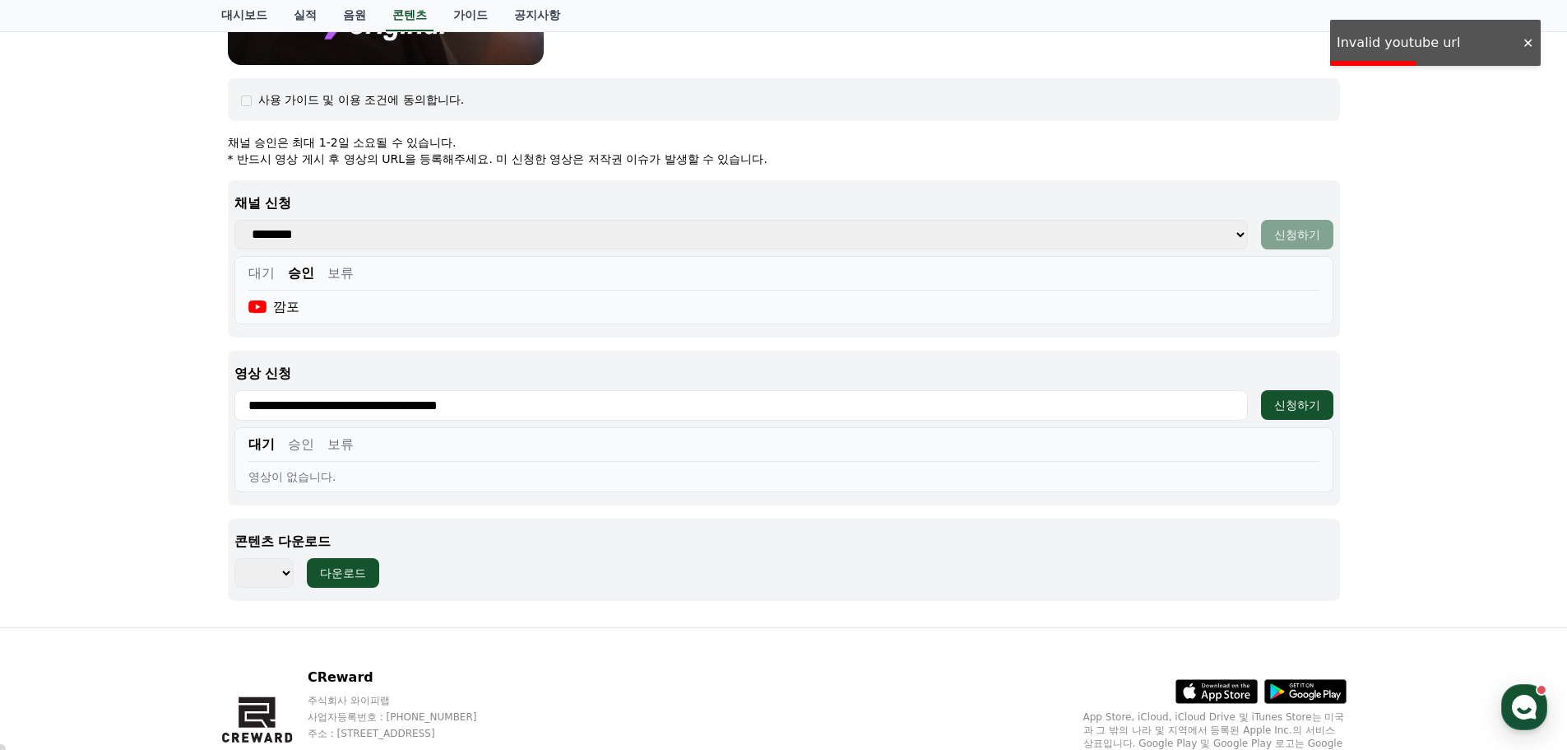
click at [1526, 39] on div at bounding box center [1528, 43] width 26 height 16
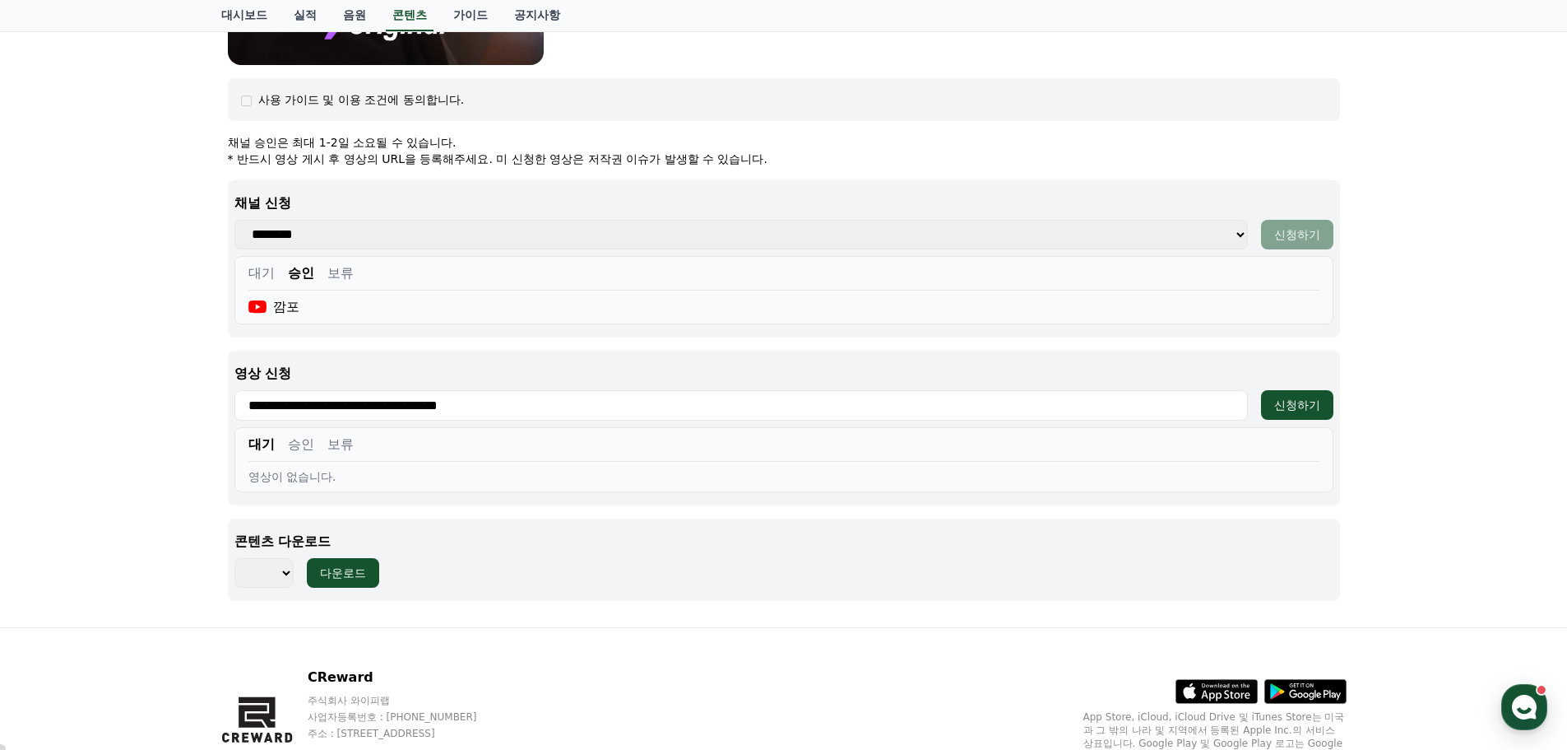
click at [330, 400] on input "**********" at bounding box center [741, 405] width 1014 height 30
paste input "****"
type input "**********"
click at [1282, 406] on div "신청하기" at bounding box center [1297, 405] width 46 height 16
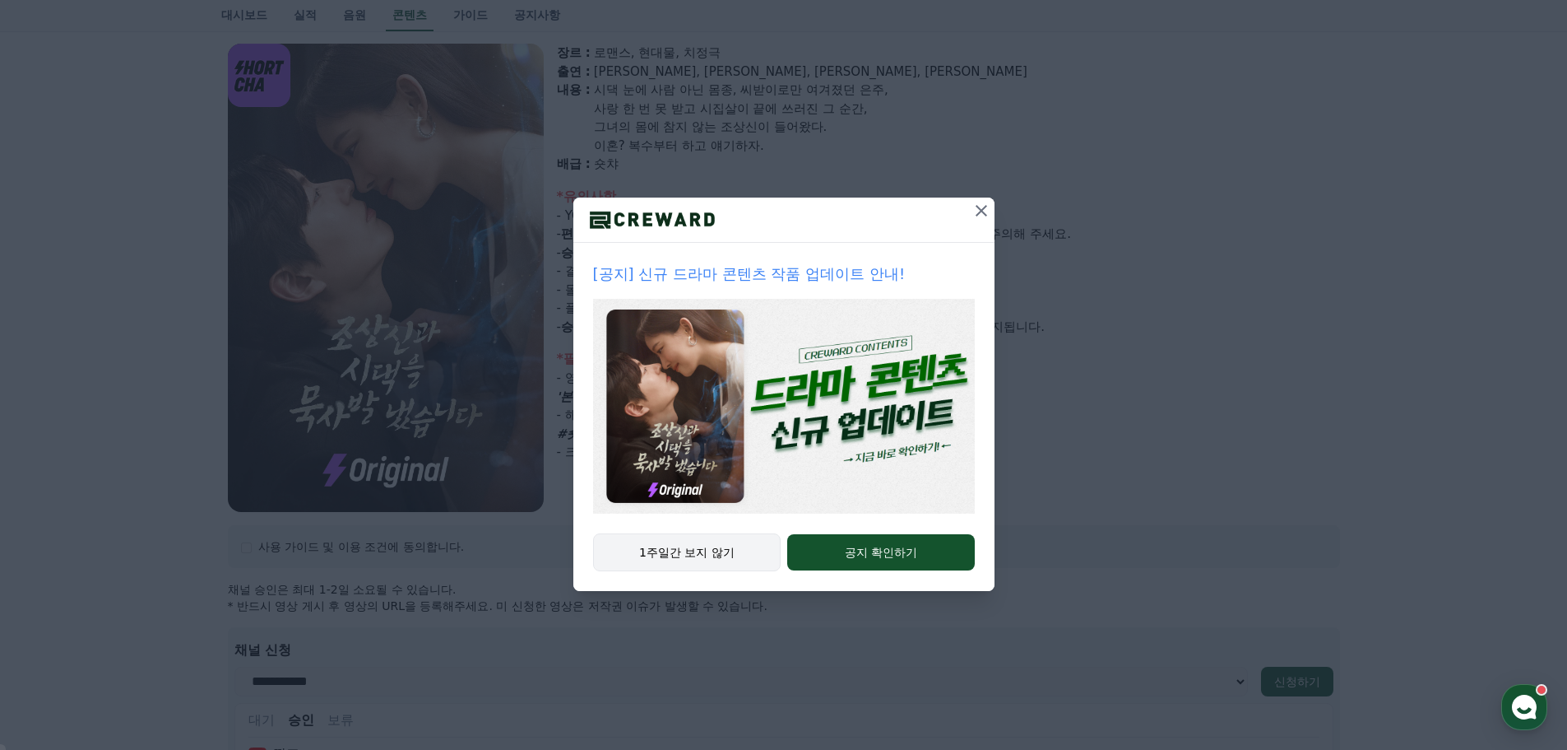
click at [691, 538] on button "1주일간 보지 않기" at bounding box center [687, 552] width 188 height 38
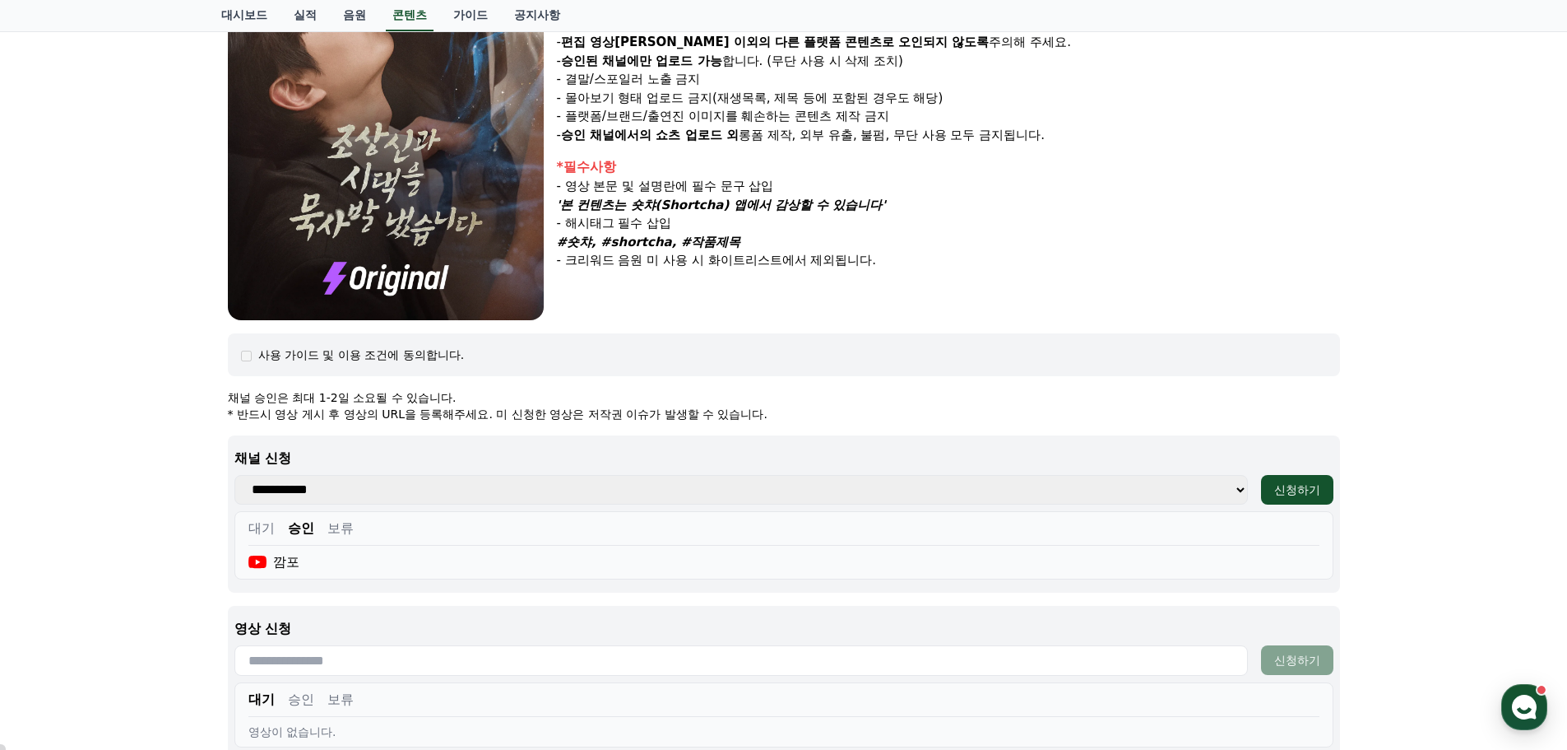
scroll to position [661, 0]
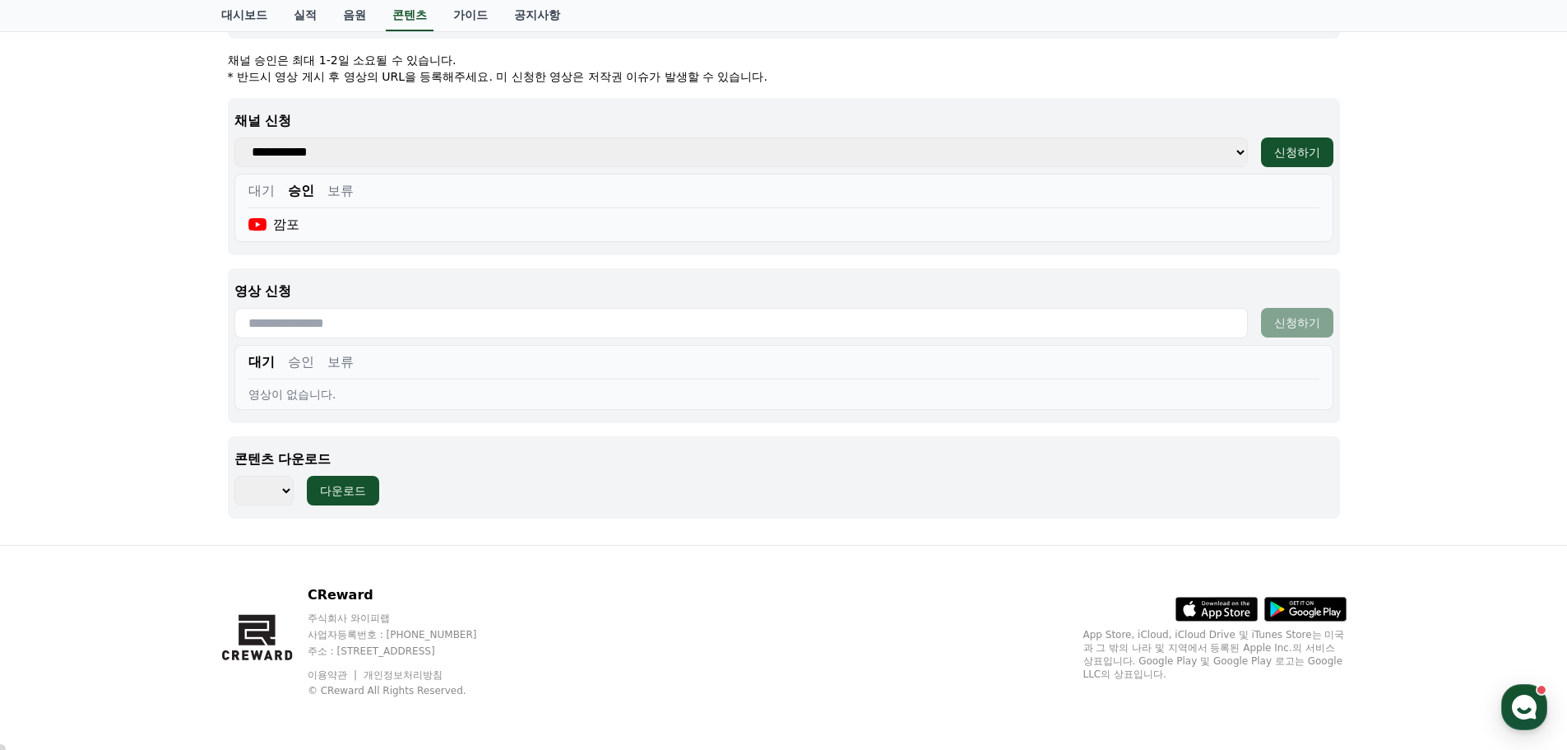
click at [295, 318] on input "text" at bounding box center [741, 323] width 1014 height 30
click at [304, 360] on button "승인" at bounding box center [301, 362] width 26 height 20
click at [295, 324] on input "text" at bounding box center [741, 323] width 1014 height 30
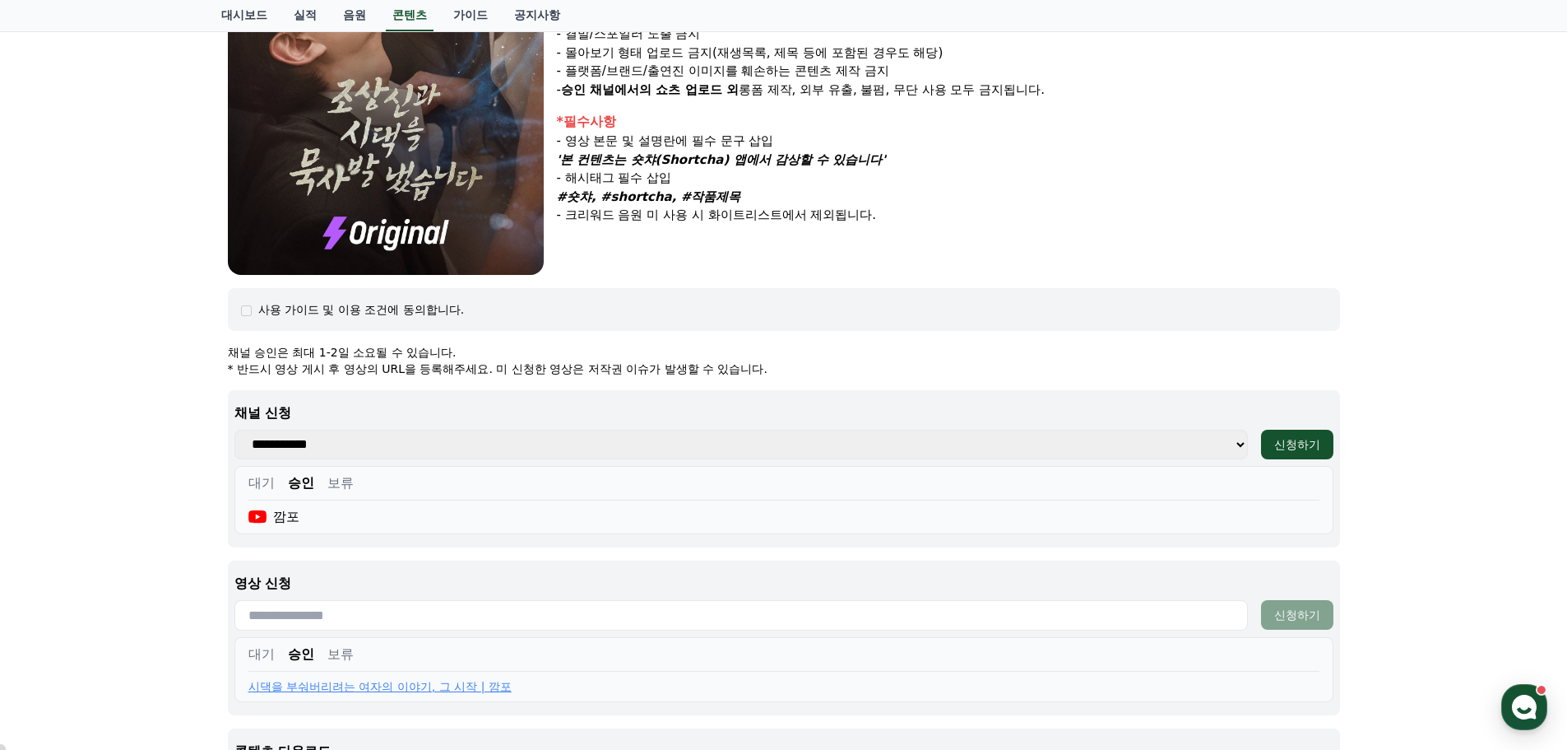
scroll to position [250, 0]
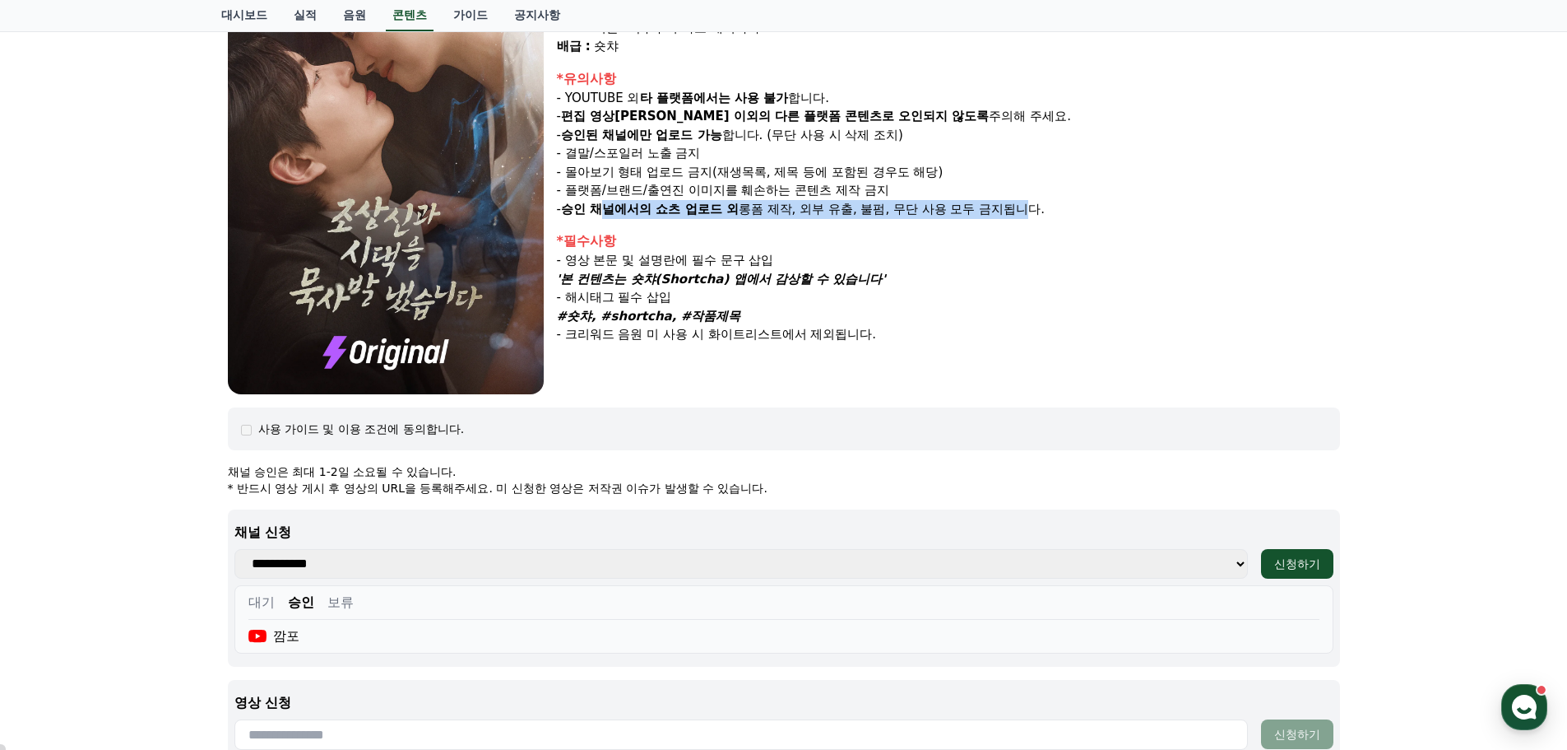
drag, startPoint x: 606, startPoint y: 207, endPoint x: 1029, endPoint y: 216, distance: 423.0
click at [1029, 216] on p "- 승인 채널에서의 쇼츠 업로드 외 롱폼 제작, 외부 유출, 불펌, 무단 사용 모두 금지됩니다." at bounding box center [948, 209] width 783 height 19
click at [856, 249] on div "*필수사항" at bounding box center [948, 241] width 783 height 20
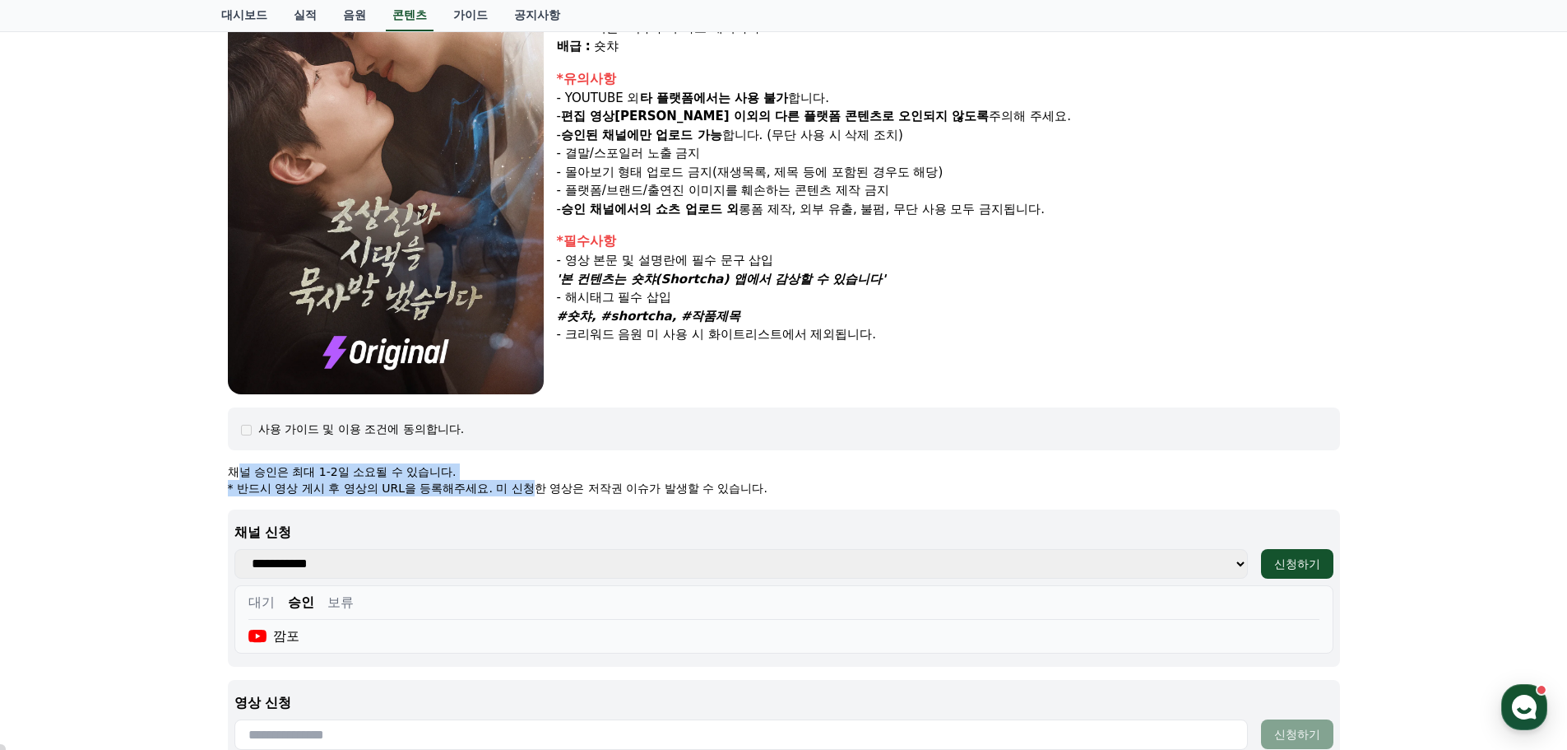
drag, startPoint x: 244, startPoint y: 471, endPoint x: 533, endPoint y: 480, distance: 289.7
click at [536, 480] on div "채널 승인은 최대 1-2일 소요될 수 있습니다. * 반드시 영상 게시 후 영상의 URL을 등록해주세요. 미 신청한 영상은 저작권 이슈가 발생할…" at bounding box center [784, 479] width 1112 height 33
click at [522, 480] on p "* 반드시 영상 게시 후 영상의 URL을 등록해주세요. 미 신청한 영상은 저작권 이슈가 발생할 수 있습니다." at bounding box center [784, 488] width 1112 height 16
drag, startPoint x: 252, startPoint y: 489, endPoint x: 619, endPoint y: 490, distance: 366.9
click at [619, 490] on p "* 반드시 영상 게시 후 영상의 URL을 등록해주세요. 미 신청한 영상은 저작권 이슈가 발생할 수 있습니다." at bounding box center [784, 488] width 1112 height 16
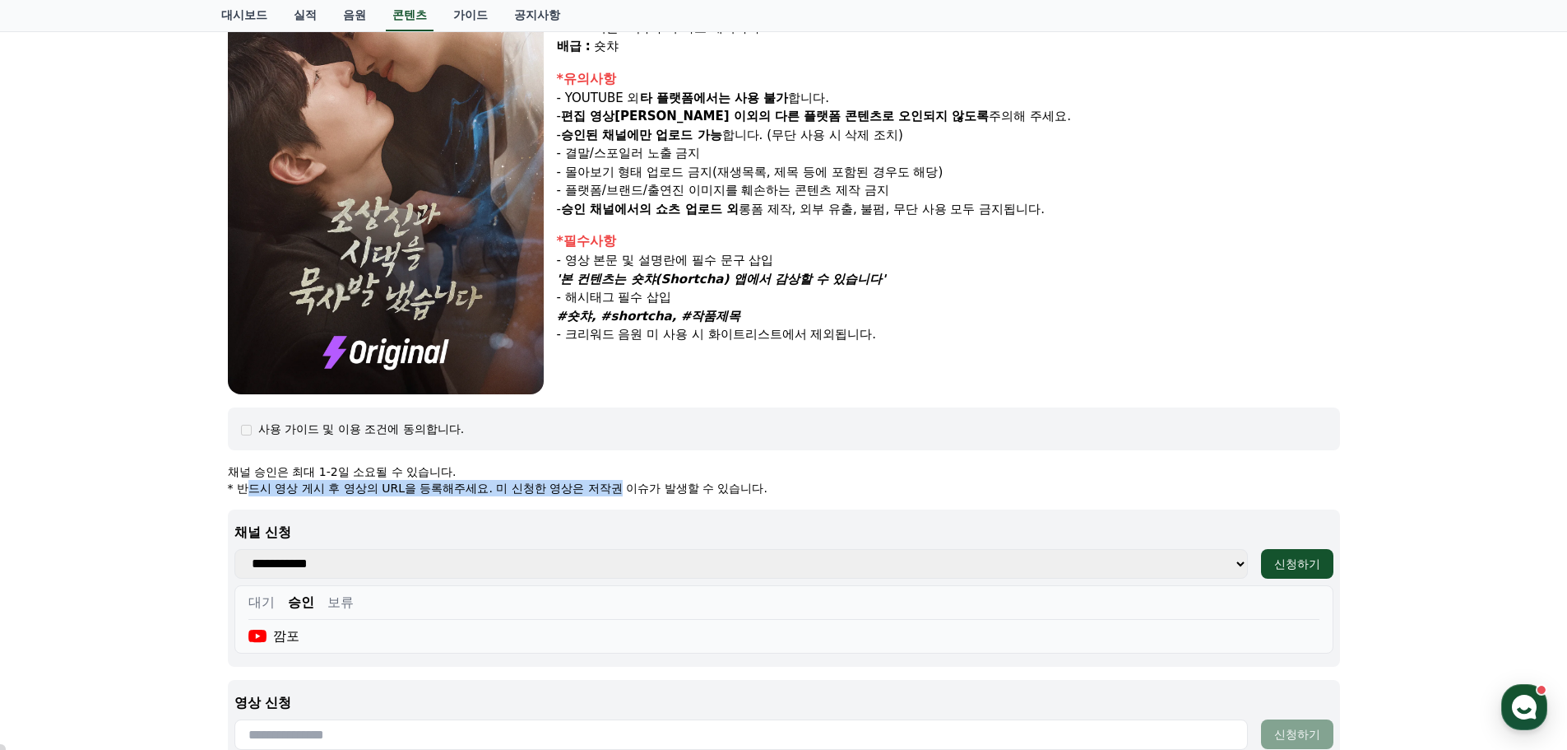
click at [618, 490] on p "* 반드시 영상 게시 후 영상의 URL을 등록해주세요. 미 신청한 영상은 저작권 이슈가 발생할 수 있습니다." at bounding box center [784, 488] width 1112 height 16
drag, startPoint x: 306, startPoint y: 493, endPoint x: 634, endPoint y: 514, distance: 328.1
click at [634, 514] on div "**********" at bounding box center [784, 696] width 1112 height 466
click at [634, 514] on div "**********" at bounding box center [784, 587] width 1112 height 157
drag, startPoint x: 409, startPoint y: 492, endPoint x: 759, endPoint y: 491, distance: 349.7
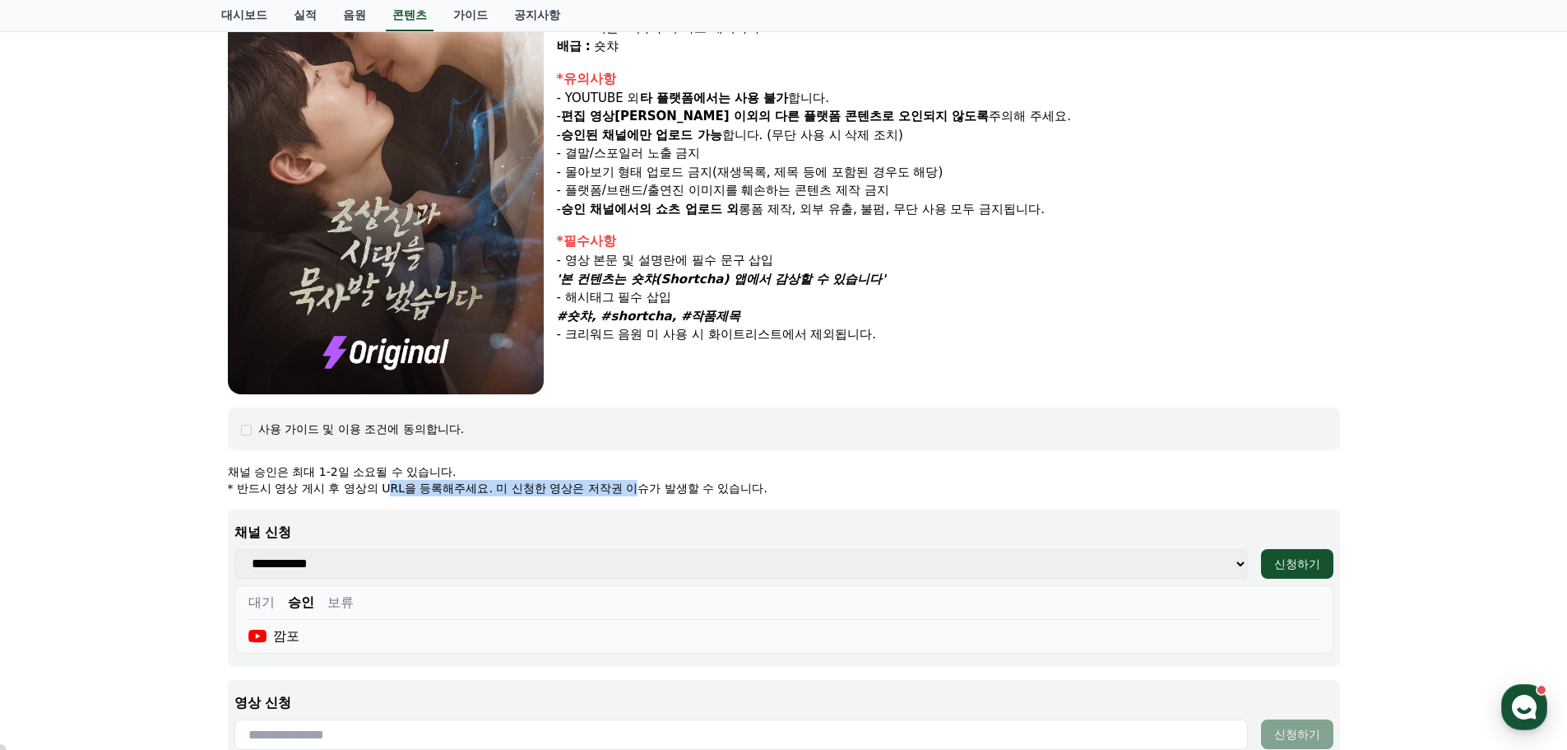
click at [759, 492] on p "* 반드시 영상 게시 후 영상의 URL을 등록해주세요. 미 신청한 영상은 저작권 이슈가 발생할 수 있습니다." at bounding box center [784, 488] width 1112 height 16
click at [759, 491] on p "* 반드시 영상 게시 후 영상의 URL을 등록해주세요. 미 신청한 영상은 저작권 이슈가 발생할 수 있습니다." at bounding box center [784, 488] width 1112 height 16
drag, startPoint x: 544, startPoint y: 489, endPoint x: 787, endPoint y: 492, distance: 242.7
click at [787, 492] on p "* 반드시 영상 게시 후 영상의 URL을 등록해주세요. 미 신청한 영상은 저작권 이슈가 발생할 수 있습니다." at bounding box center [784, 488] width 1112 height 16
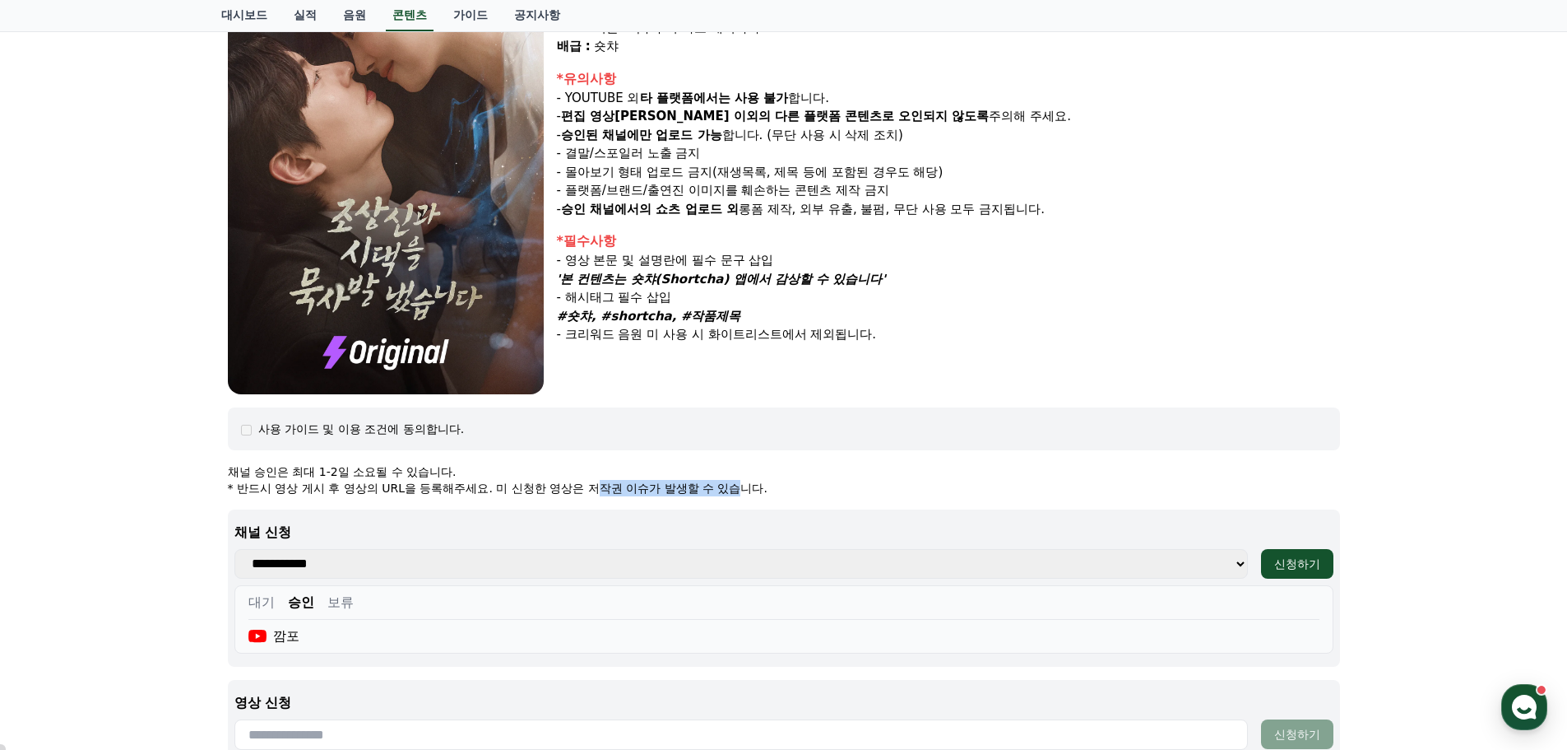
drag, startPoint x: 604, startPoint y: 490, endPoint x: 800, endPoint y: 494, distance: 195.9
click at [798, 494] on p "* 반드시 영상 게시 후 영상의 URL을 등록해주세요. 미 신청한 영상은 저작권 이슈가 발생할 수 있습니다." at bounding box center [784, 488] width 1112 height 16
click at [799, 494] on p "* 반드시 영상 게시 후 영상의 URL을 등록해주세요. 미 신청한 영상은 저작권 이슈가 발생할 수 있습니다." at bounding box center [784, 488] width 1112 height 16
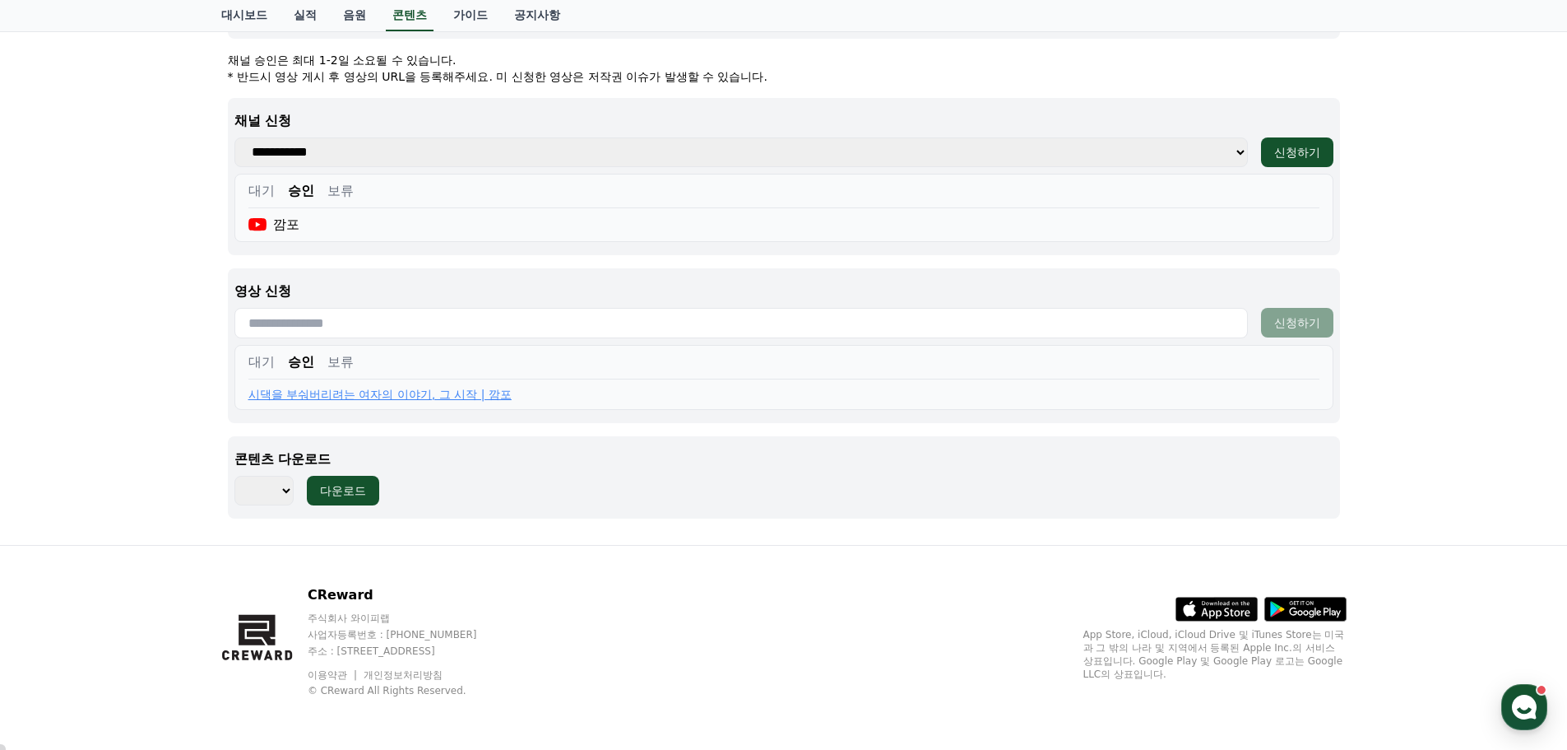
click at [286, 487] on select "*** *** *** *** *** *** *** *** *** *** *** *** *** *** *** *** *** *** *** ***…" at bounding box center [263, 491] width 59 height 30
select select "**********"
click at [234, 476] on select "*** *** *** *** *** *** *** *** *** *** *** *** *** *** *** *** *** *** *** ***…" at bounding box center [263, 491] width 59 height 30
drag, startPoint x: 339, startPoint y: 496, endPoint x: 397, endPoint y: 507, distance: 58.6
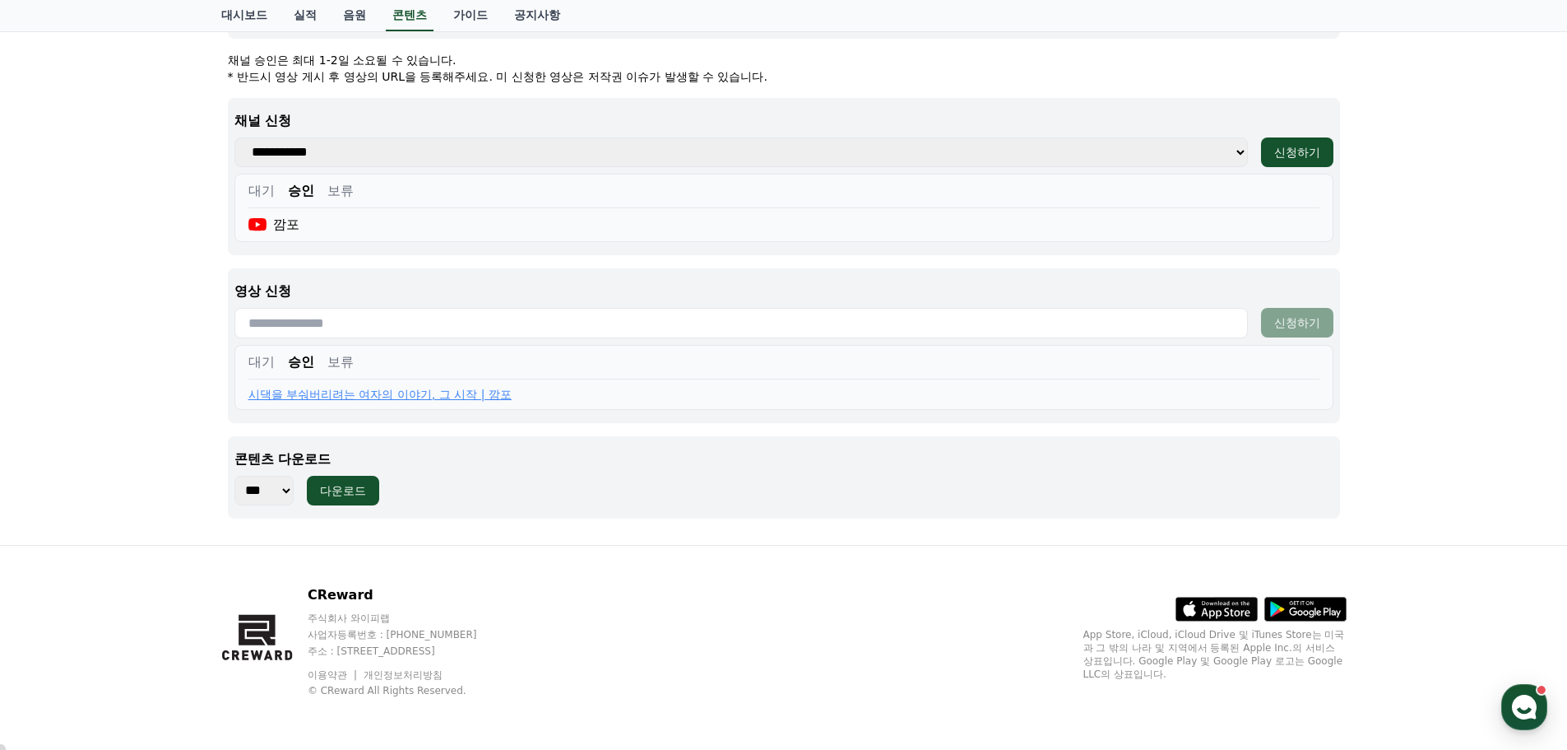
click at [341, 496] on div "다운로드" at bounding box center [343, 490] width 46 height 16
click at [350, 497] on div "다운로드" at bounding box center [343, 490] width 46 height 16
